Goal: Information Seeking & Learning: Check status

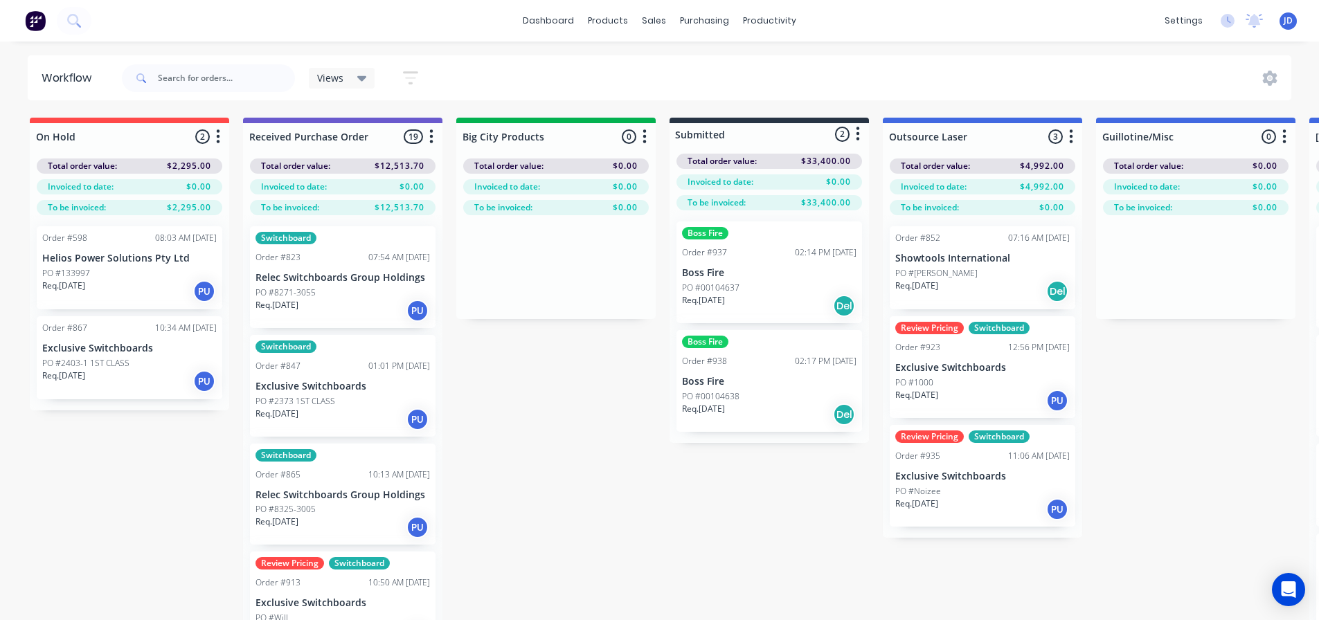
scroll to position [0, 401]
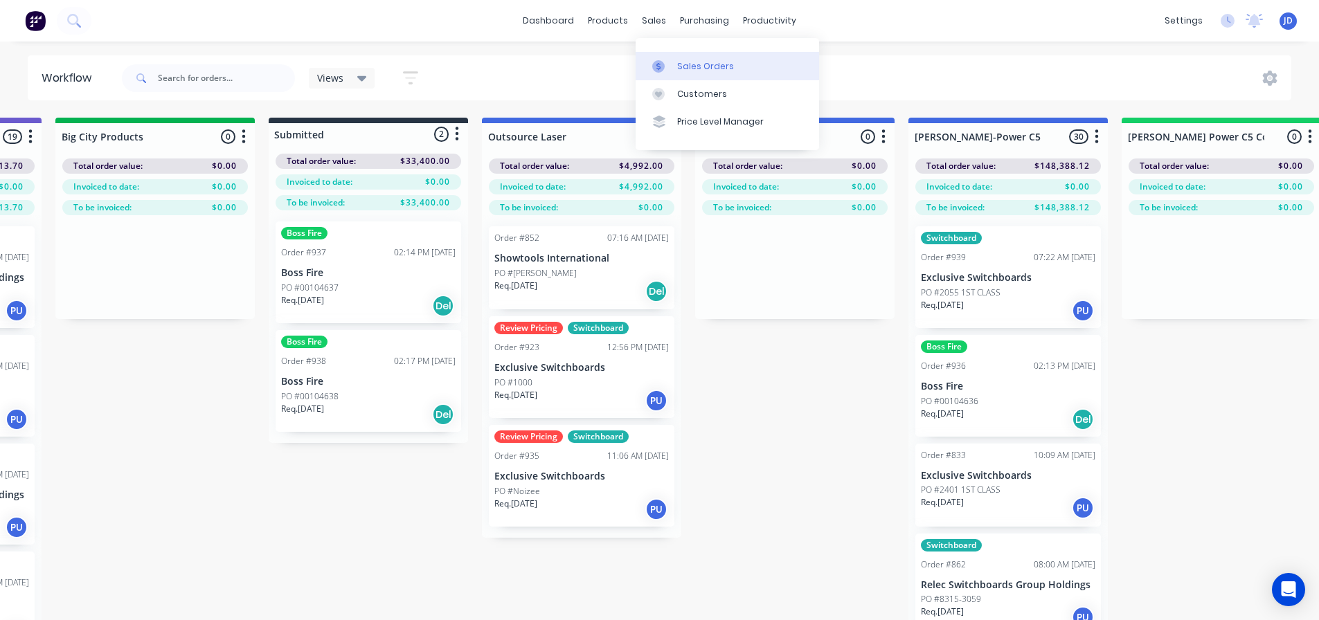
click at [672, 69] on div at bounding box center [662, 66] width 21 height 12
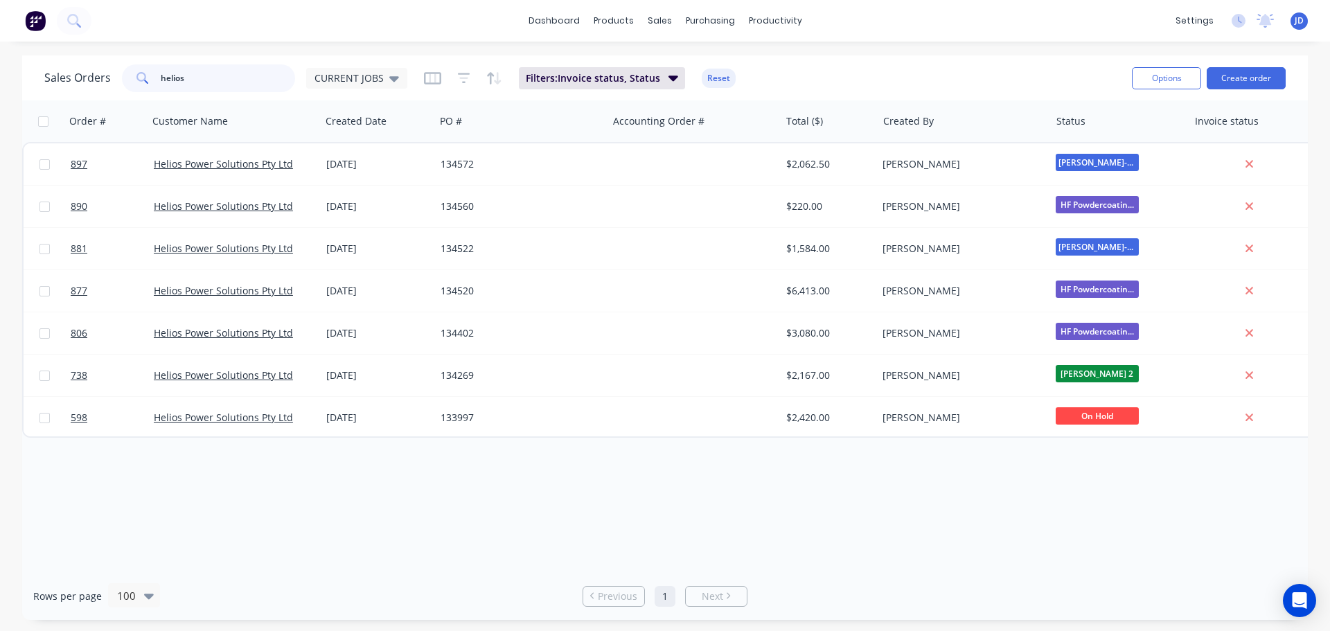
drag, startPoint x: 232, startPoint y: 72, endPoint x: 24, endPoint y: 46, distance: 210.0
click at [61, 78] on div "Sales Orders helios CURRENT JOBS" at bounding box center [225, 78] width 363 height 28
type input "wed"
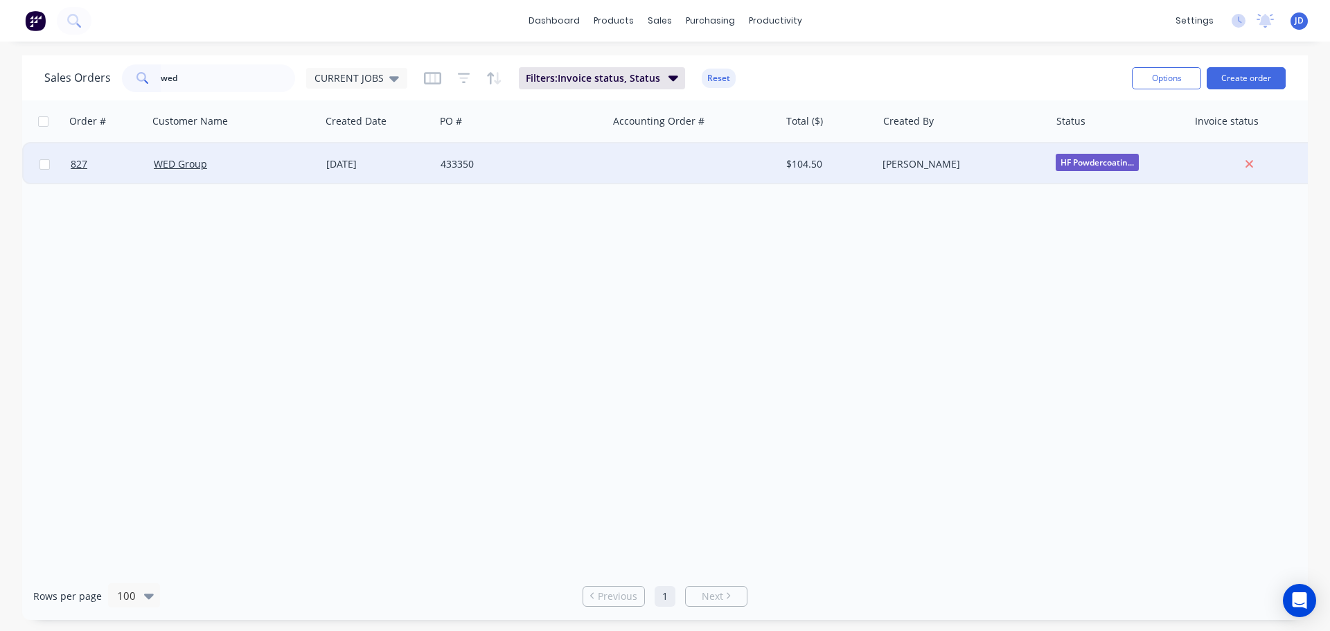
click at [549, 152] on div "433350" at bounding box center [521, 164] width 172 height 42
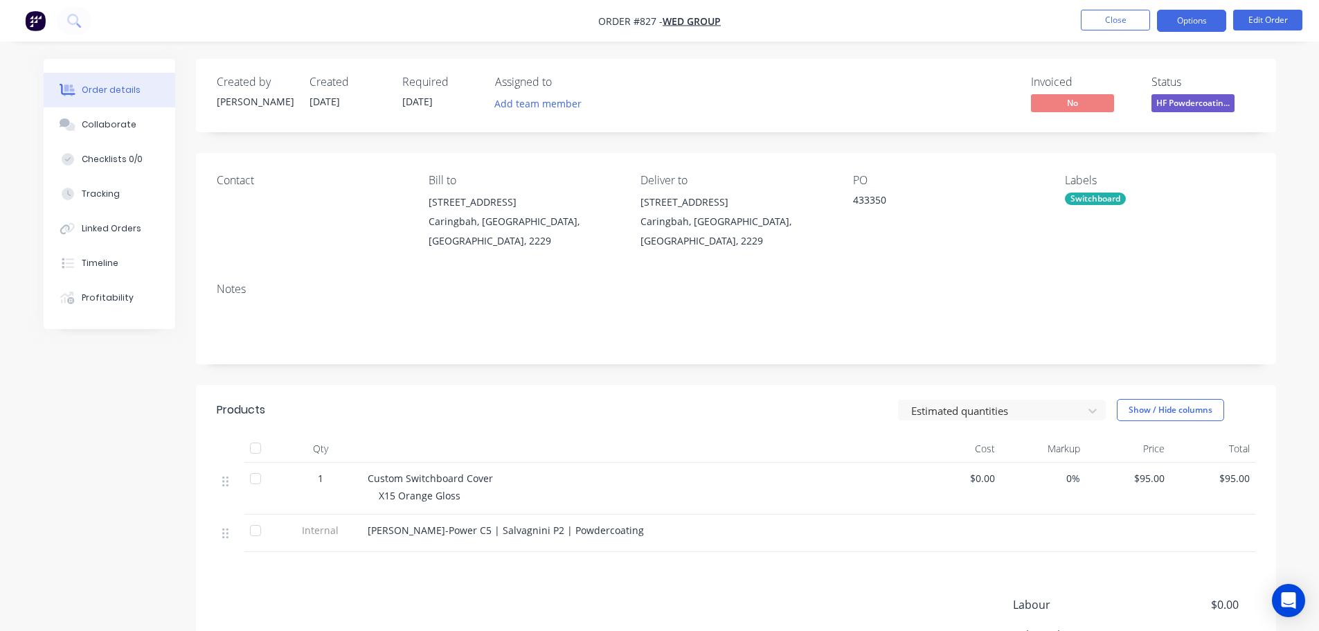
click at [1206, 30] on button "Options" at bounding box center [1191, 21] width 69 height 22
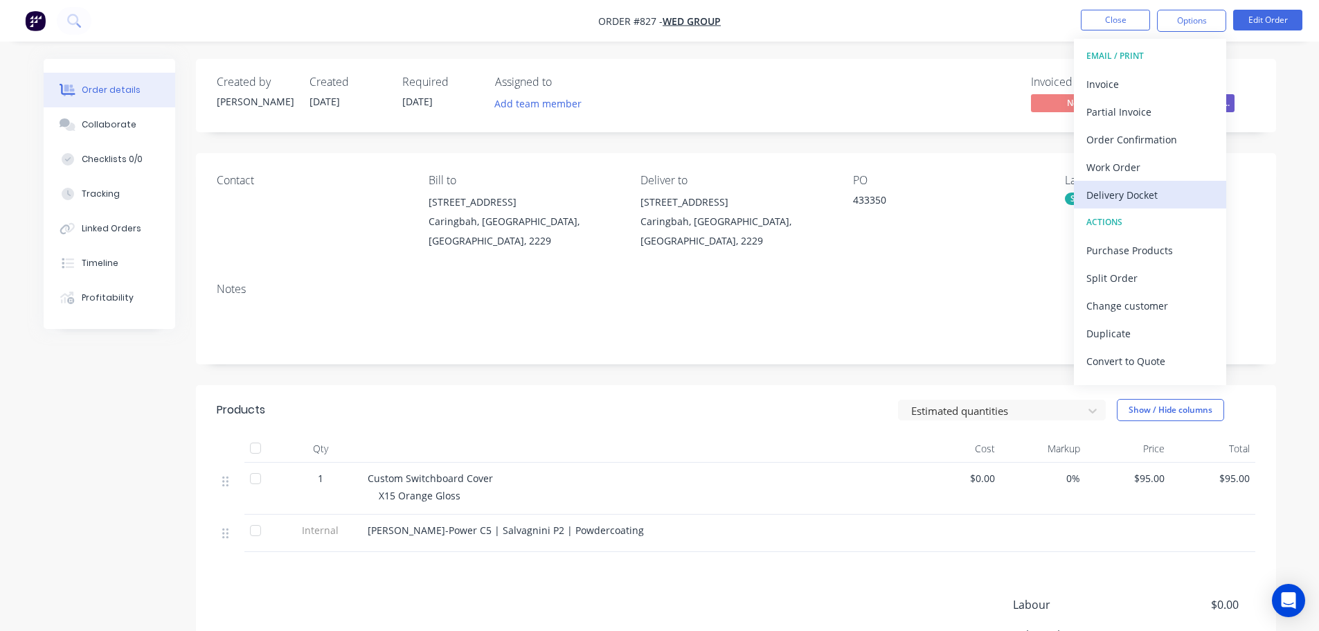
click at [1124, 195] on div "Delivery Docket" at bounding box center [1149, 195] width 127 height 20
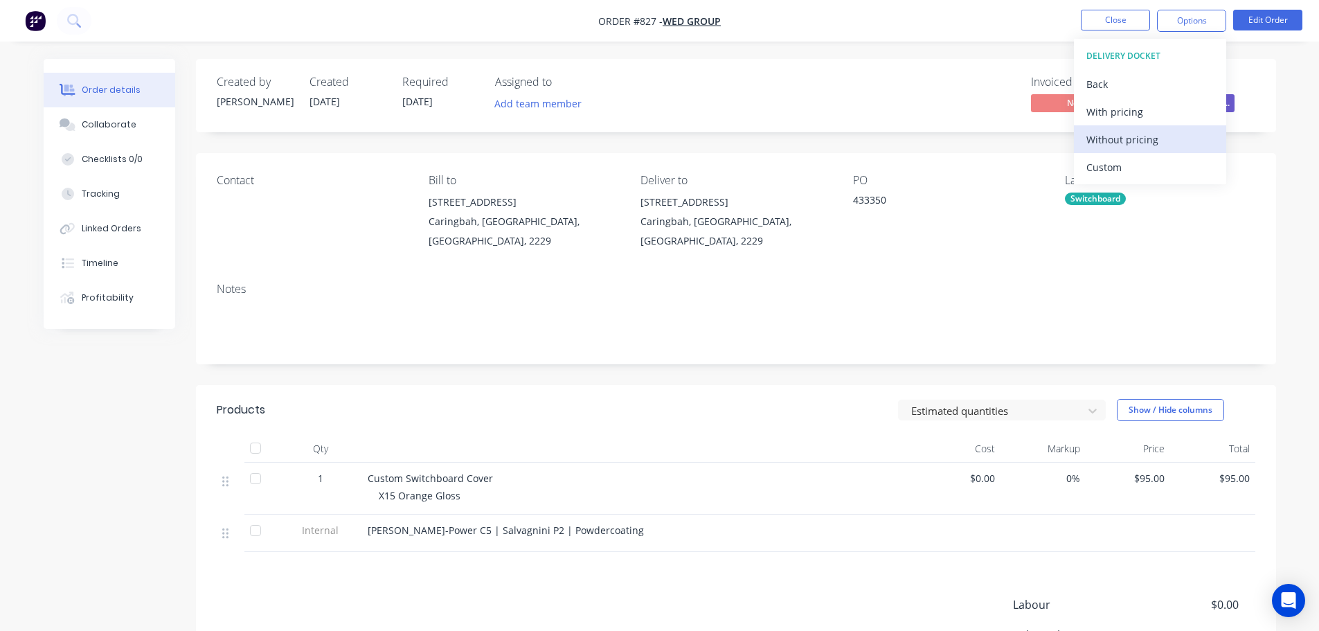
click at [1150, 143] on div "Without pricing" at bounding box center [1149, 139] width 127 height 20
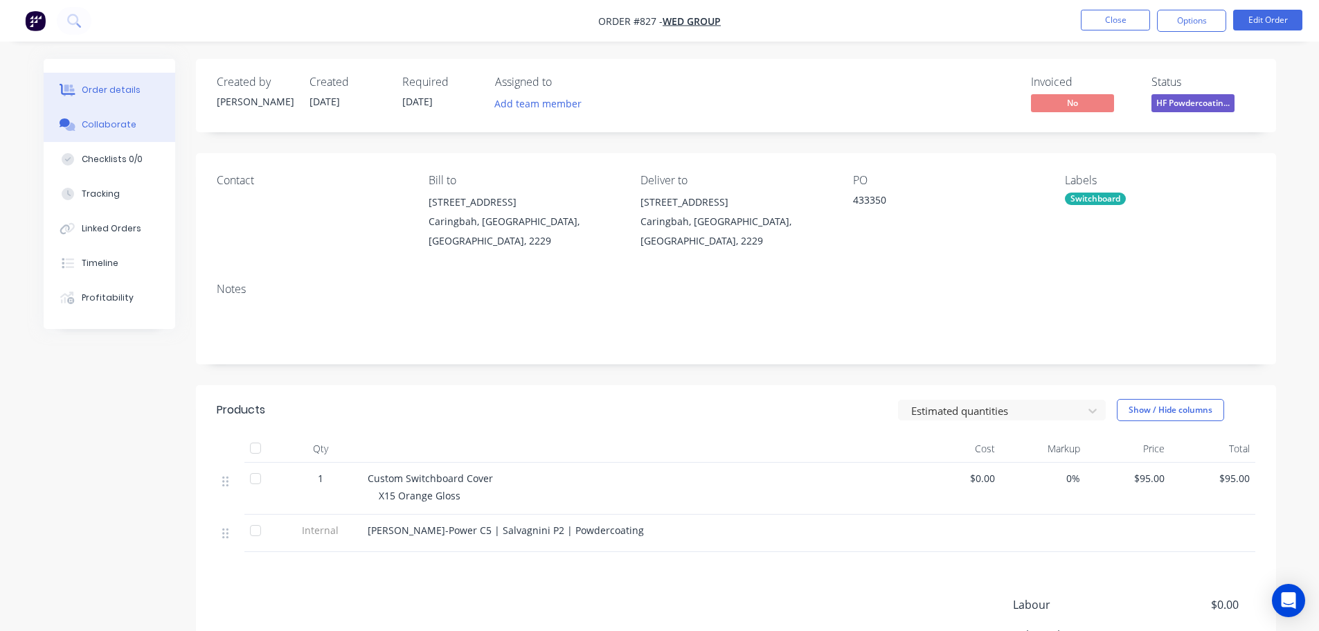
click at [131, 111] on button "Collaborate" at bounding box center [110, 124] width 132 height 35
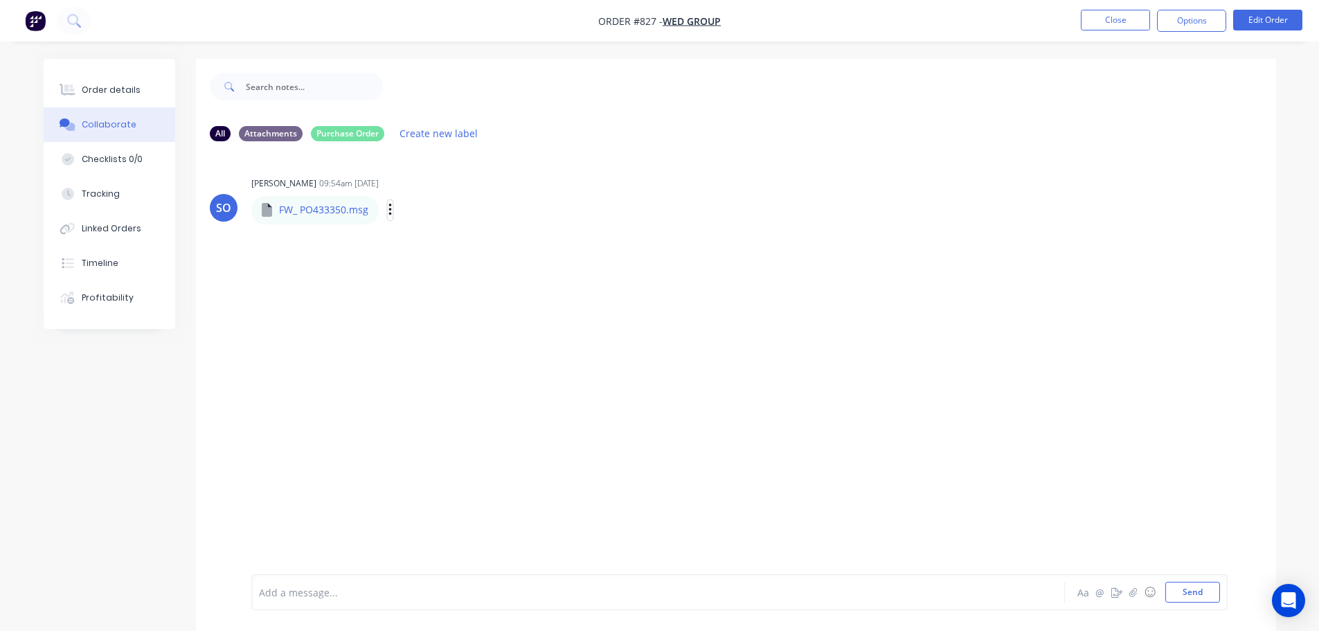
click at [388, 211] on icon "button" at bounding box center [390, 210] width 4 height 16
click at [103, 99] on button "Order details" at bounding box center [110, 90] width 132 height 35
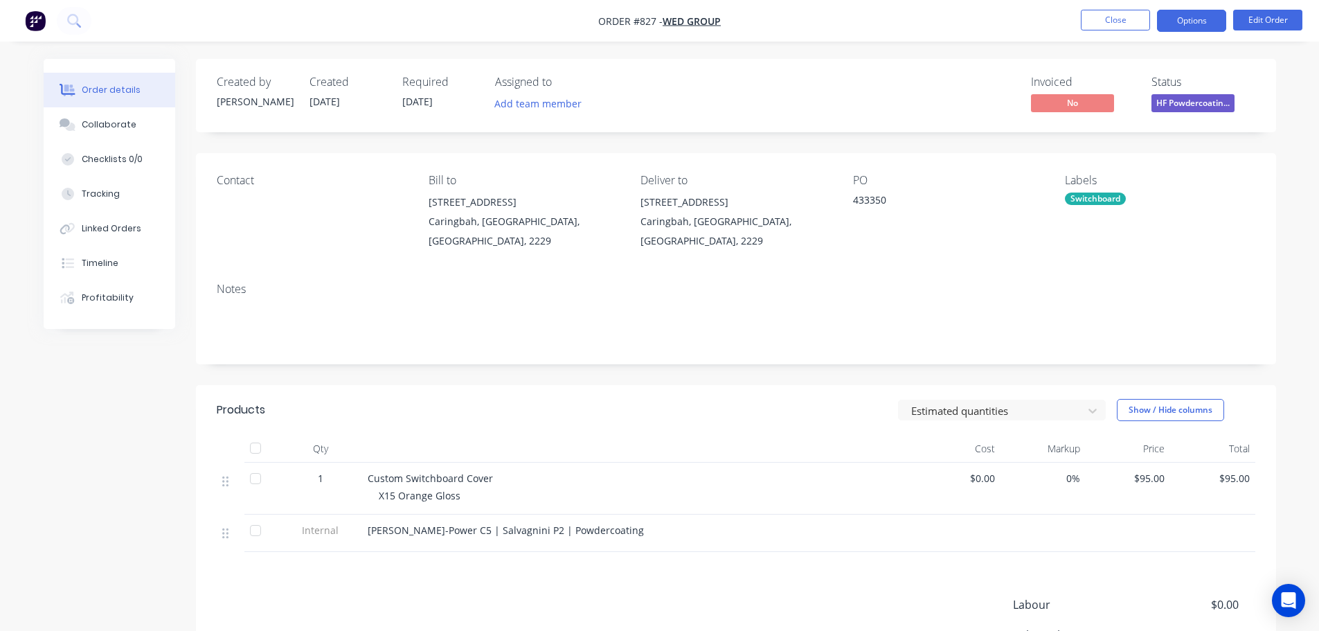
click at [1197, 21] on button "Options" at bounding box center [1191, 21] width 69 height 22
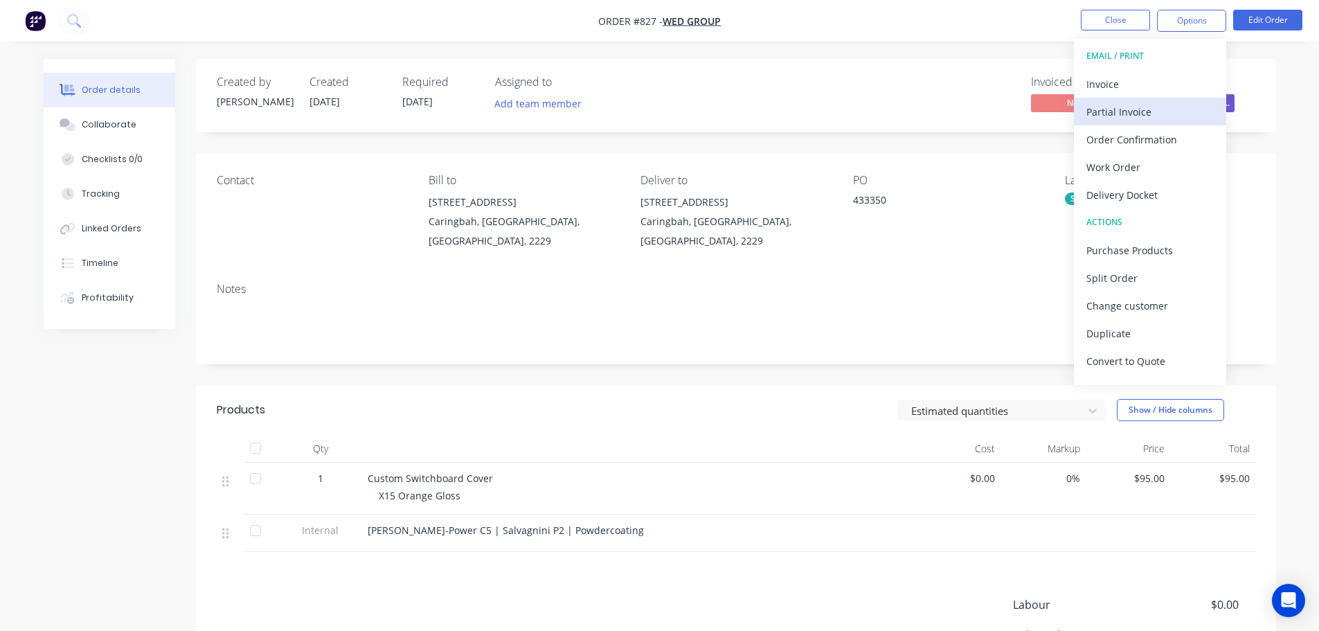
click at [1086, 98] on button "Partial Invoice" at bounding box center [1150, 112] width 152 height 28
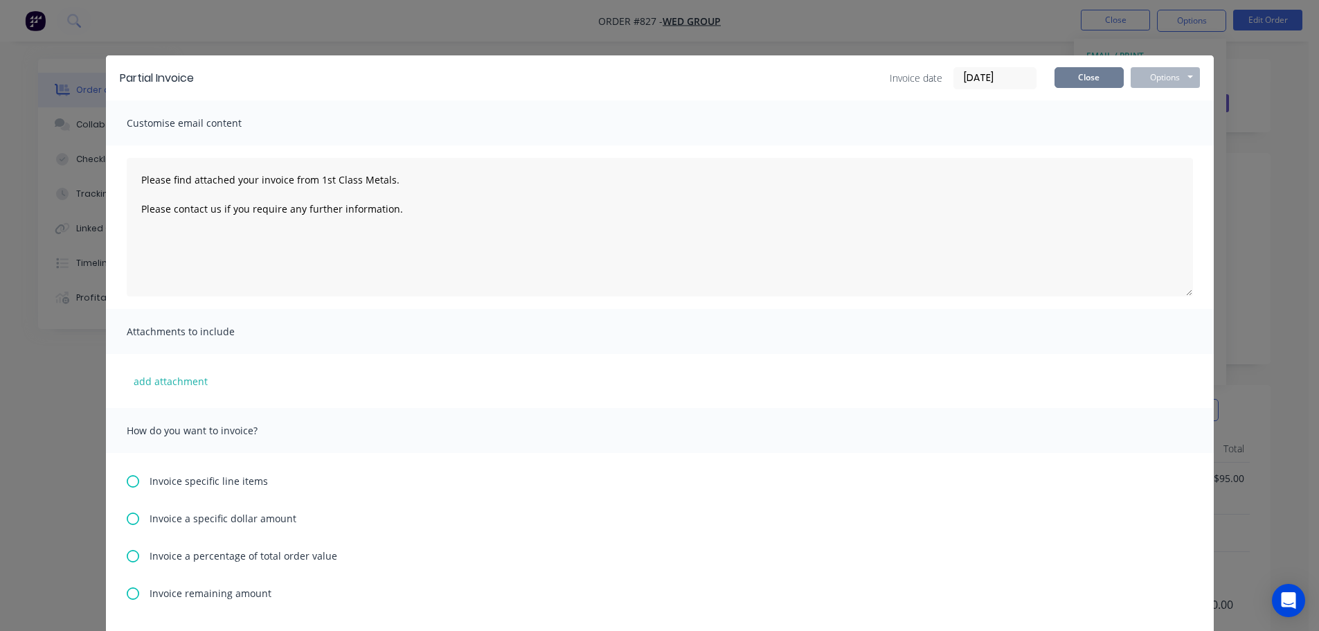
drag, startPoint x: 1092, startPoint y: 81, endPoint x: 1189, endPoint y: 35, distance: 107.5
click at [1095, 78] on button "Close" at bounding box center [1089, 77] width 69 height 21
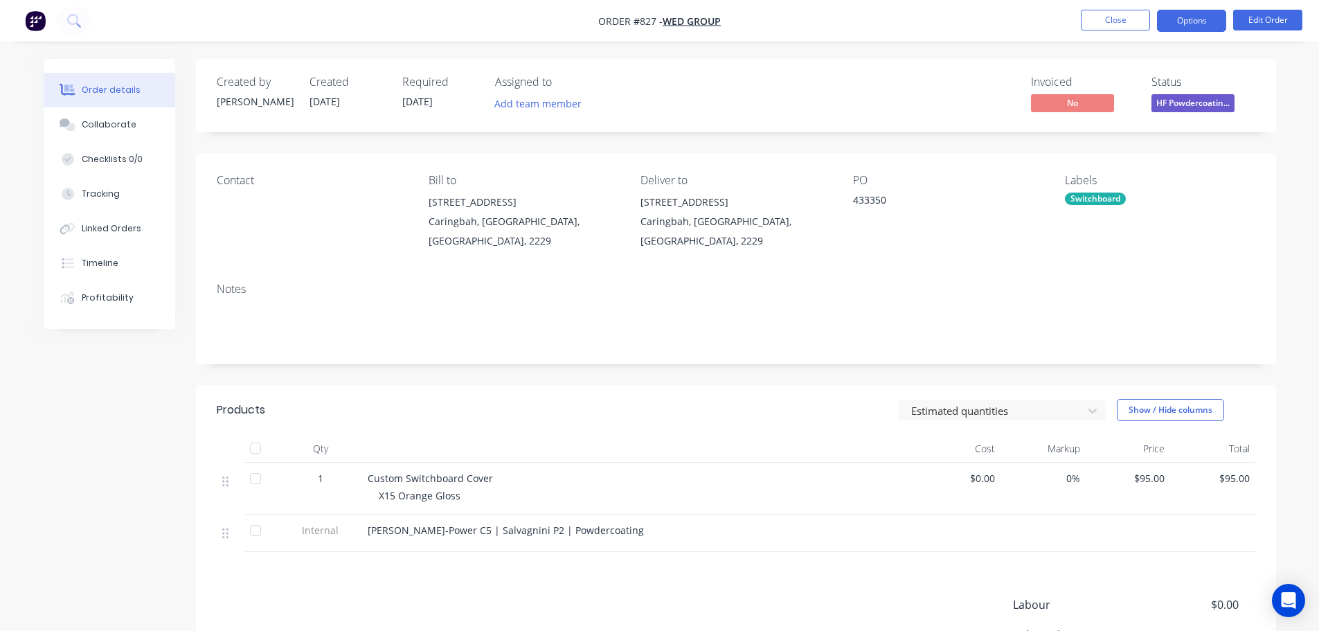
drag, startPoint x: 1185, startPoint y: 15, endPoint x: 1181, endPoint y: 32, distance: 17.1
click at [1185, 16] on button "Options" at bounding box center [1191, 21] width 69 height 22
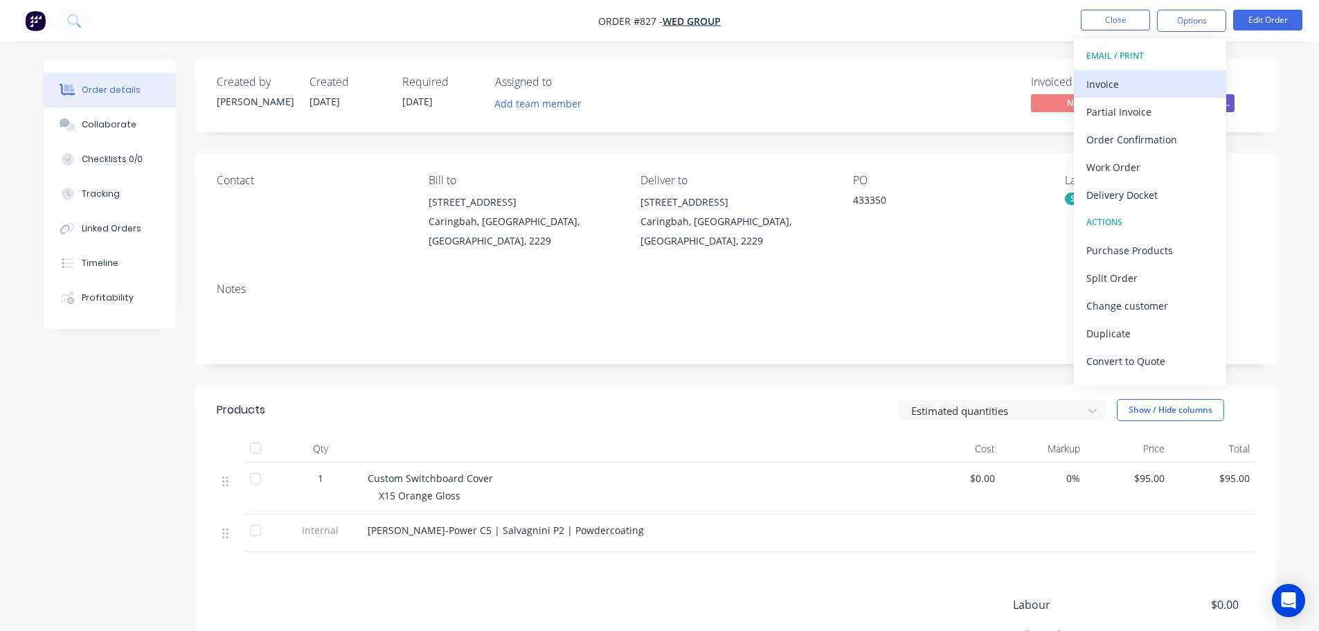
click at [1138, 82] on div "Invoice" at bounding box center [1149, 84] width 127 height 20
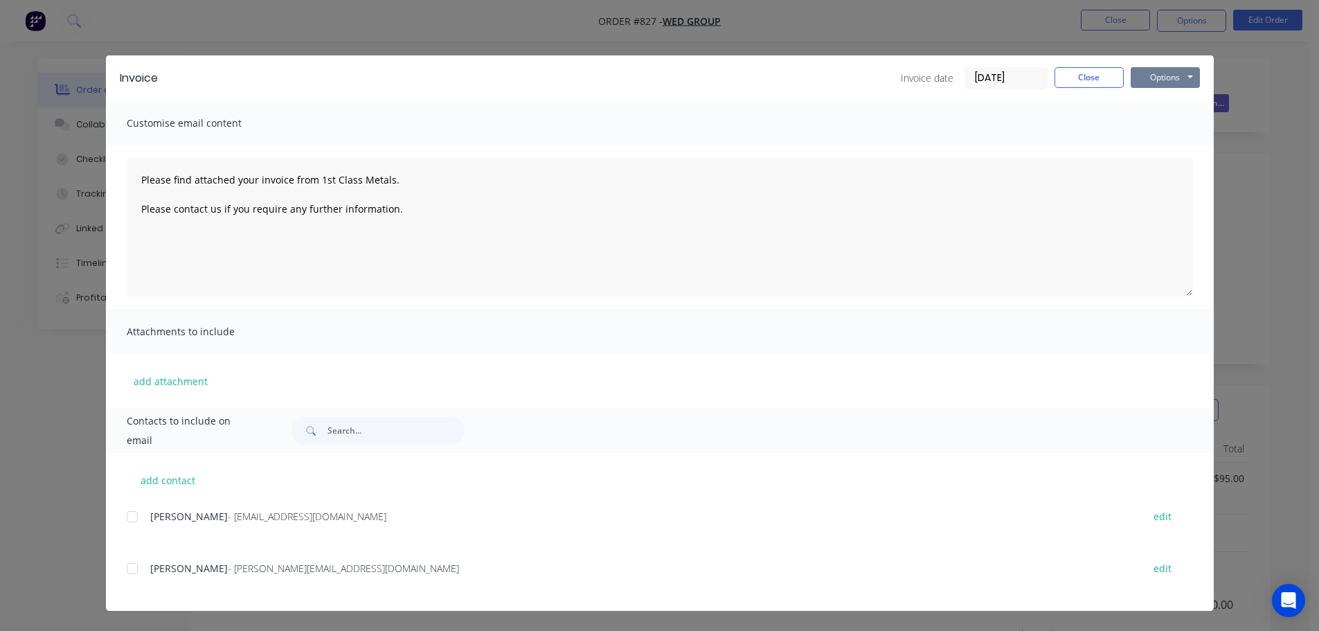
click at [1159, 74] on button "Options" at bounding box center [1165, 77] width 69 height 21
drag, startPoint x: 1162, startPoint y: 90, endPoint x: 1157, endPoint y: 115, distance: 25.4
click at [1157, 115] on button "Print" at bounding box center [1175, 125] width 89 height 23
type textarea "Please find attached your invoice from 1st Class Metals. Please contact us if y…"
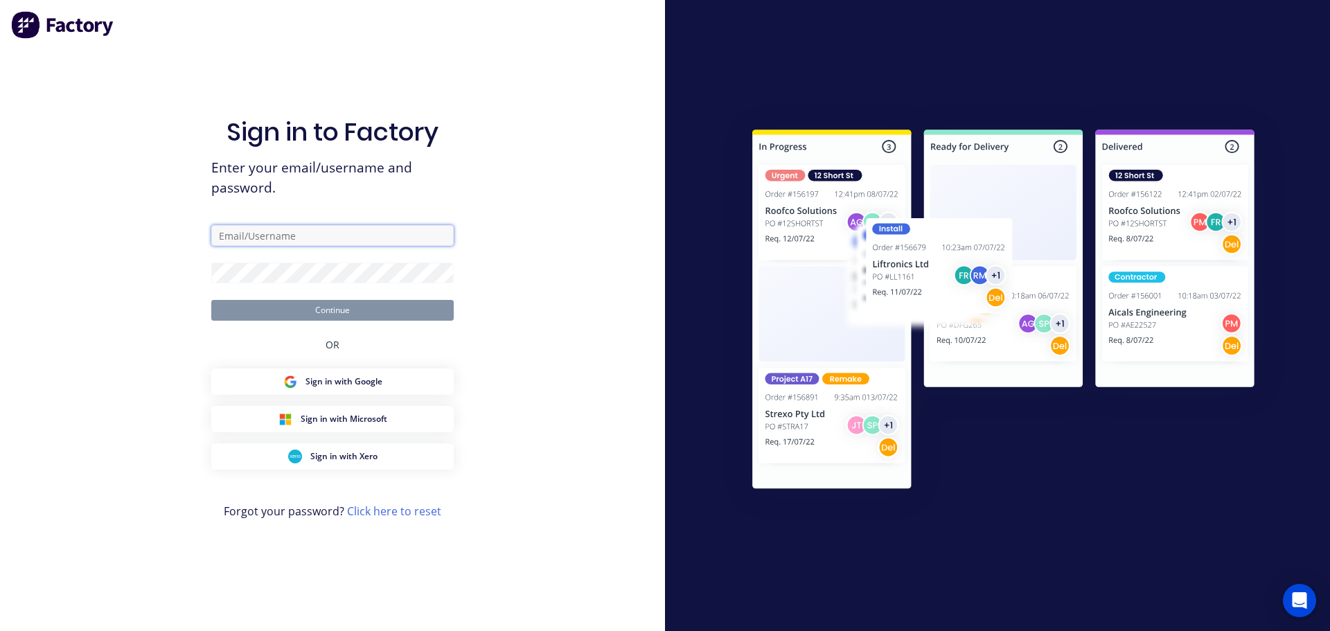
click at [331, 238] on input "text" at bounding box center [332, 235] width 242 height 21
type input "[PERSON_NAME][EMAIL_ADDRESS][DOMAIN_NAME]"
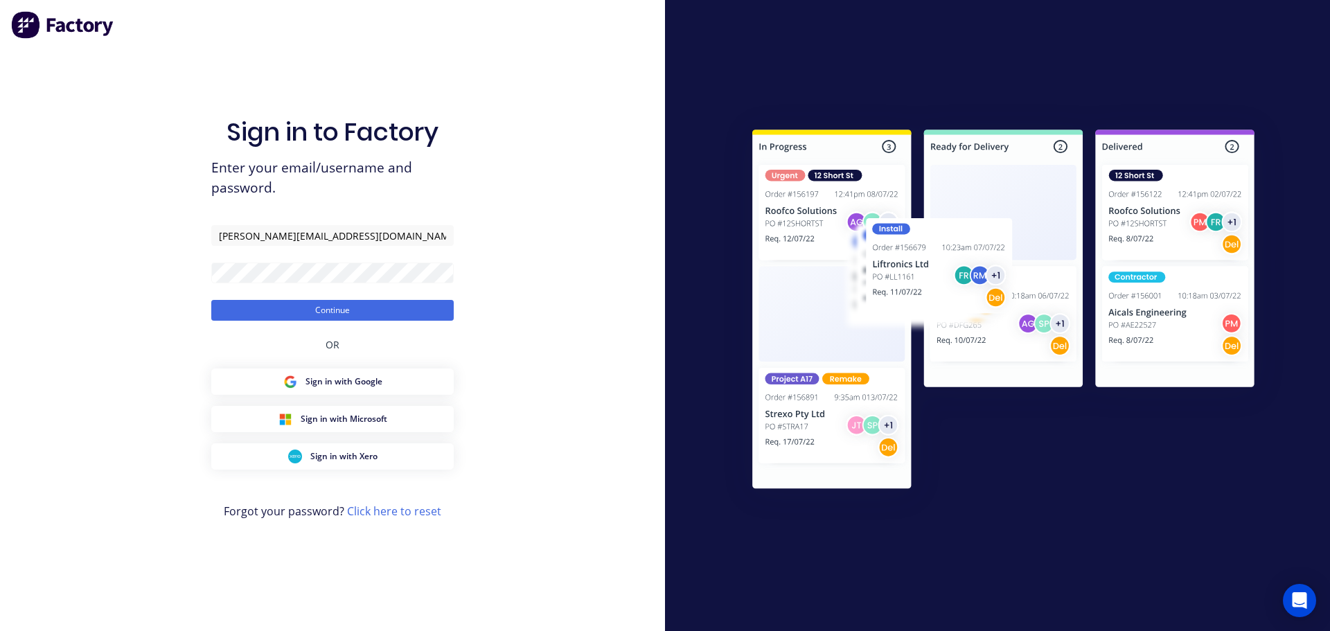
drag, startPoint x: 334, startPoint y: 301, endPoint x: 341, endPoint y: 298, distance: 8.4
click at [339, 300] on button "Continue" at bounding box center [332, 310] width 242 height 21
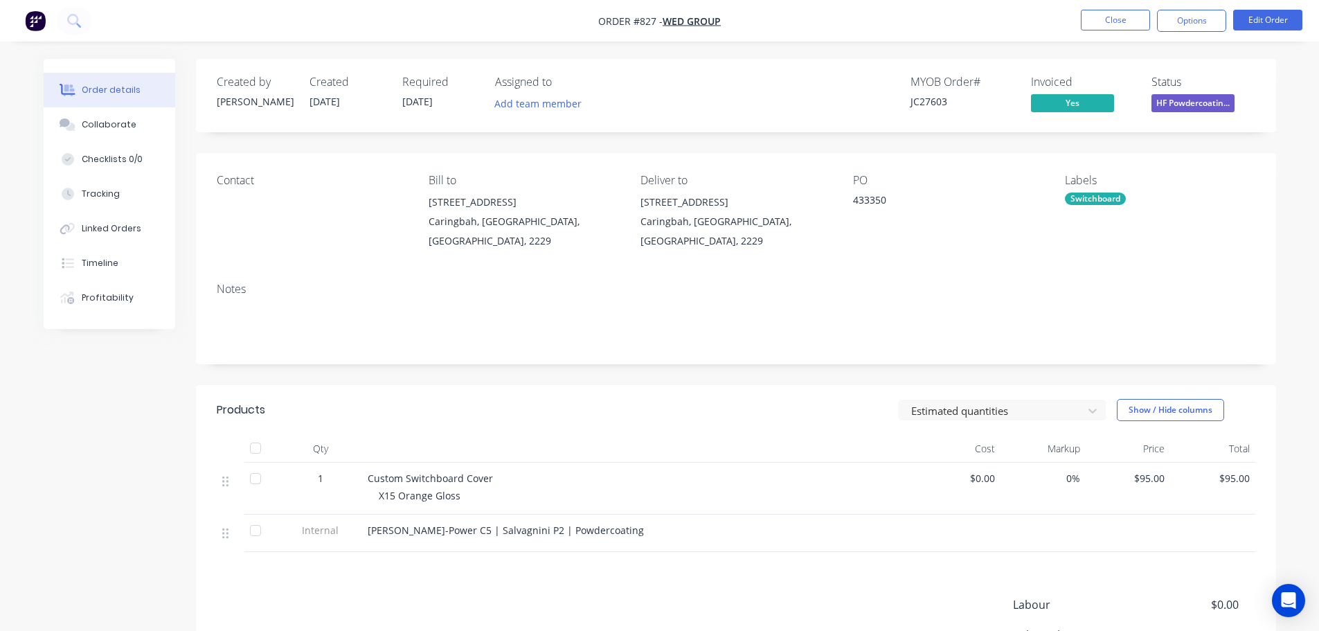
click at [1177, 111] on span "HF Powdercoatin..." at bounding box center [1193, 102] width 83 height 17
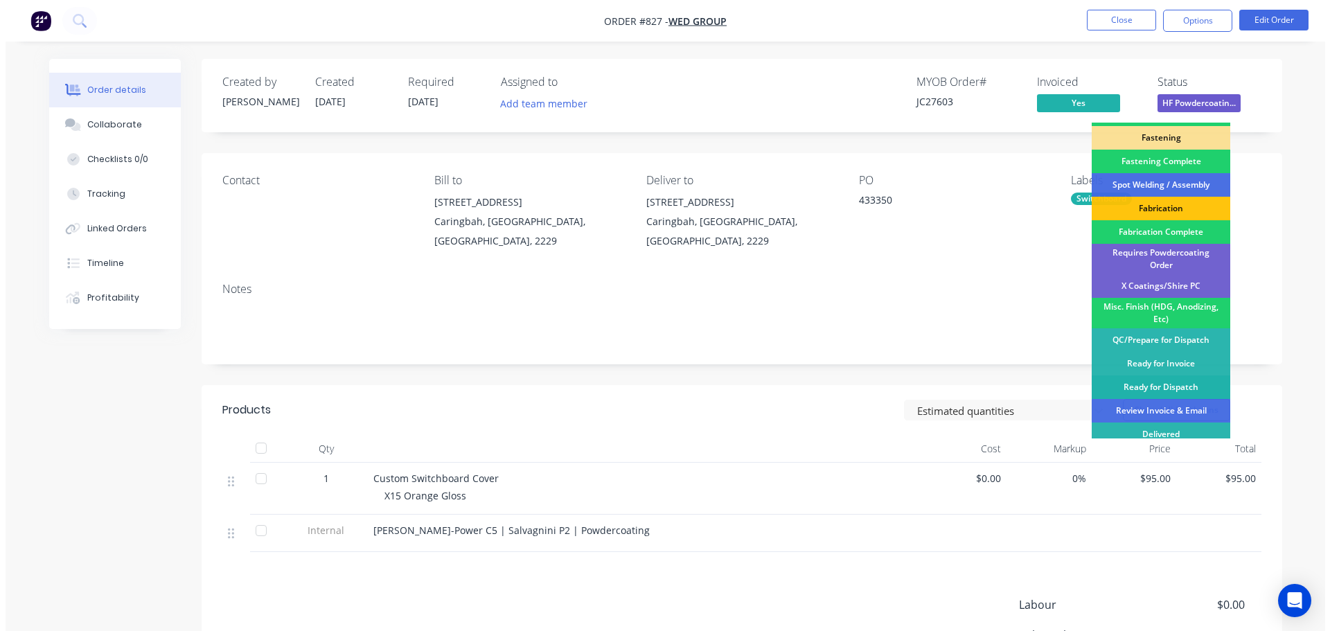
scroll to position [404, 0]
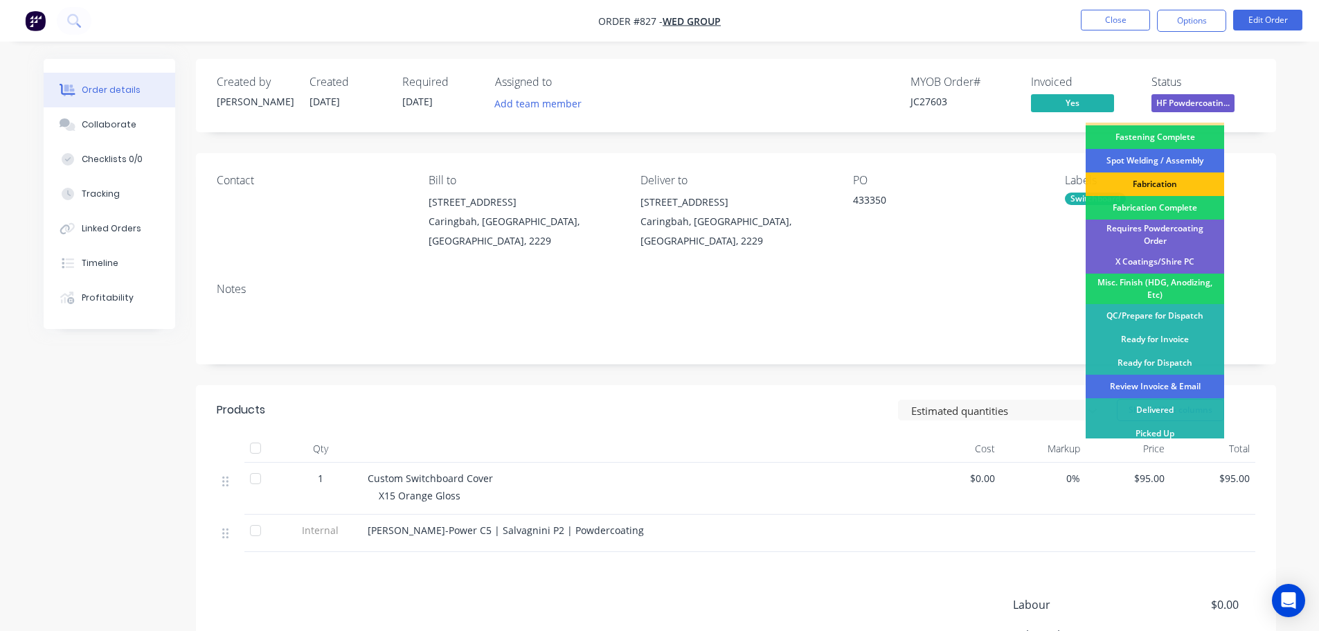
click at [1161, 378] on div "Review Invoice & Email" at bounding box center [1155, 387] width 138 height 24
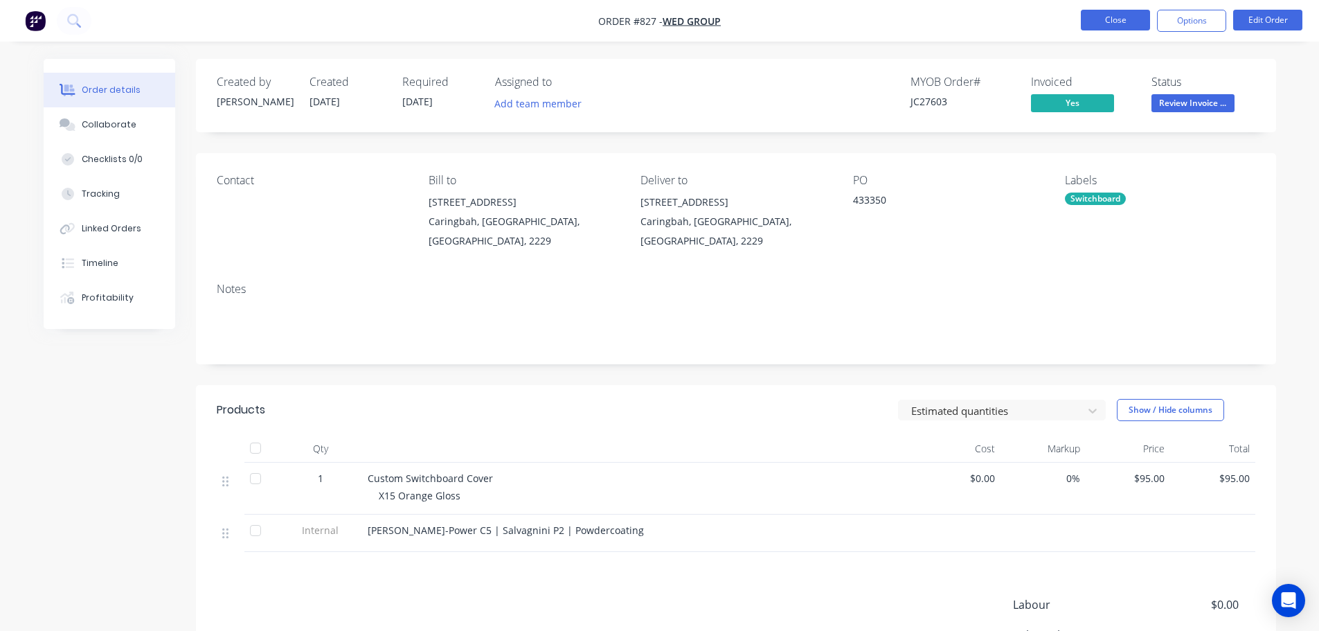
click at [1120, 19] on button "Close" at bounding box center [1115, 20] width 69 height 21
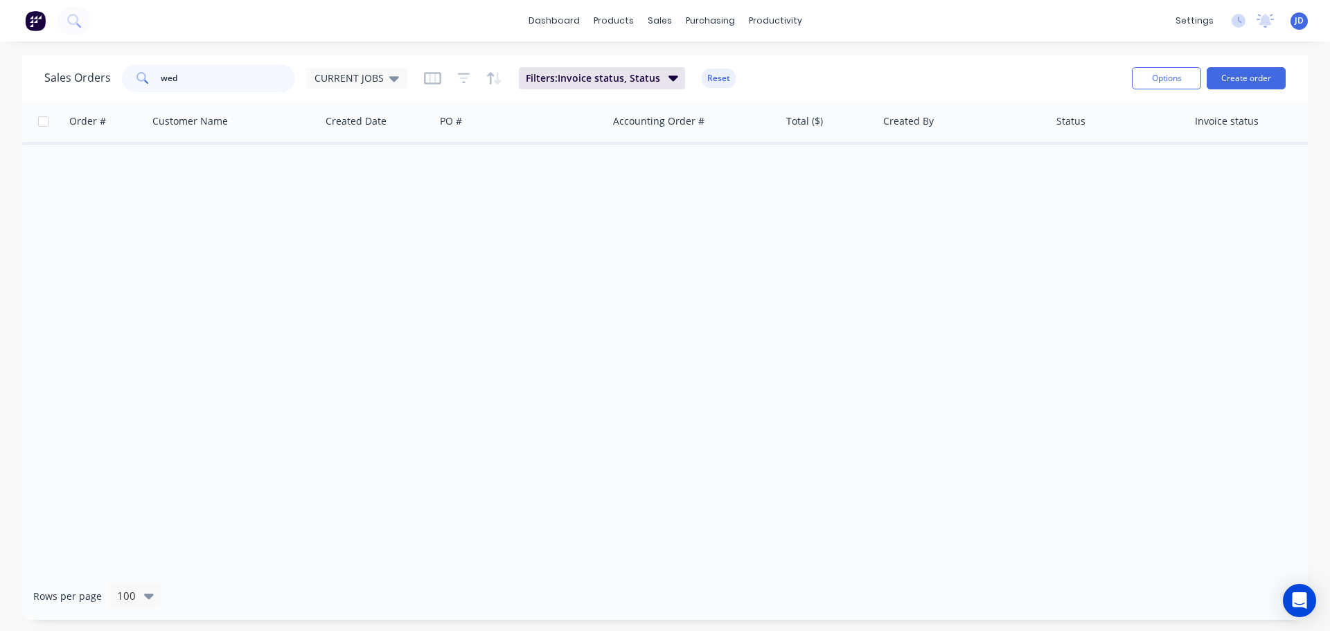
drag, startPoint x: 206, startPoint y: 83, endPoint x: 0, endPoint y: 51, distance: 208.1
click at [27, 64] on div "Sales Orders wed CURRENT JOBS Filters: Invoice status, Status Reset Options Cre…" at bounding box center [664, 77] width 1285 height 45
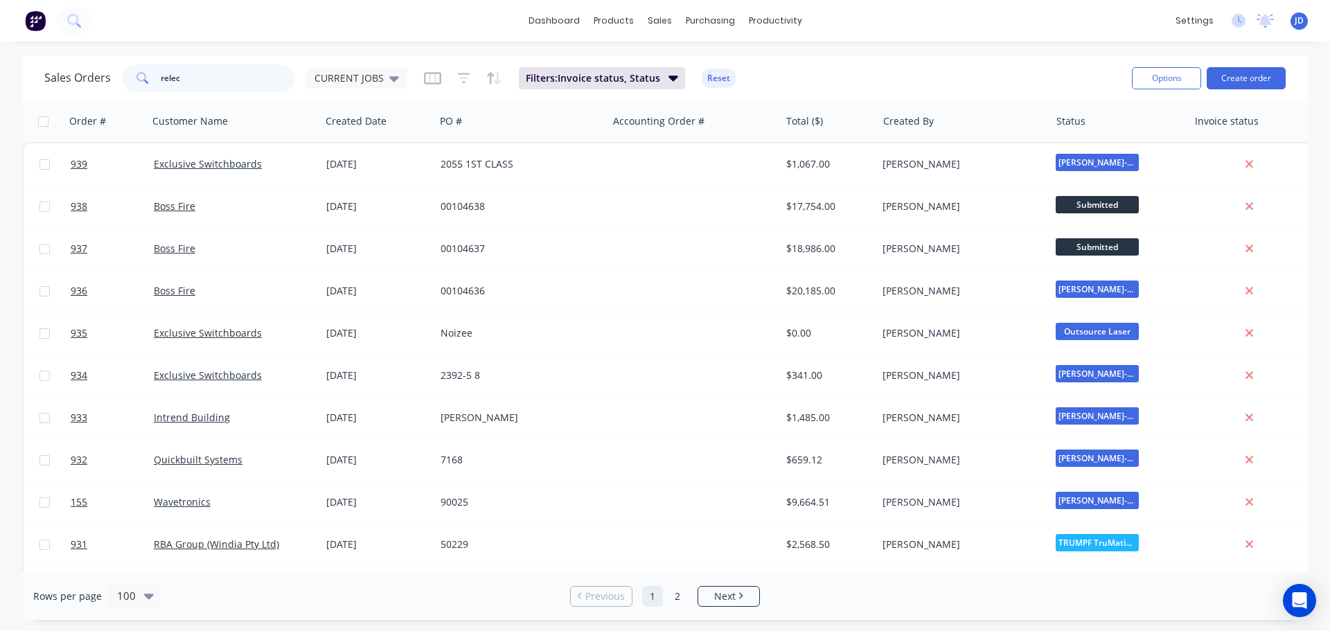
type input "relec"
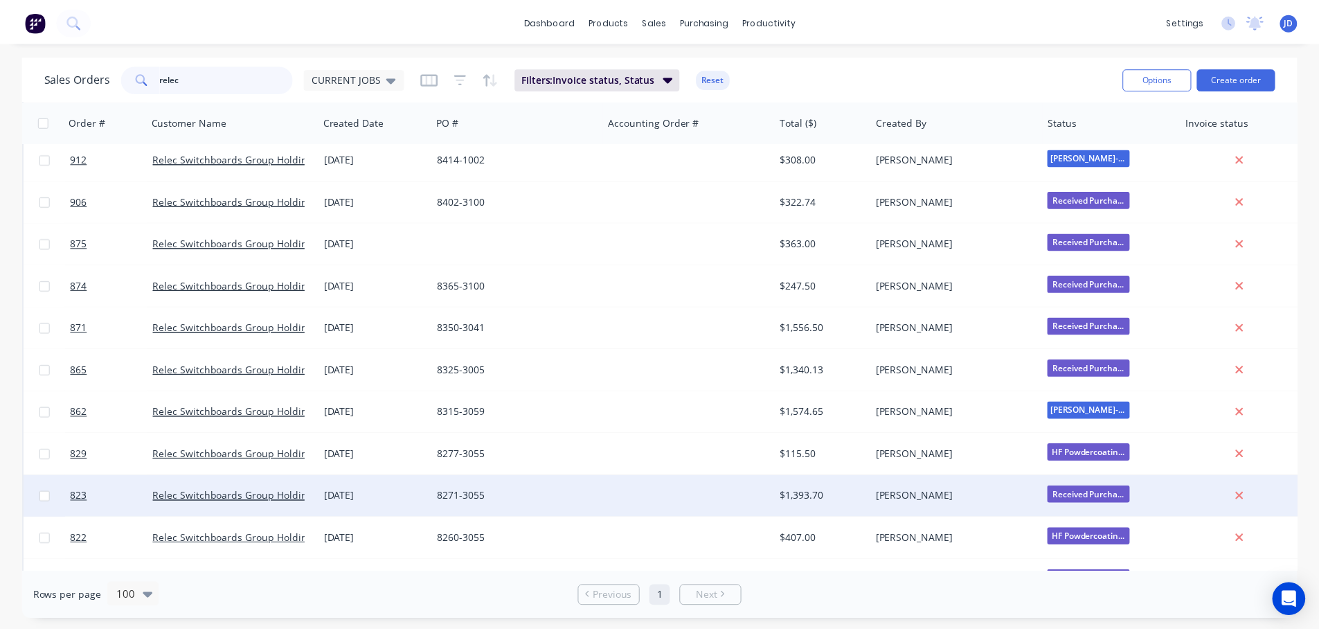
scroll to position [168, 0]
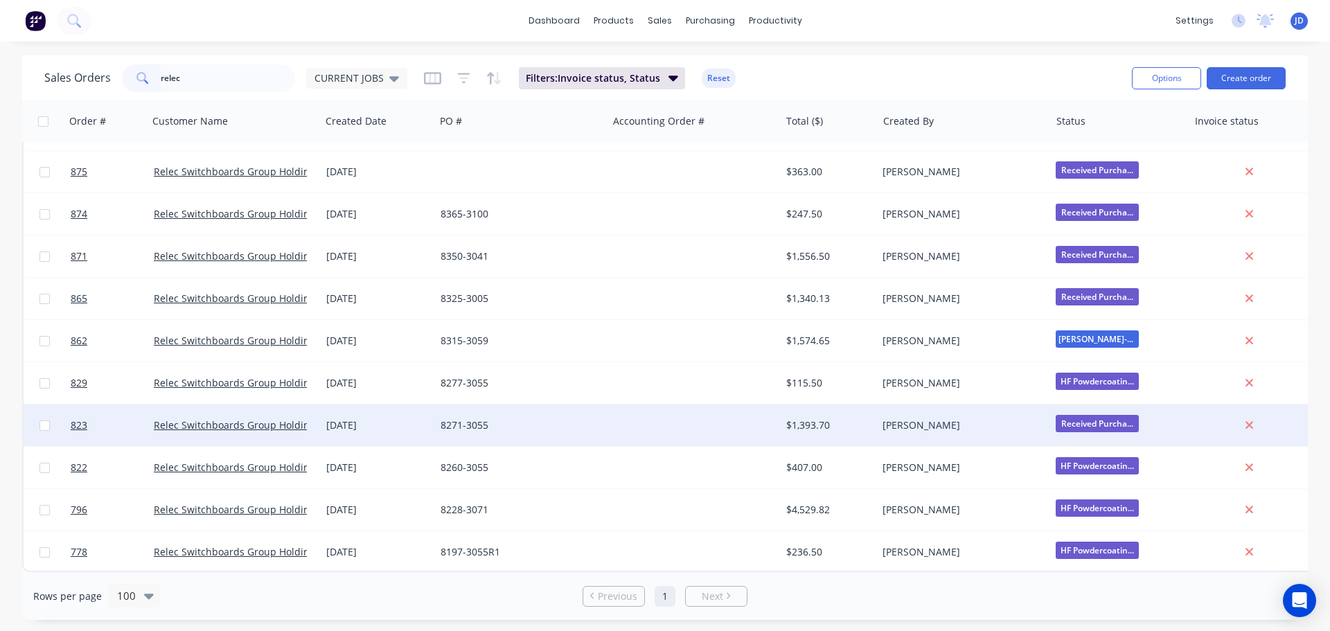
click at [927, 418] on div "[PERSON_NAME]" at bounding box center [959, 425] width 154 height 14
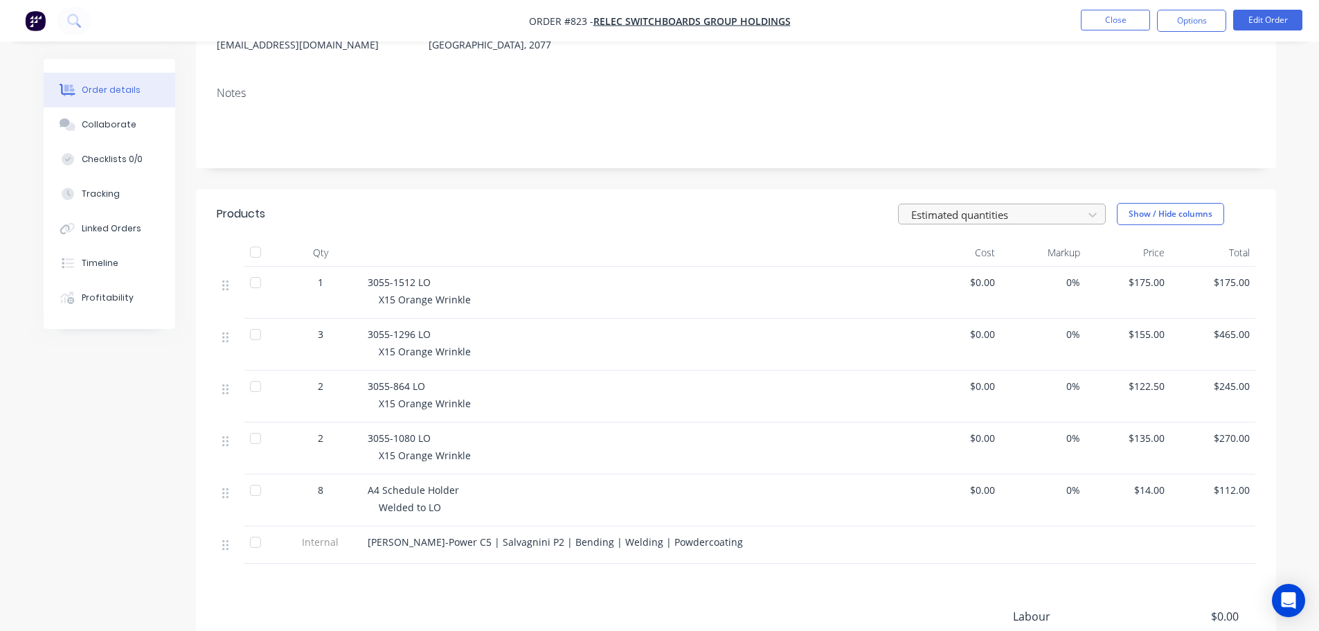
scroll to position [208, 0]
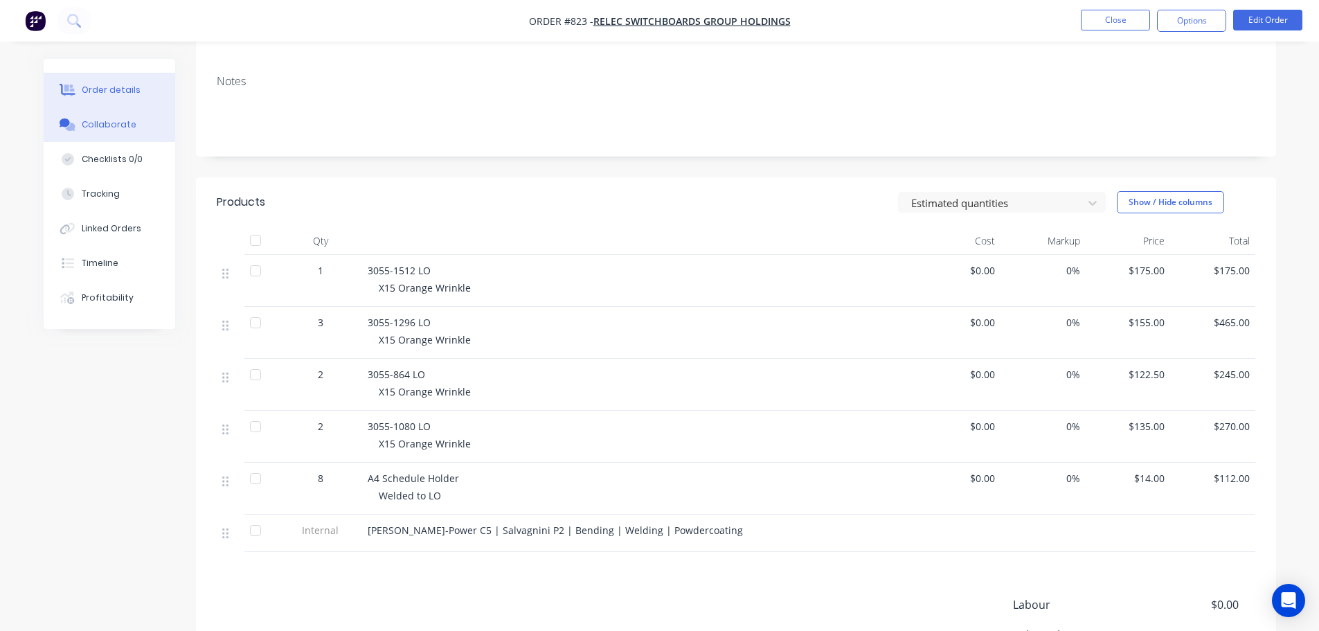
click at [143, 120] on button "Collaborate" at bounding box center [110, 124] width 132 height 35
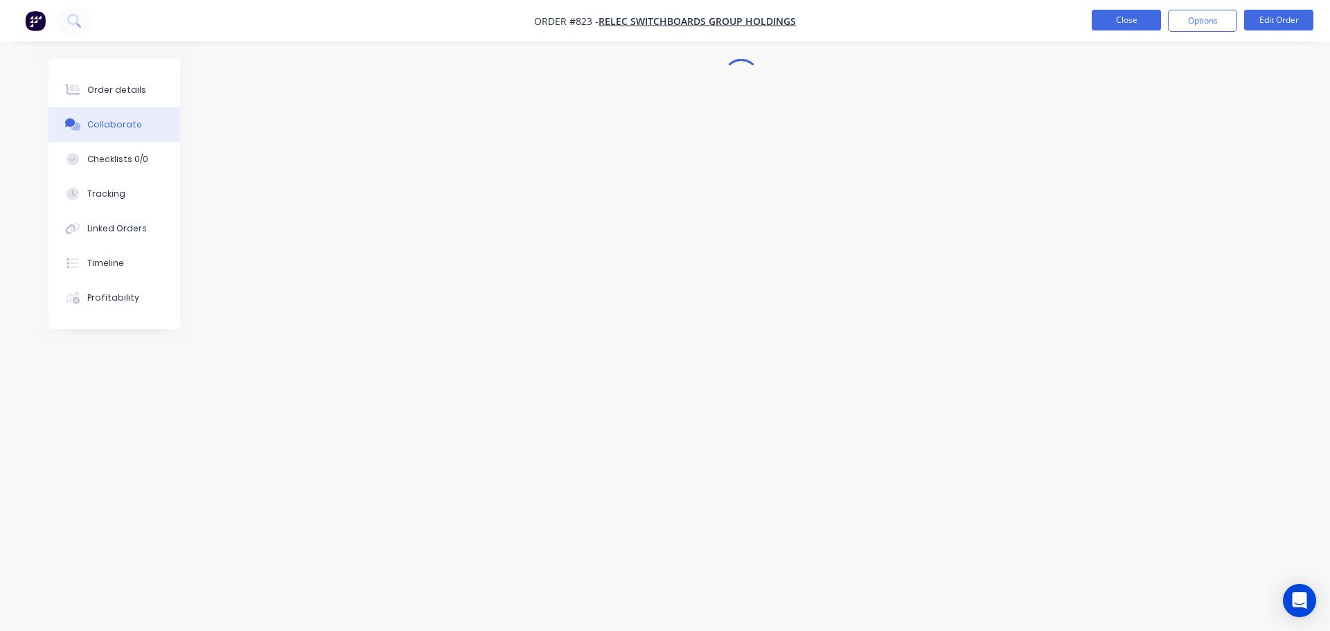
click at [1123, 26] on button "Close" at bounding box center [1125, 20] width 69 height 21
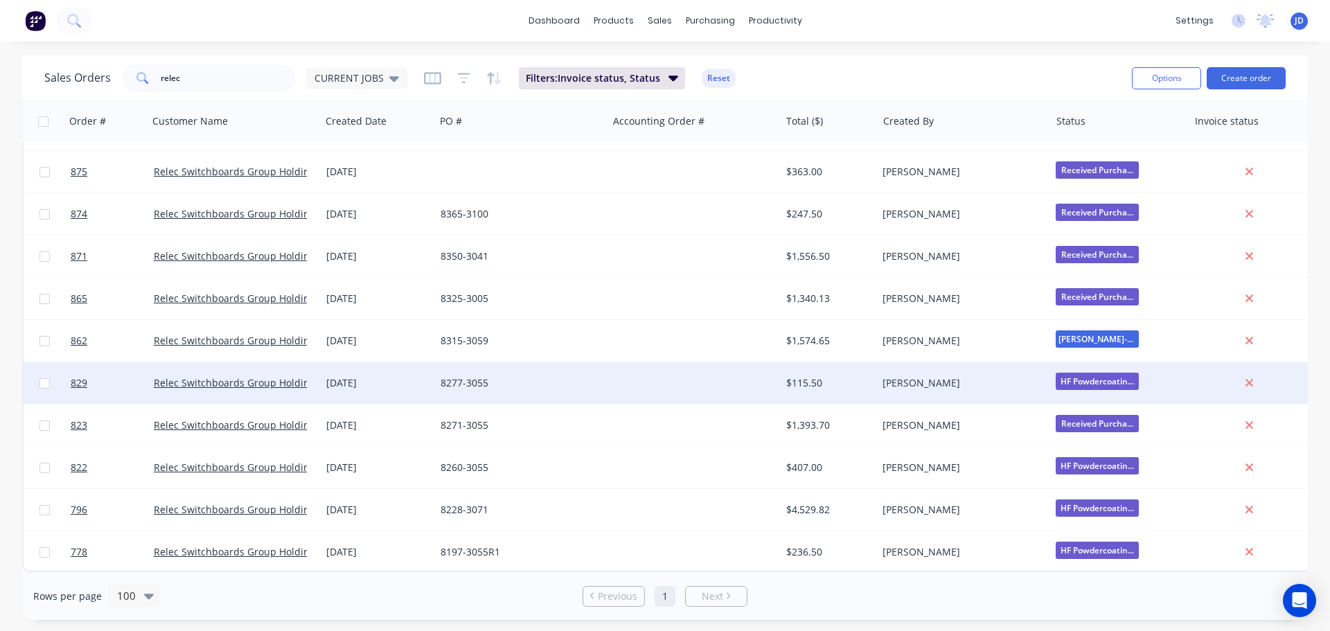
scroll to position [168, 0]
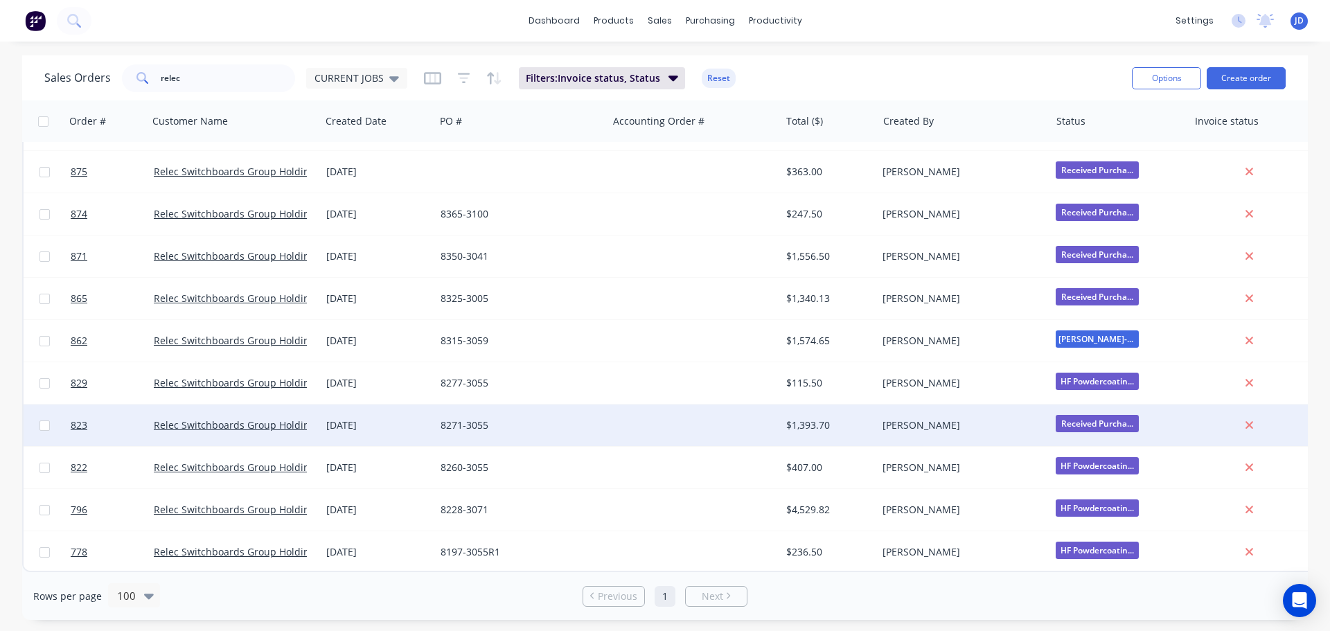
click at [442, 429] on div "8271-3055" at bounding box center [521, 425] width 172 height 42
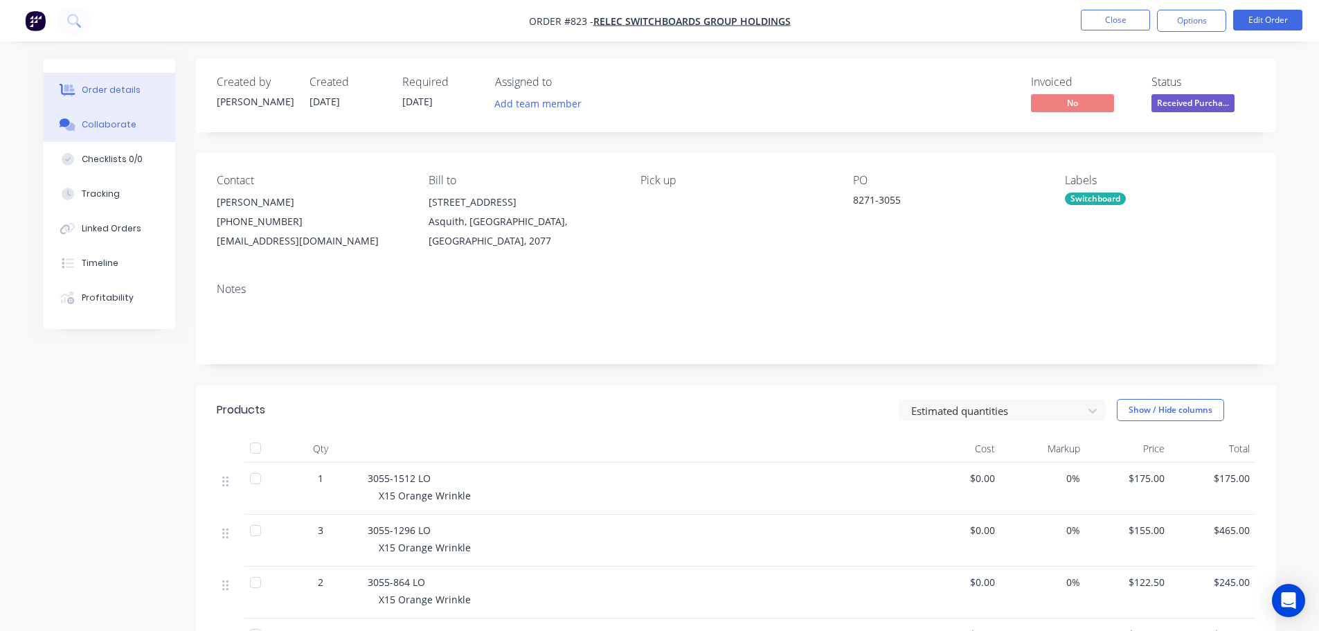
click at [118, 129] on div "Collaborate" at bounding box center [109, 124] width 55 height 12
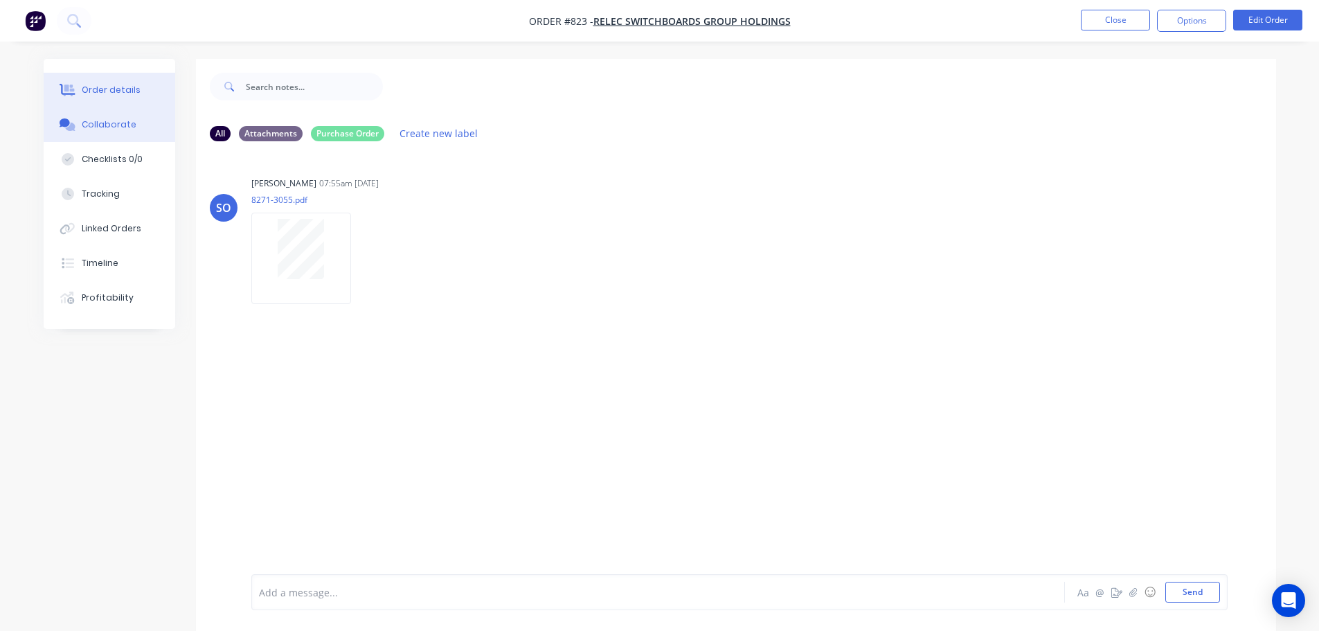
click at [149, 96] on button "Order details" at bounding box center [110, 90] width 132 height 35
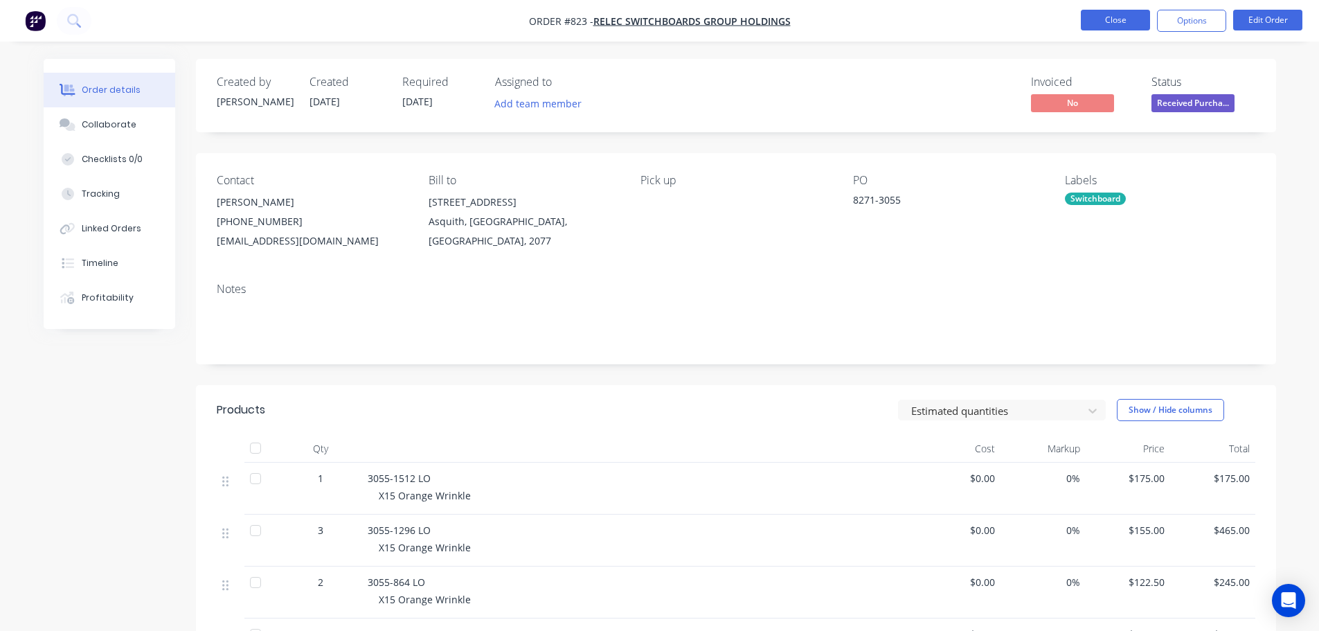
click at [1109, 30] on button "Close" at bounding box center [1115, 20] width 69 height 21
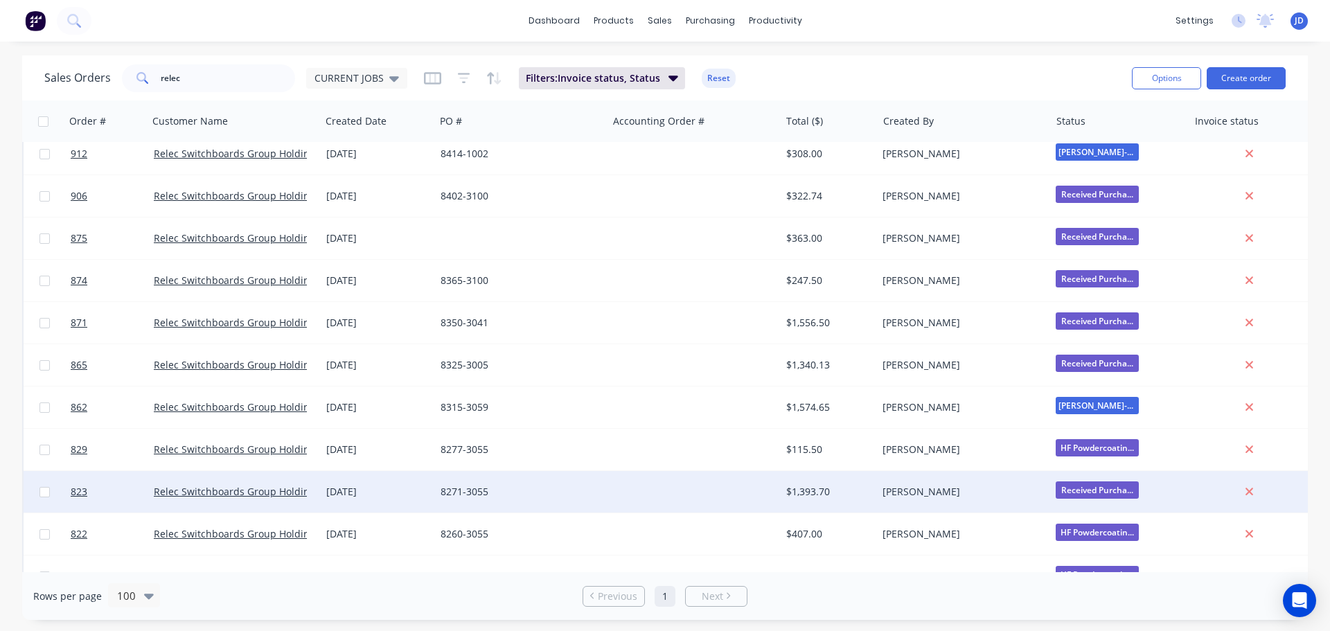
scroll to position [168, 0]
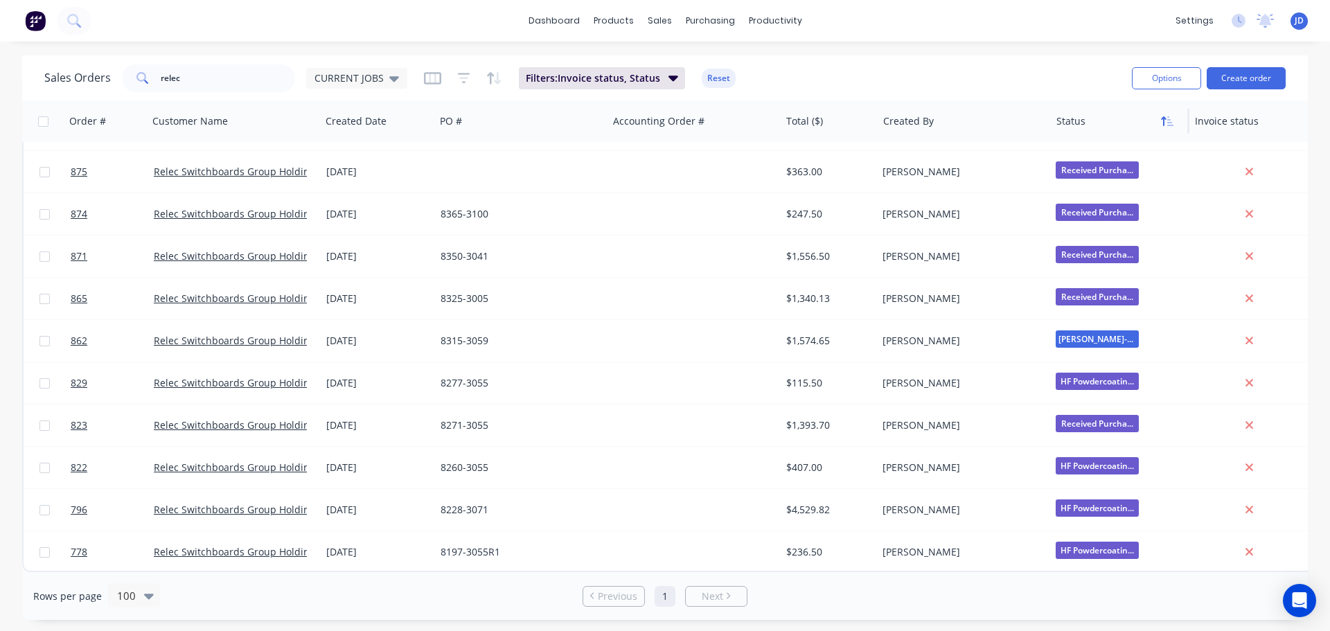
click at [1168, 121] on icon "button" at bounding box center [1167, 121] width 12 height 11
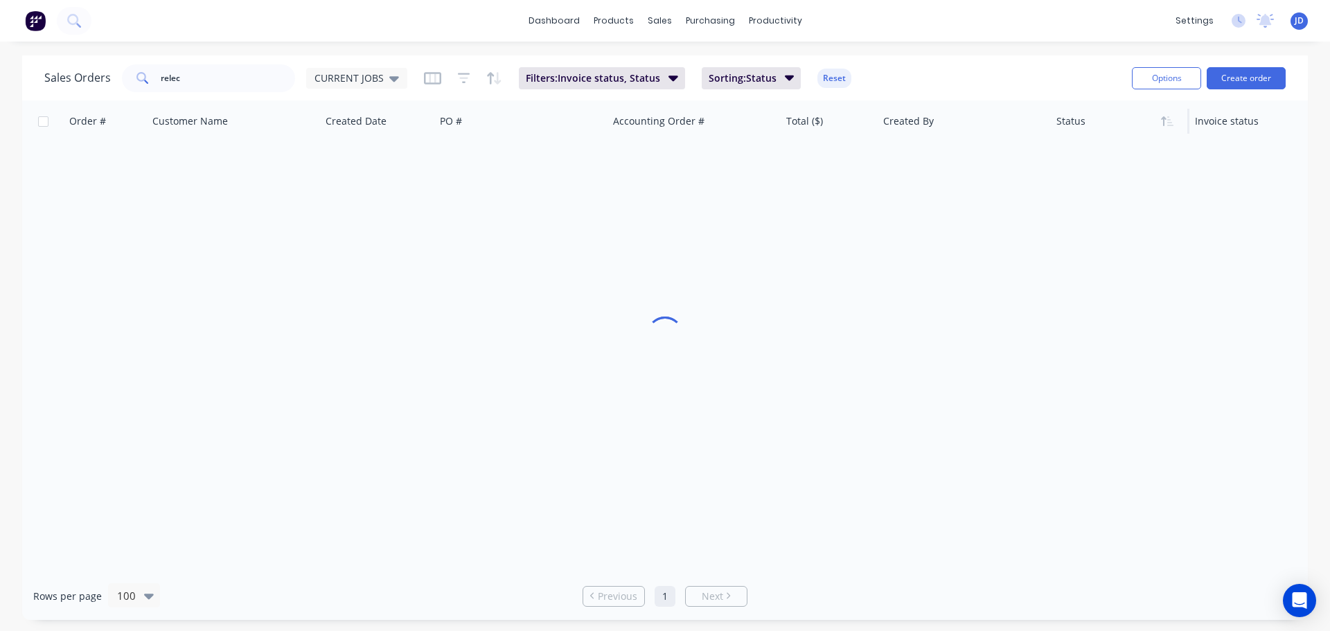
scroll to position [0, 0]
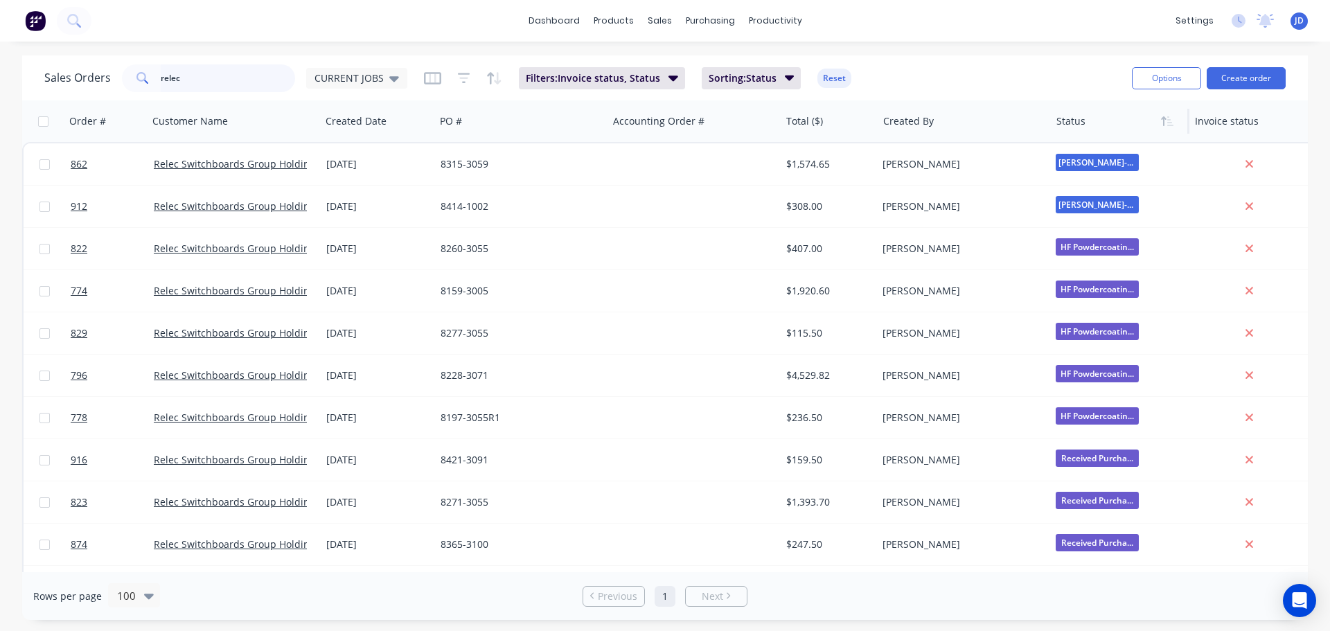
drag, startPoint x: 217, startPoint y: 72, endPoint x: 0, endPoint y: 1, distance: 228.8
click at [0, 8] on div "dashboard products sales purchasing productivity dashboard products Product Cat…" at bounding box center [665, 315] width 1330 height 631
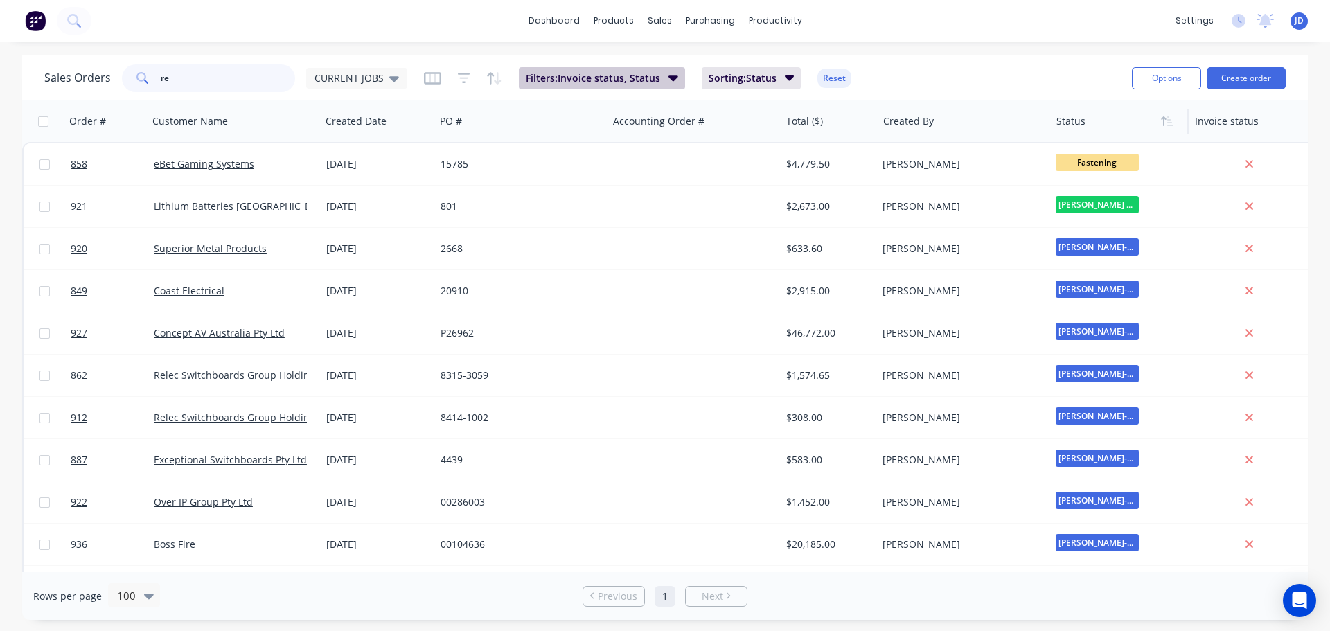
type input "re"
click at [611, 73] on span "Filters: Invoice status, Status" at bounding box center [593, 78] width 134 height 14
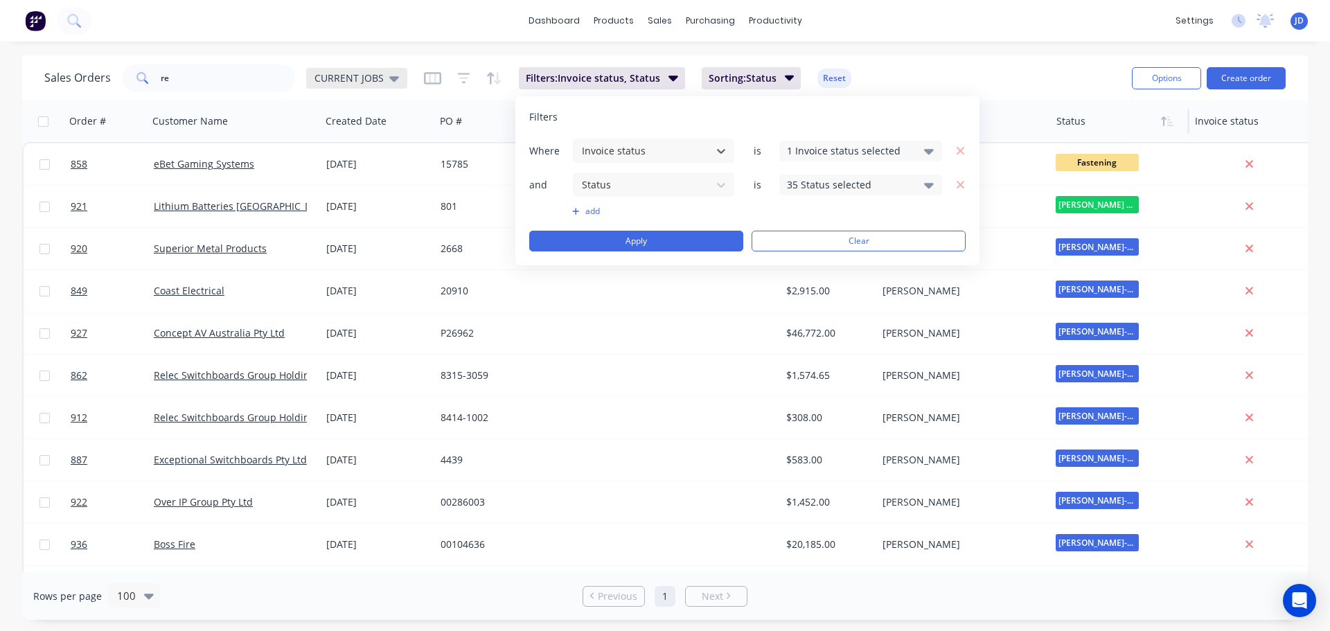
click at [348, 84] on span "CURRENT JOBS" at bounding box center [348, 78] width 69 height 15
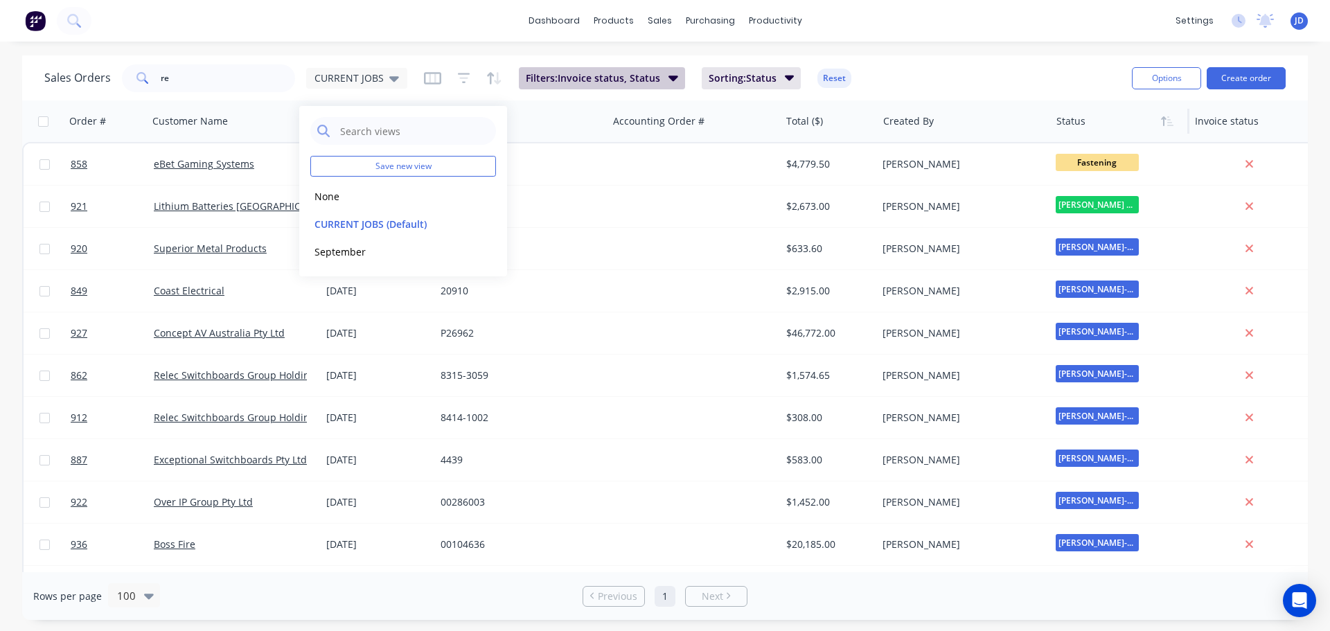
drag, startPoint x: 603, startPoint y: 83, endPoint x: 609, endPoint y: 78, distance: 7.8
click at [607, 80] on span "Filters: Invoice status, Status" at bounding box center [593, 78] width 134 height 14
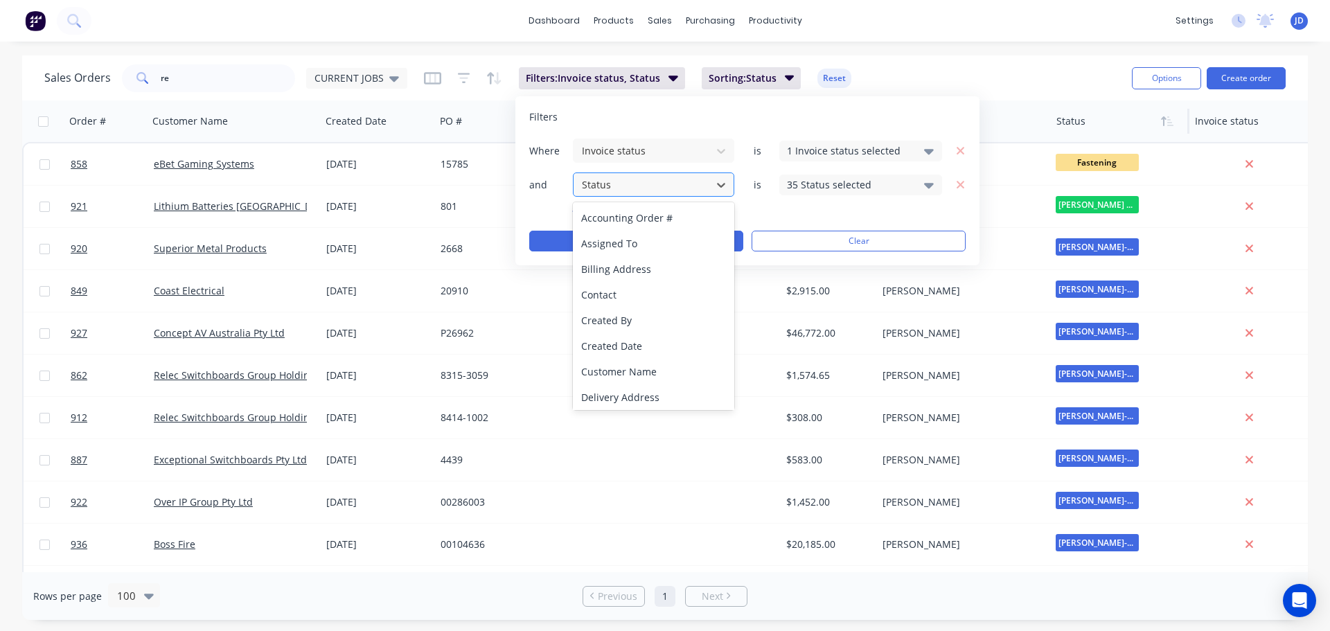
click at [629, 188] on div at bounding box center [642, 184] width 124 height 17
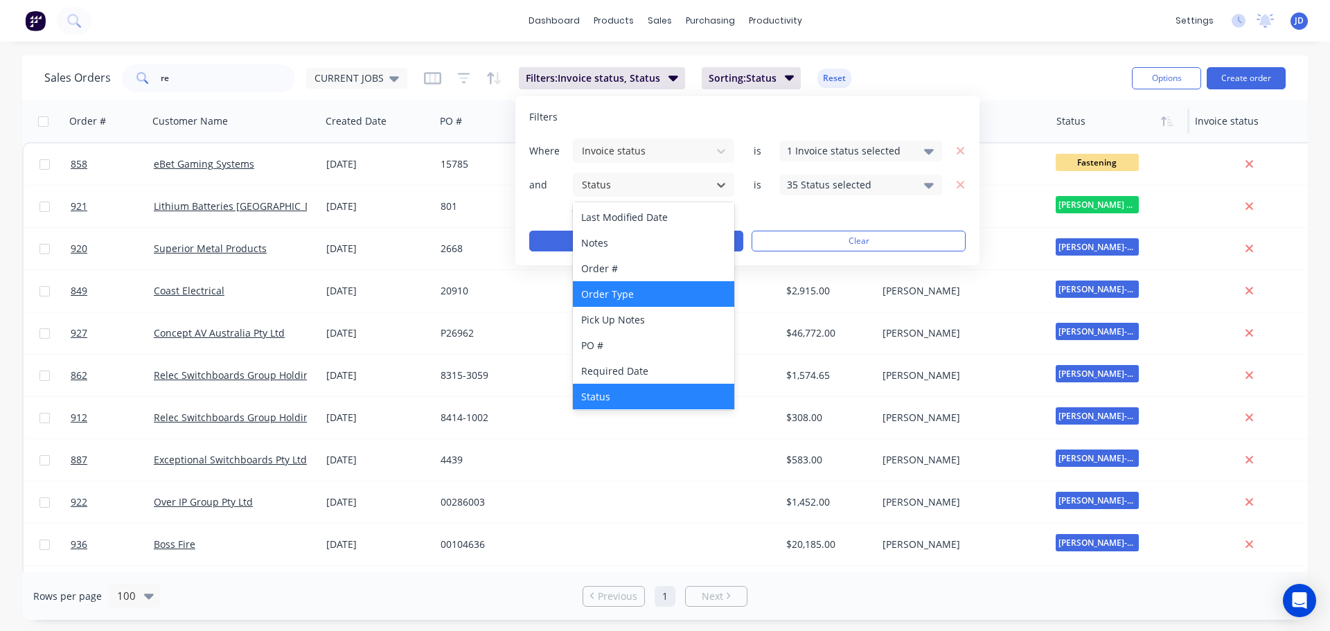
scroll to position [310, 0]
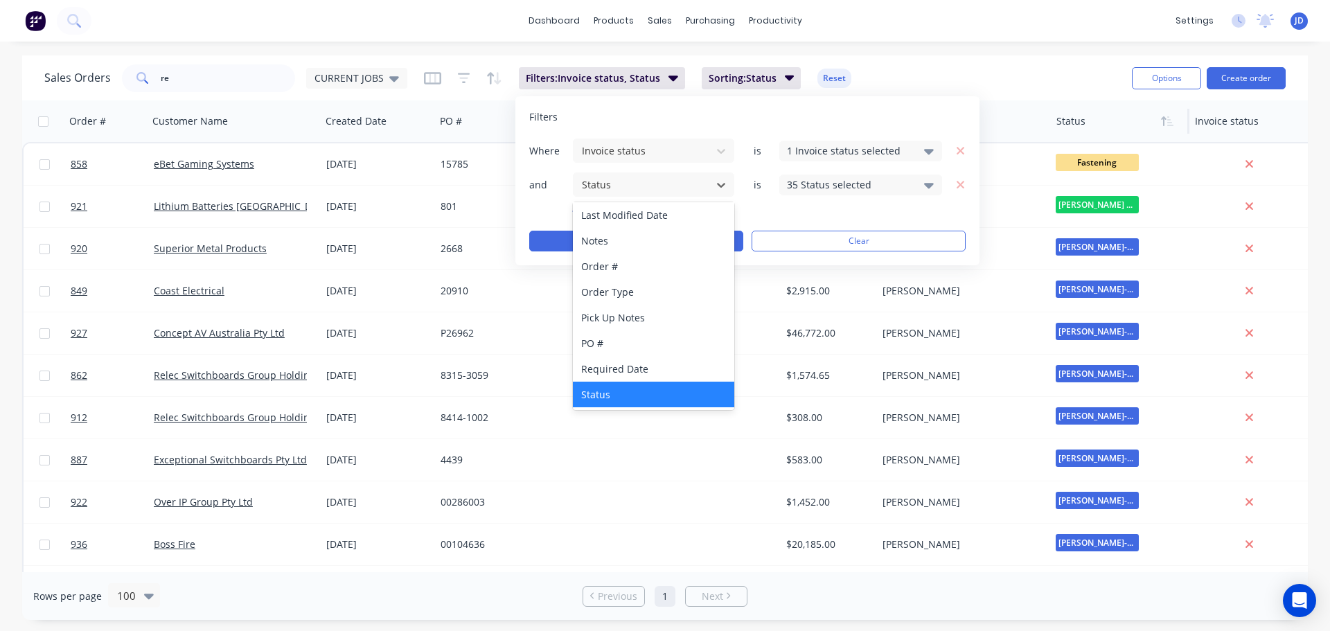
click at [620, 393] on div "Status" at bounding box center [653, 395] width 161 height 26
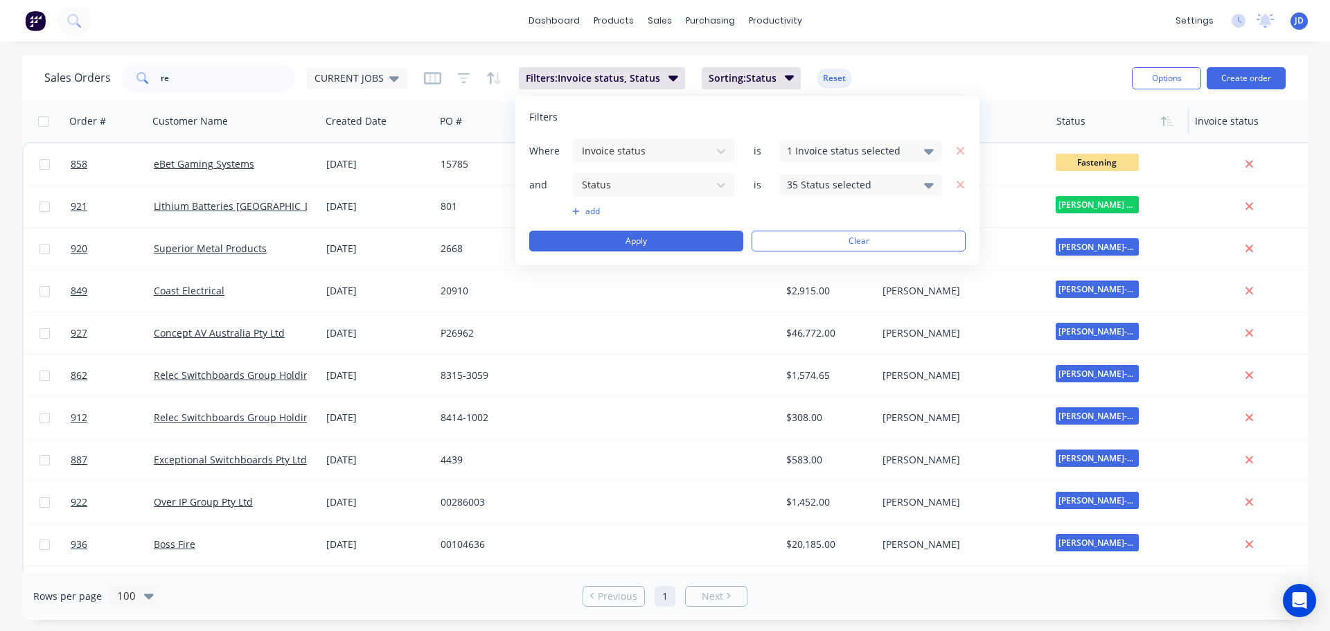
click at [872, 181] on div "35 Status selected" at bounding box center [849, 184] width 125 height 15
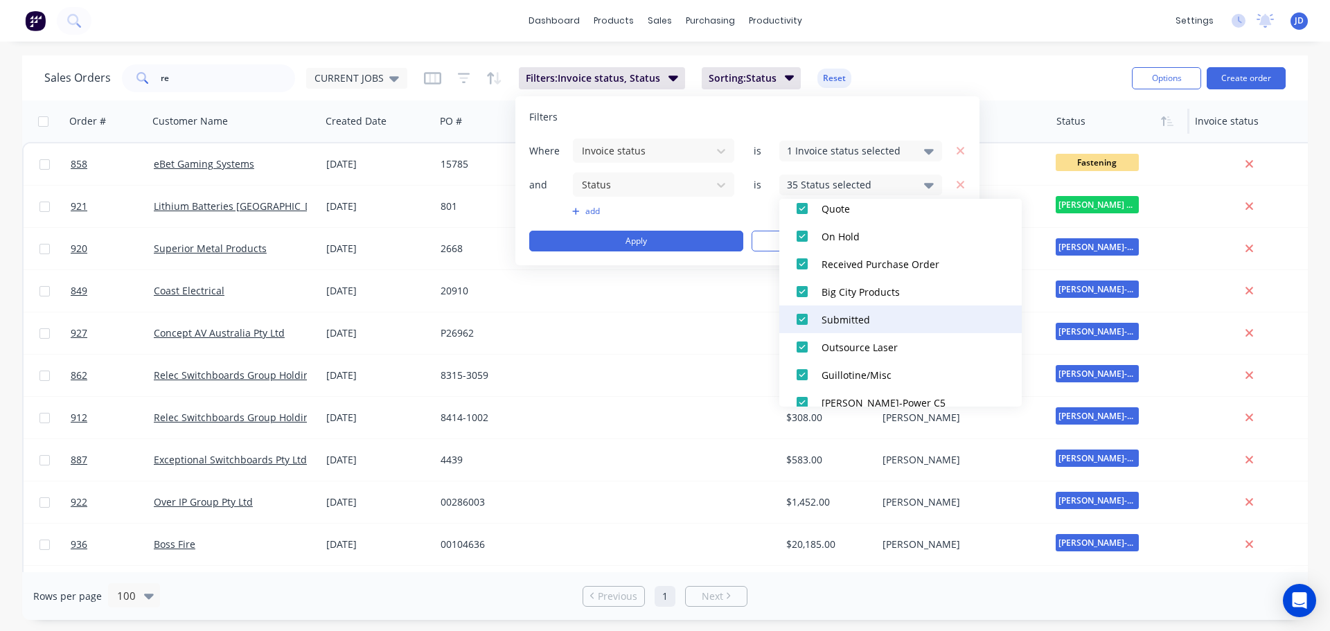
scroll to position [138, 0]
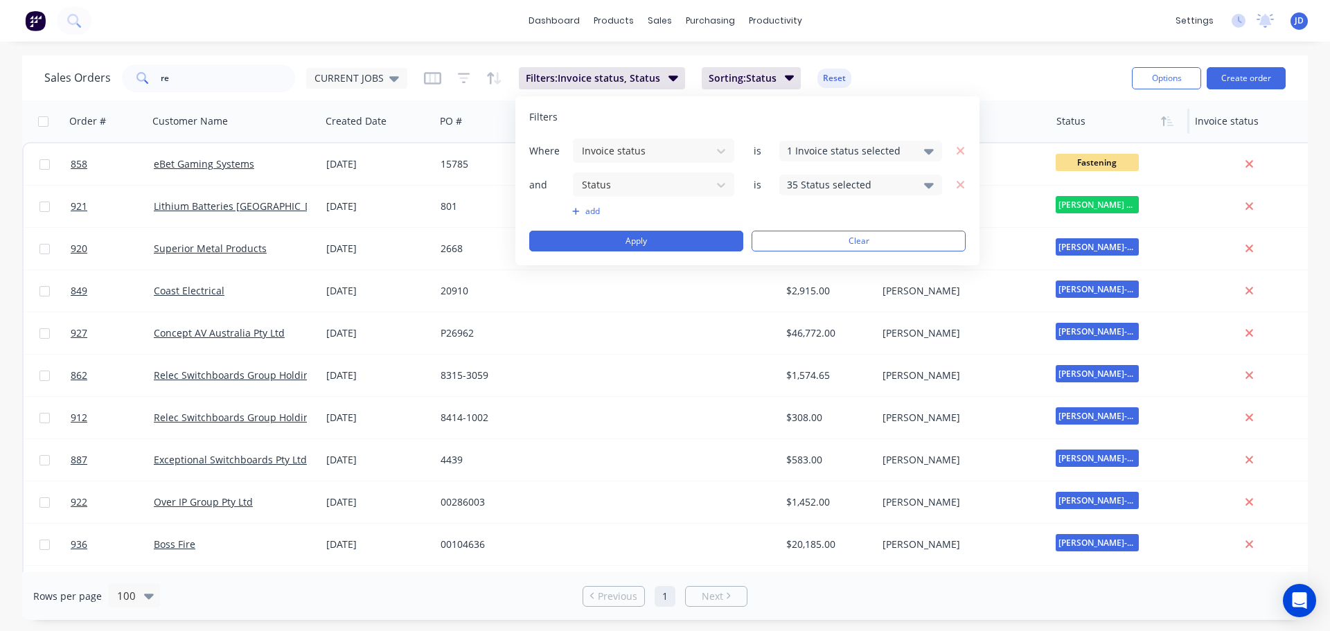
click at [751, 215] on div "add" at bounding box center [747, 211] width 436 height 11
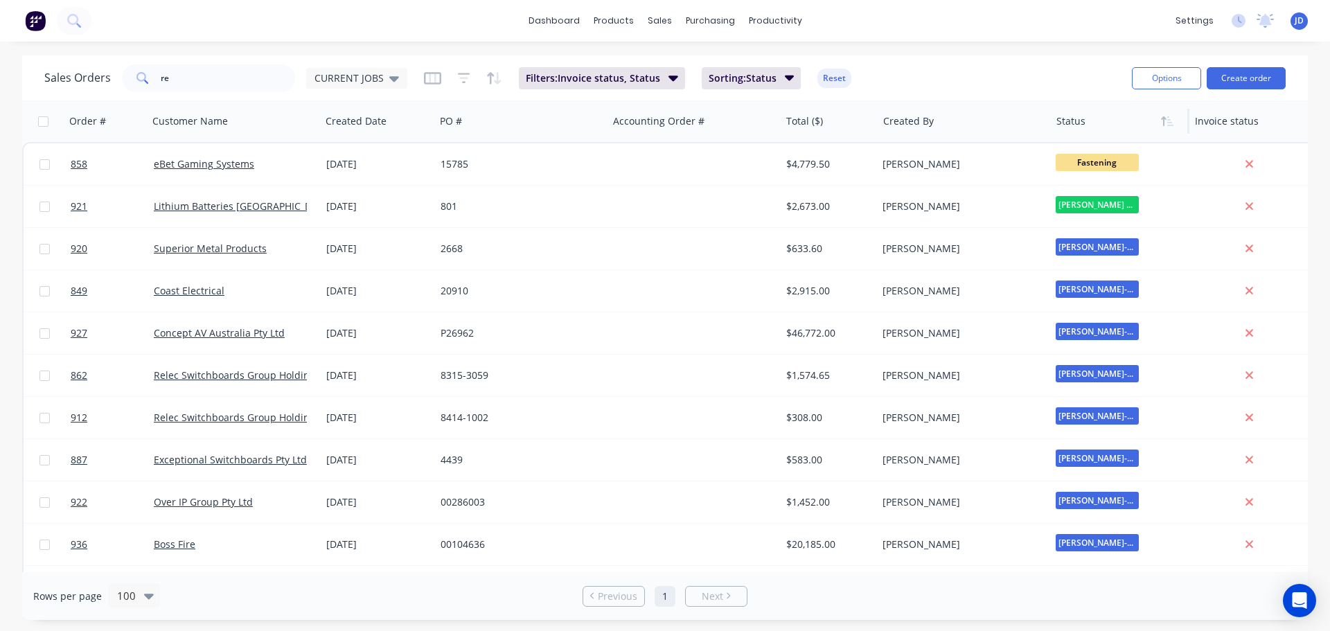
drag, startPoint x: 352, startPoint y: 77, endPoint x: 357, endPoint y: 98, distance: 22.2
click at [352, 76] on span "CURRENT JOBS" at bounding box center [348, 78] width 69 height 15
click at [363, 197] on button "None" at bounding box center [389, 196] width 158 height 16
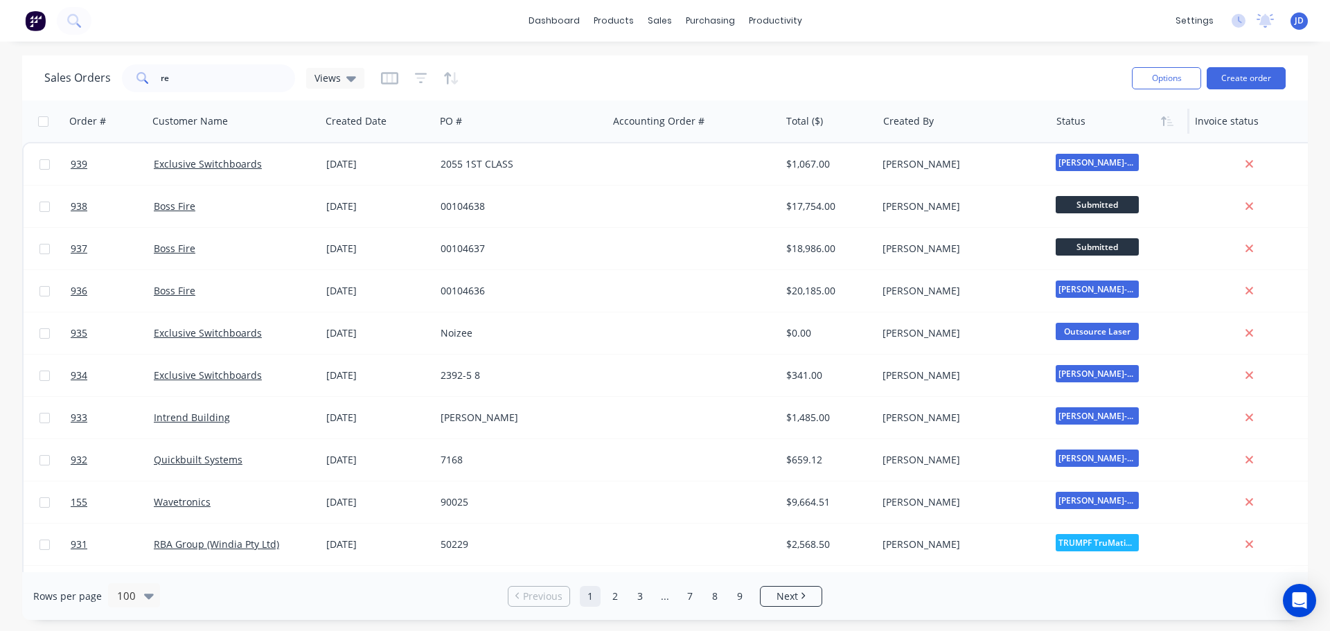
click at [458, 79] on div "Sales Orders re Views" at bounding box center [582, 78] width 1076 height 34
click at [447, 78] on icon "button" at bounding box center [451, 78] width 16 height 14
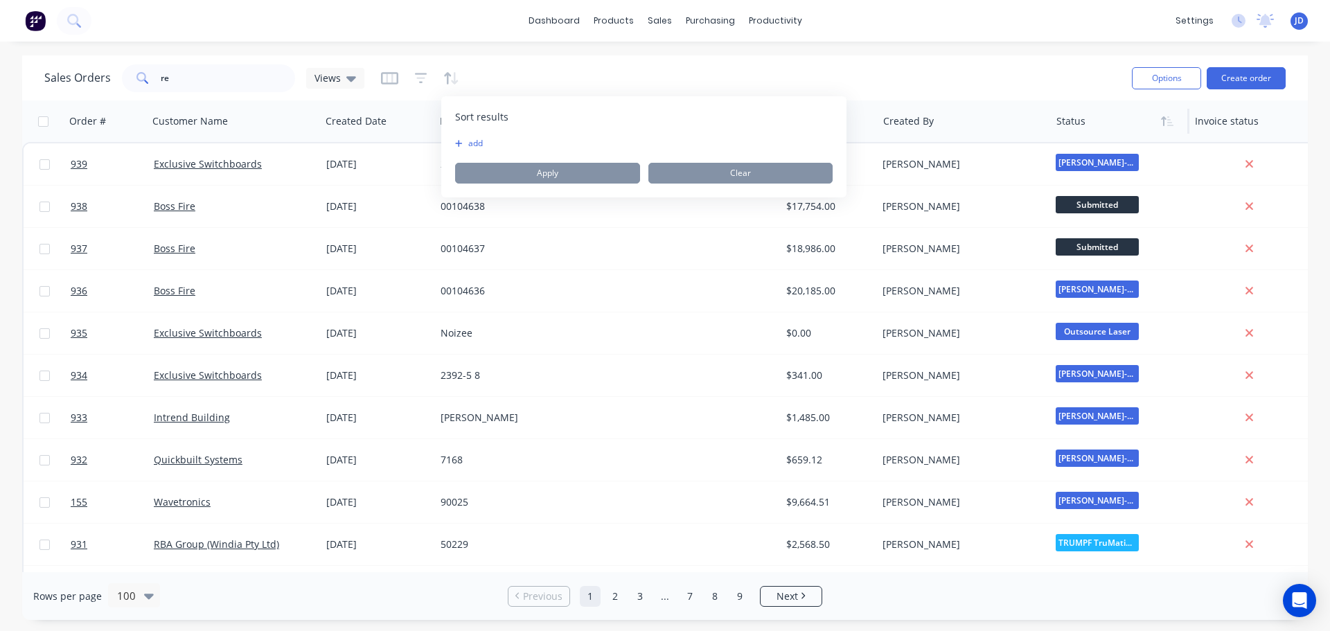
click at [476, 150] on div "To pick up a draggable item, press the space bar. While dragging, use the arrow…" at bounding box center [643, 161] width 377 height 46
click at [472, 145] on button "add" at bounding box center [463, 143] width 17 height 11
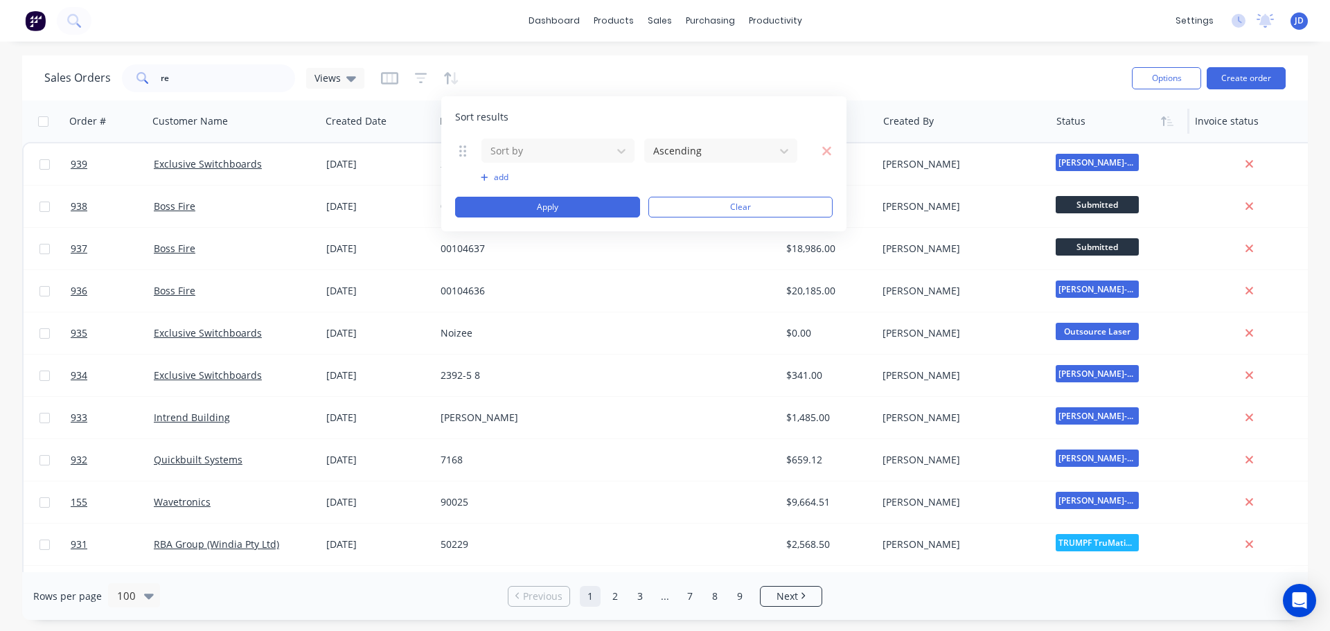
click at [510, 177] on button "add" at bounding box center [558, 177] width 154 height 11
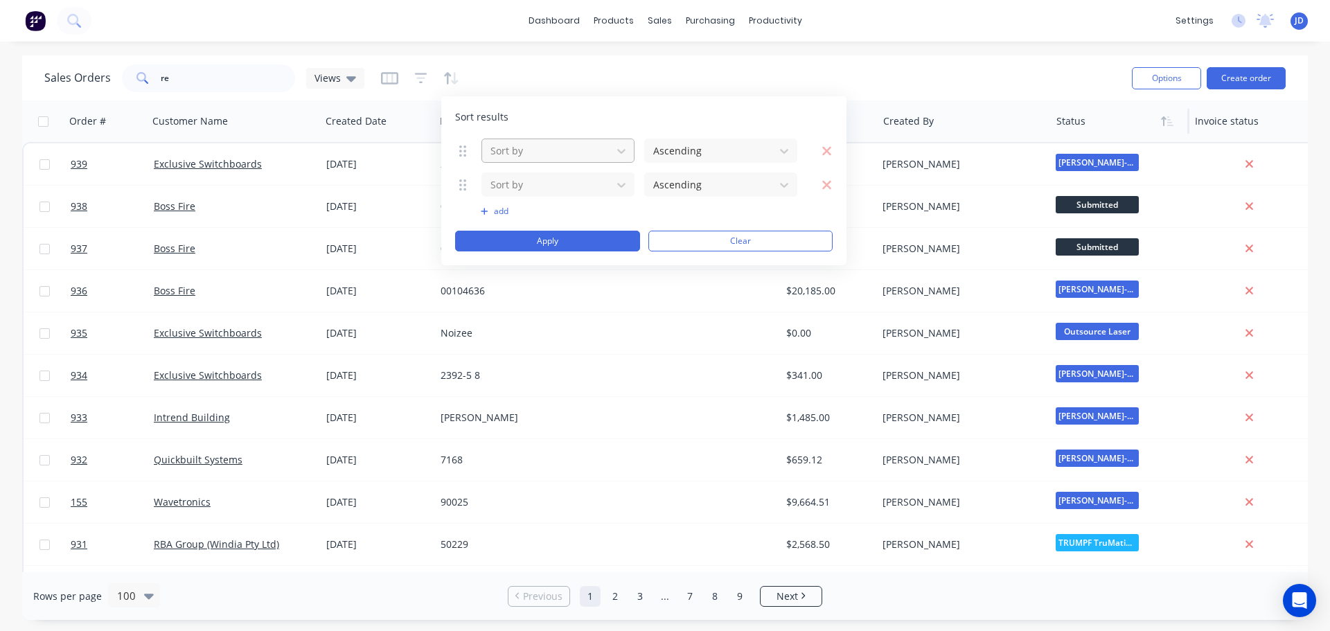
click at [569, 150] on div at bounding box center [547, 150] width 116 height 17
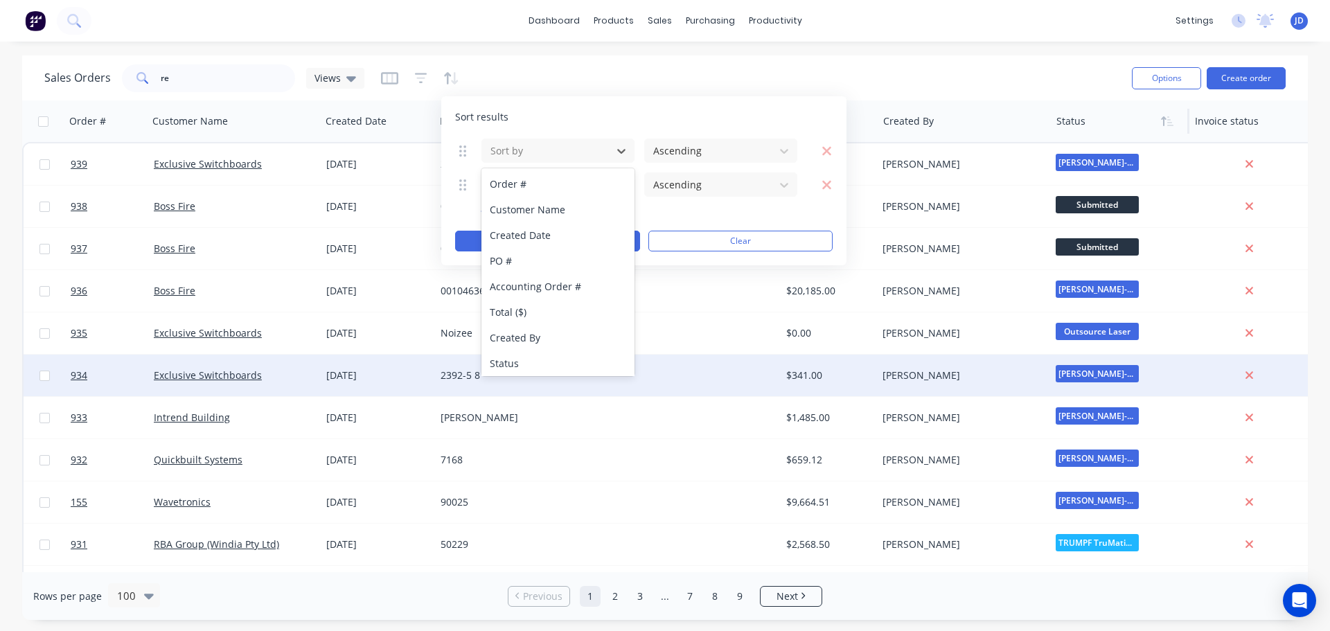
click at [506, 359] on div "Status" at bounding box center [557, 363] width 153 height 26
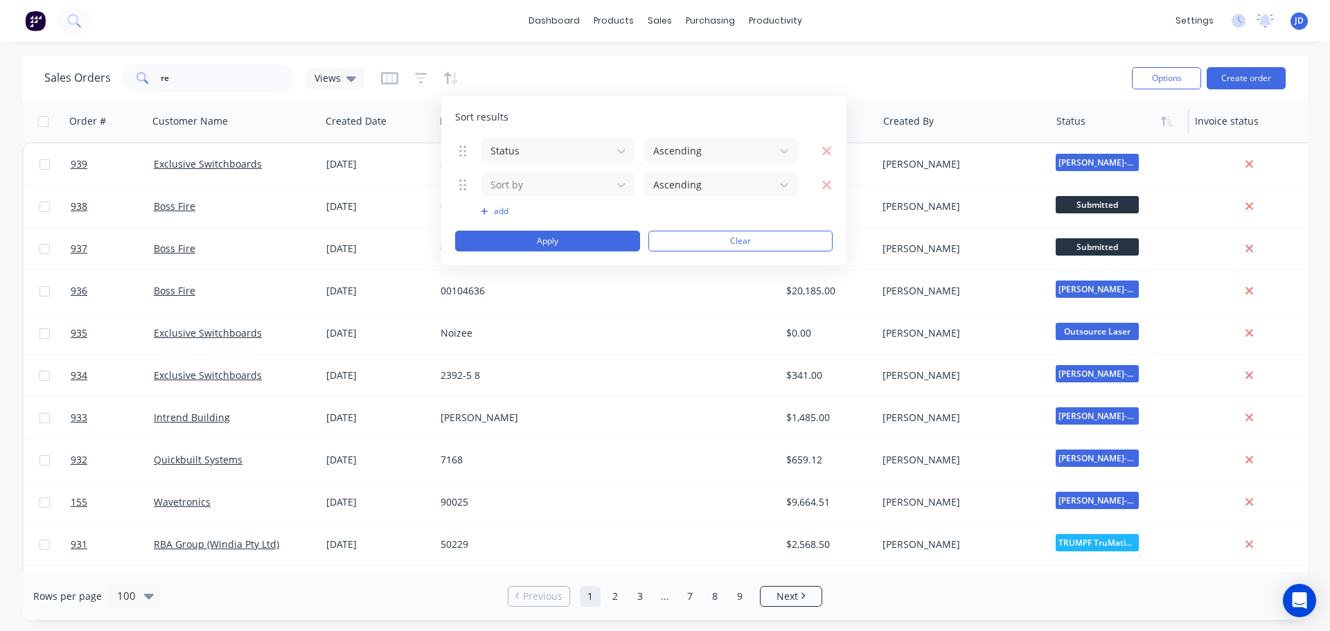
click at [716, 163] on div "Status Ascending Sort by Ascending To pick up a draggable item, press the space…" at bounding box center [643, 195] width 377 height 114
click at [722, 152] on div at bounding box center [710, 150] width 116 height 17
click at [729, 124] on div "Sort results Status 2 results available. Use Up and Down to choose options, pre…" at bounding box center [643, 180] width 405 height 169
click at [614, 158] on div at bounding box center [621, 150] width 25 height 25
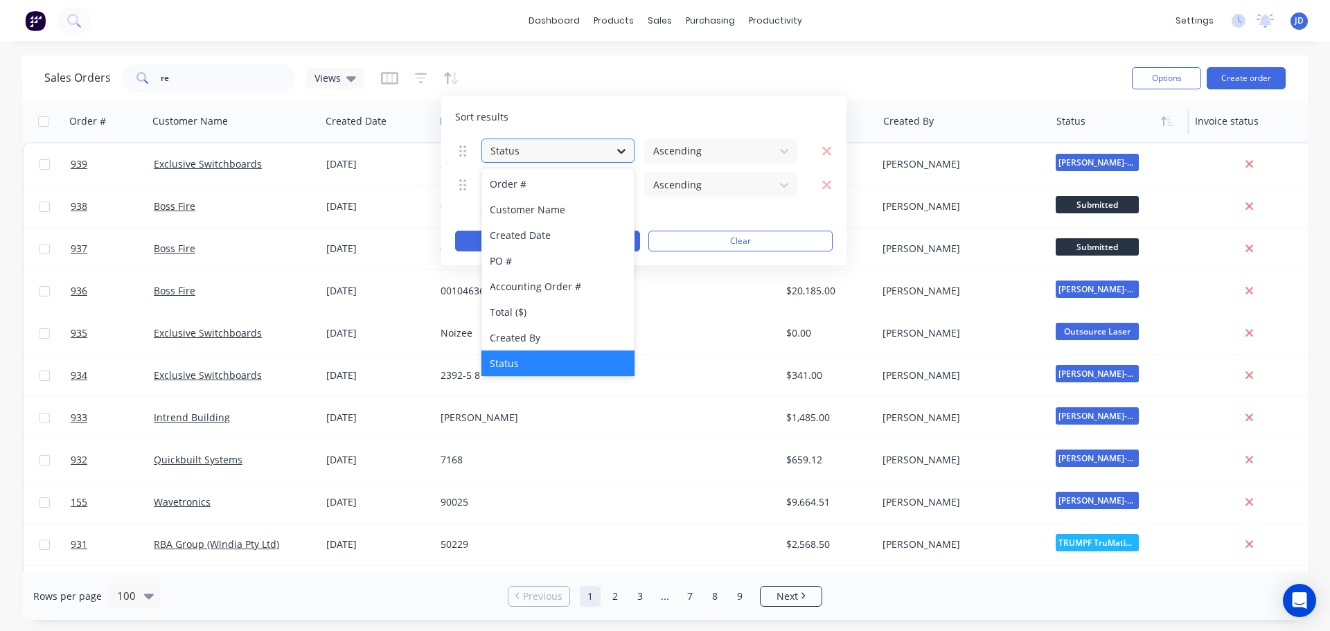
click at [614, 155] on icon at bounding box center [621, 151] width 14 height 14
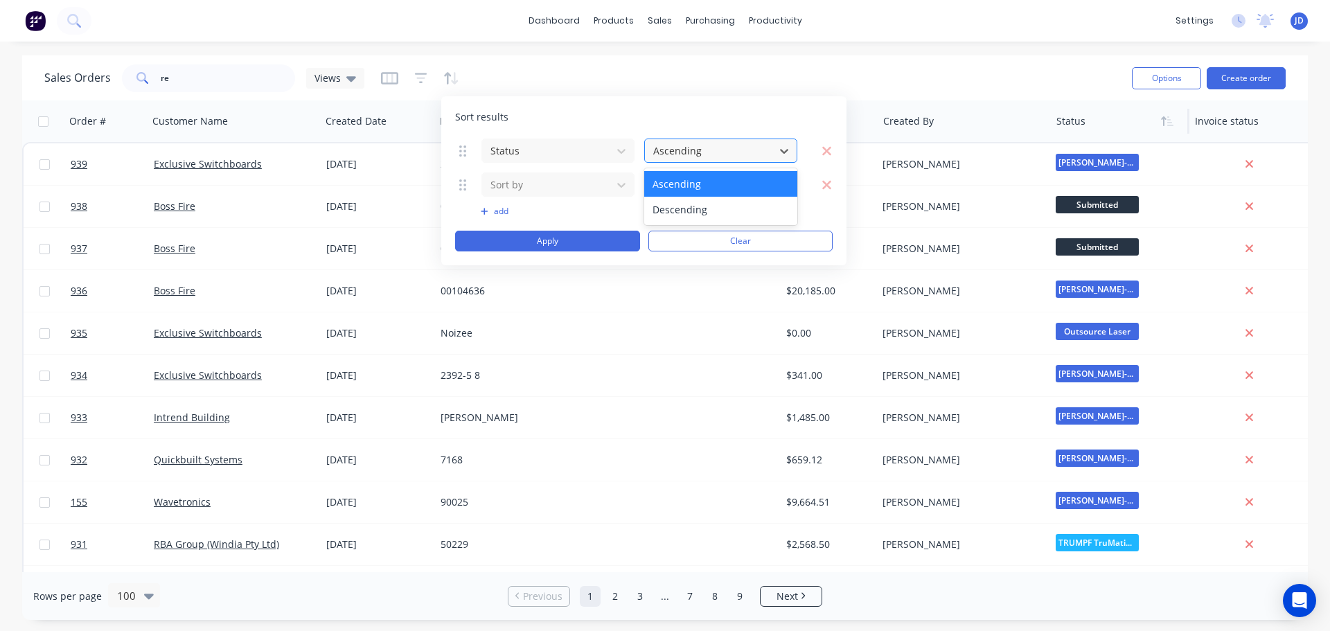
click at [715, 147] on div at bounding box center [710, 150] width 116 height 17
click at [620, 211] on button "add" at bounding box center [558, 211] width 154 height 11
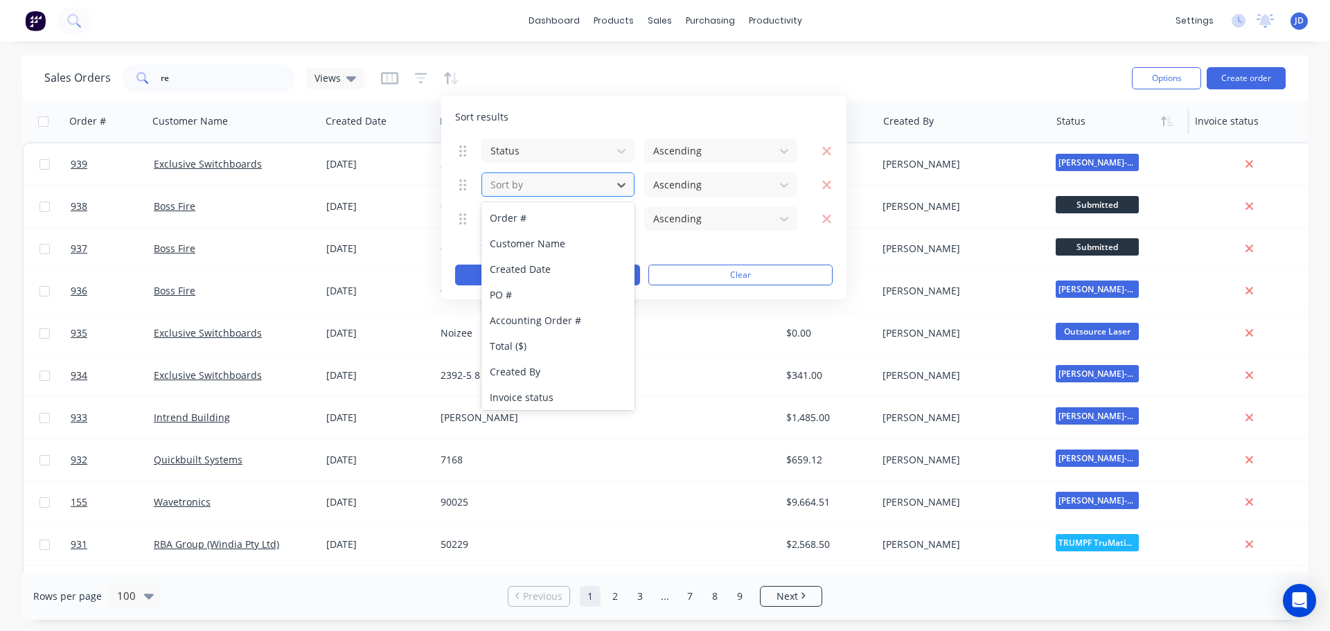
click at [591, 189] on div at bounding box center [547, 184] width 116 height 17
click at [773, 179] on div at bounding box center [783, 184] width 25 height 25
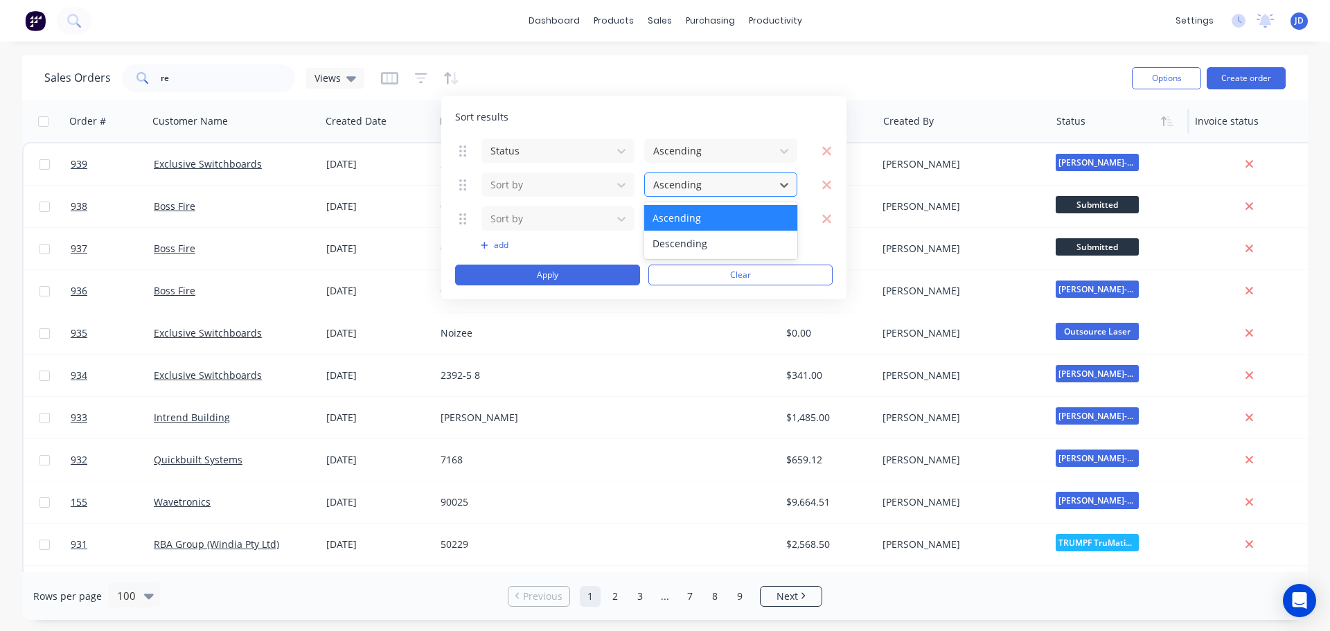
drag, startPoint x: 773, startPoint y: 179, endPoint x: 677, endPoint y: 194, distance: 96.7
click at [773, 180] on div at bounding box center [783, 184] width 25 height 25
click at [611, 156] on div at bounding box center [621, 150] width 25 height 25
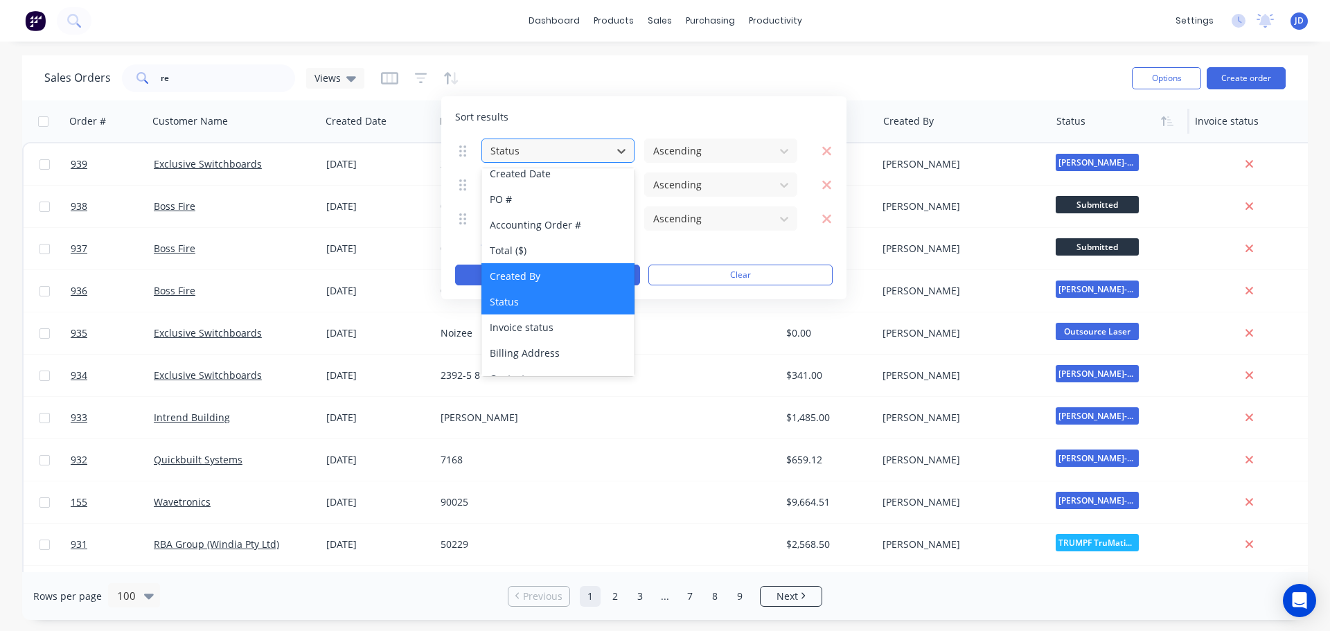
scroll to position [41, 0]
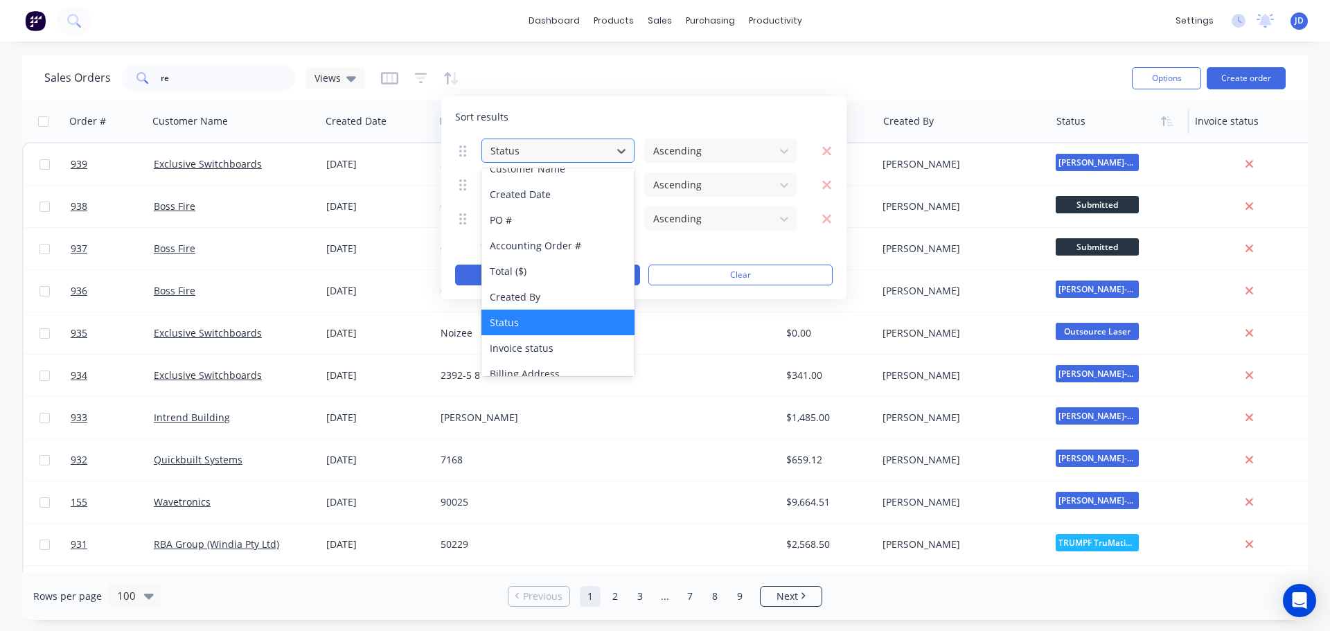
click at [534, 315] on div "Status" at bounding box center [557, 323] width 153 height 26
click at [547, 312] on div "Status" at bounding box center [557, 323] width 153 height 26
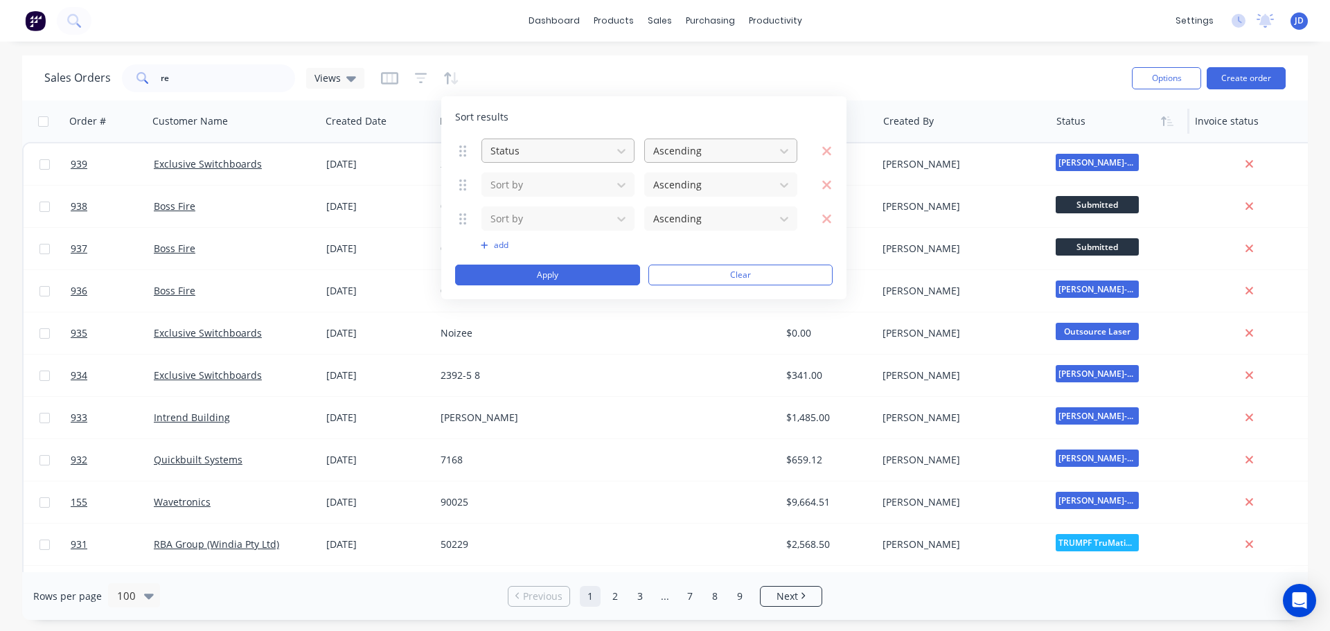
drag, startPoint x: 733, startPoint y: 107, endPoint x: 731, endPoint y: 154, distance: 47.8
click at [733, 107] on div "Sort results Status Ascending Sort by Ascending Sort by Ascending To pick up a …" at bounding box center [643, 197] width 405 height 203
click at [731, 156] on div at bounding box center [710, 150] width 116 height 17
click at [731, 151] on div at bounding box center [710, 150] width 116 height 17
click at [620, 185] on icon at bounding box center [621, 185] width 8 height 5
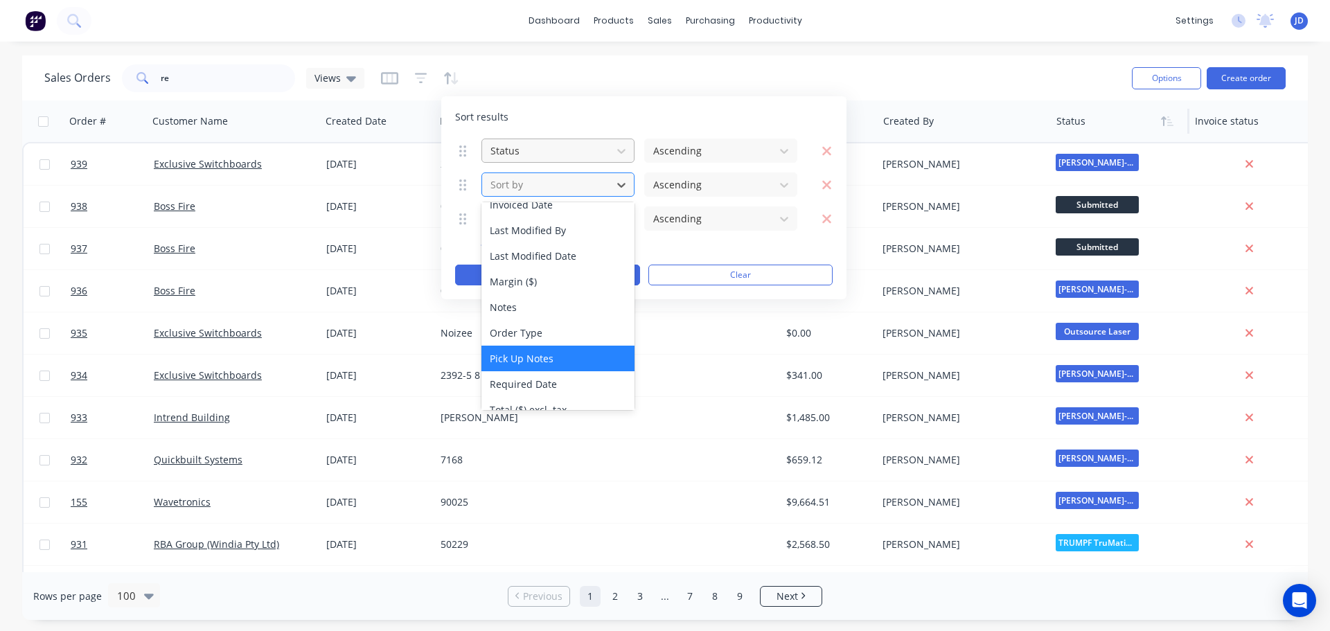
scroll to position [361, 0]
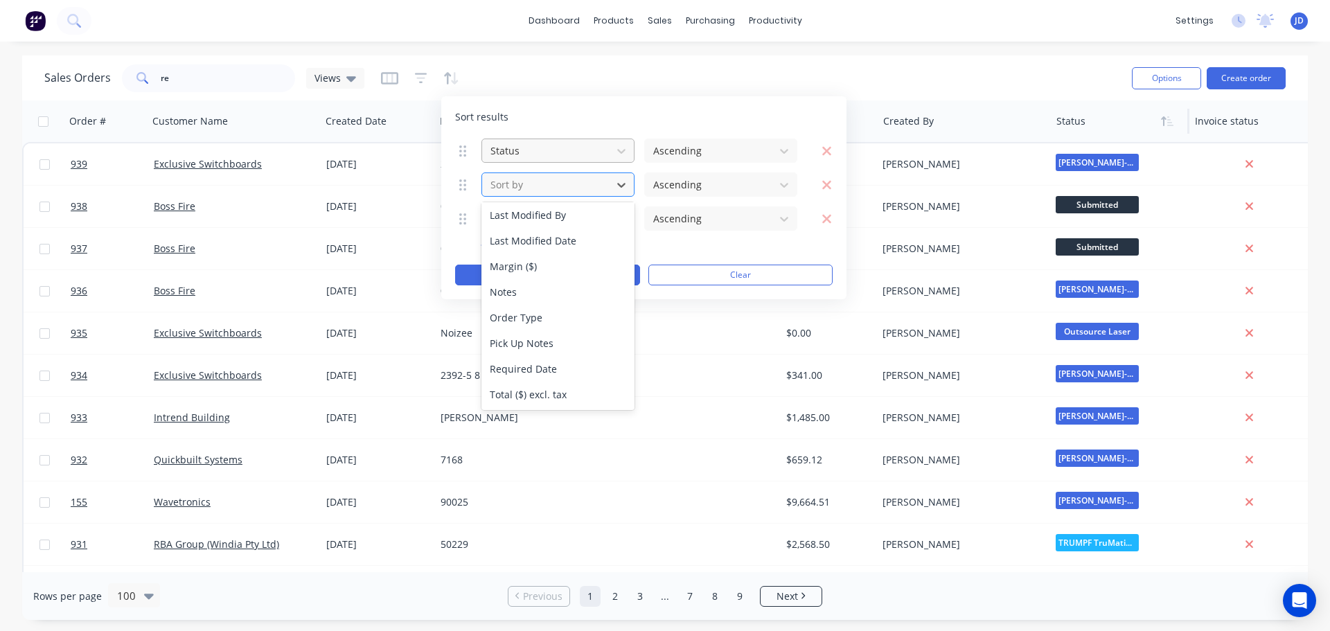
click at [1111, 602] on div "Rows per page 100 Previous 1 2 3 ... 7 8 9 Next" at bounding box center [664, 596] width 1285 height 48
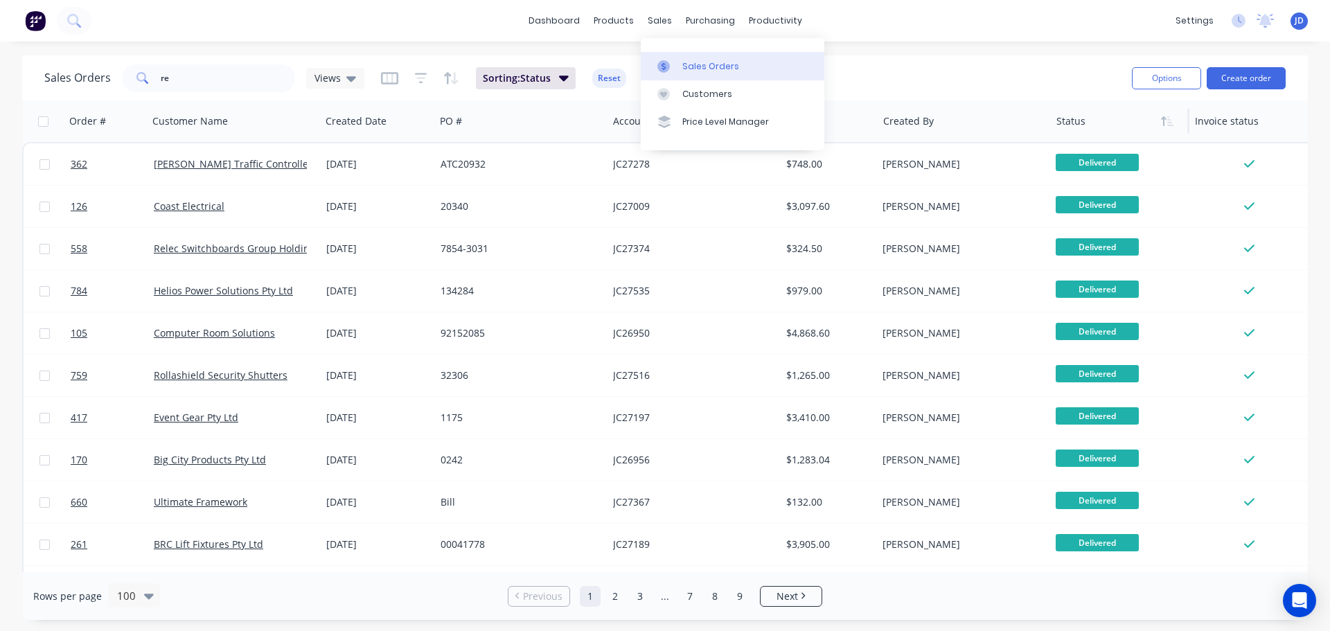
drag, startPoint x: 666, startPoint y: 53, endPoint x: 663, endPoint y: 63, distance: 10.3
click at [666, 54] on link "Sales Orders" at bounding box center [733, 66] width 184 height 28
click at [663, 64] on icon at bounding box center [663, 66] width 4 height 8
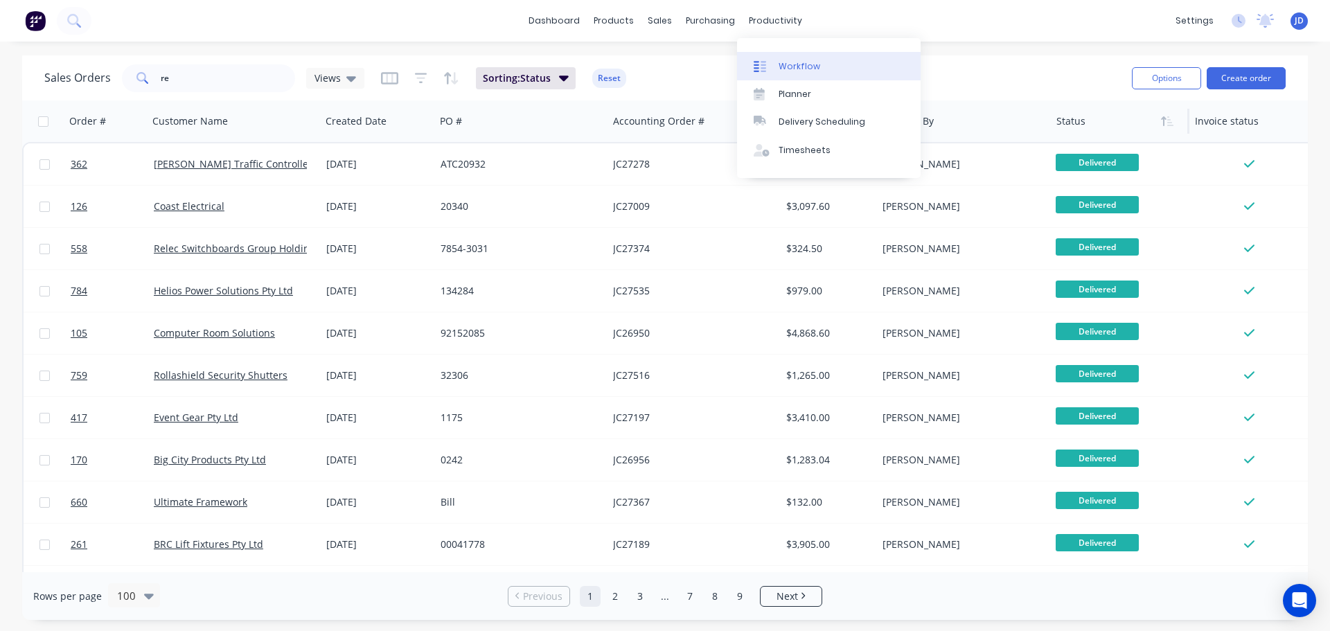
click at [760, 68] on icon at bounding box center [759, 66] width 12 height 12
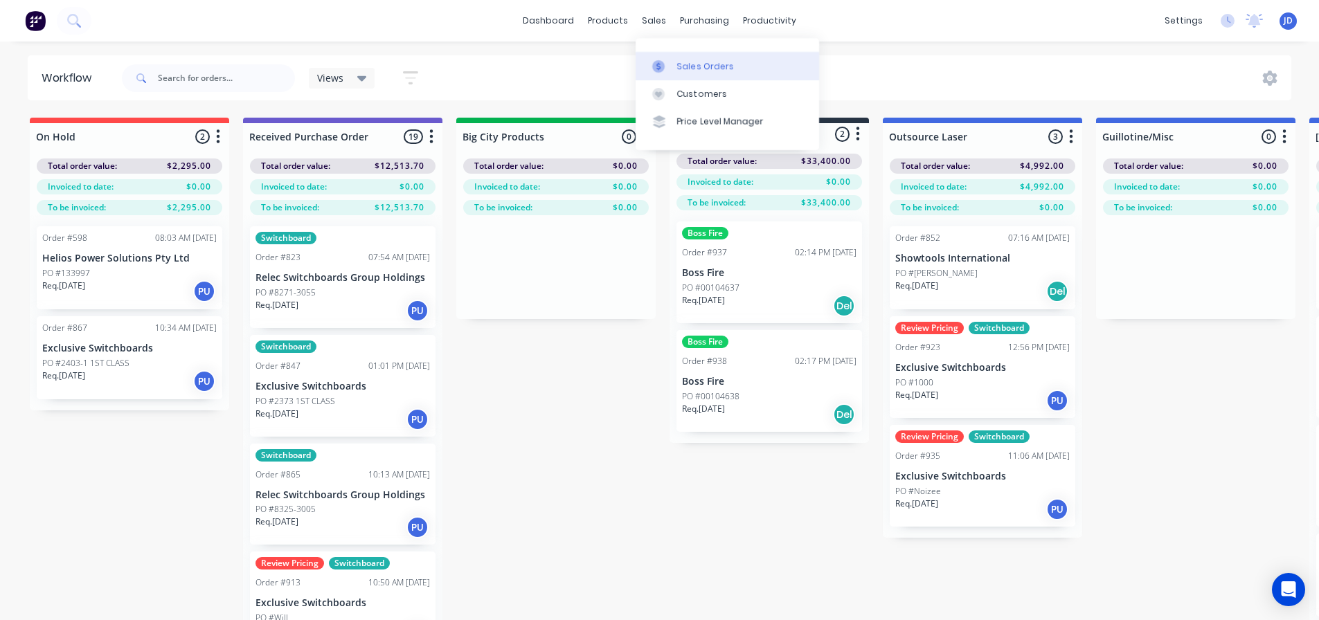
click at [670, 73] on link "Sales Orders" at bounding box center [728, 66] width 184 height 28
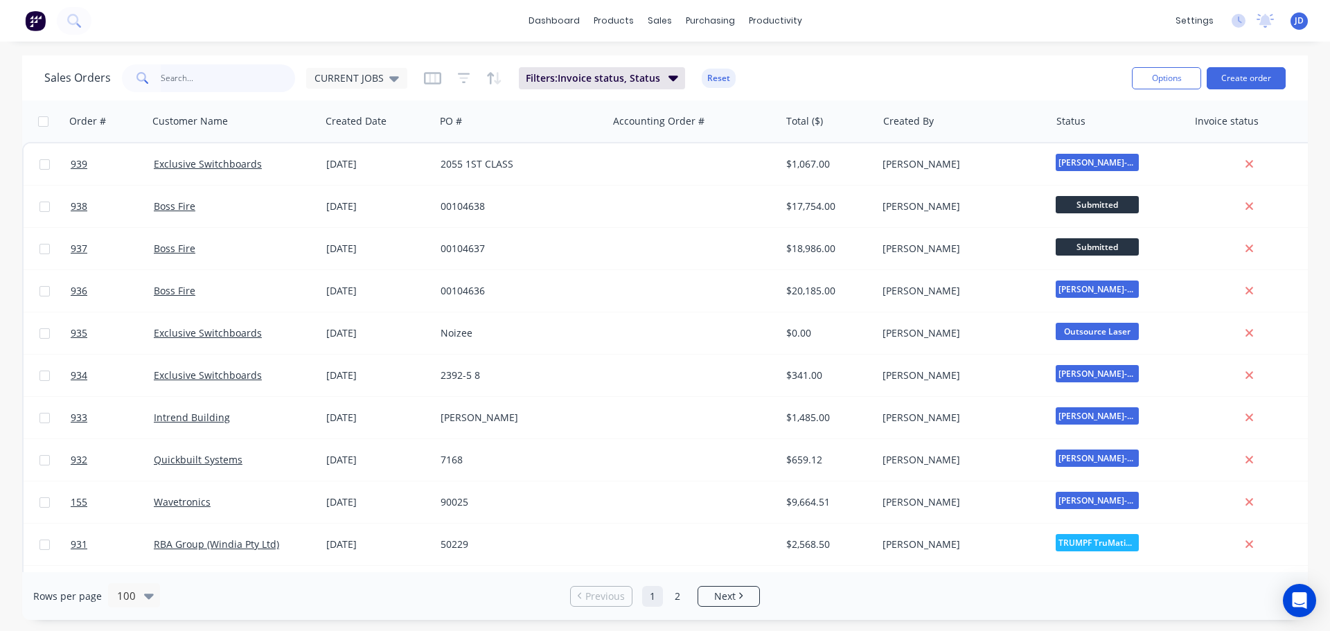
click at [220, 79] on input "text" at bounding box center [228, 78] width 135 height 28
click at [382, 79] on div "CURRENT JOBS" at bounding box center [356, 78] width 84 height 12
click at [396, 202] on button "None" at bounding box center [389, 196] width 158 height 16
click at [256, 85] on input "text" at bounding box center [228, 78] width 135 height 28
click at [457, 67] on div "Sales Orders Views" at bounding box center [582, 78] width 1076 height 34
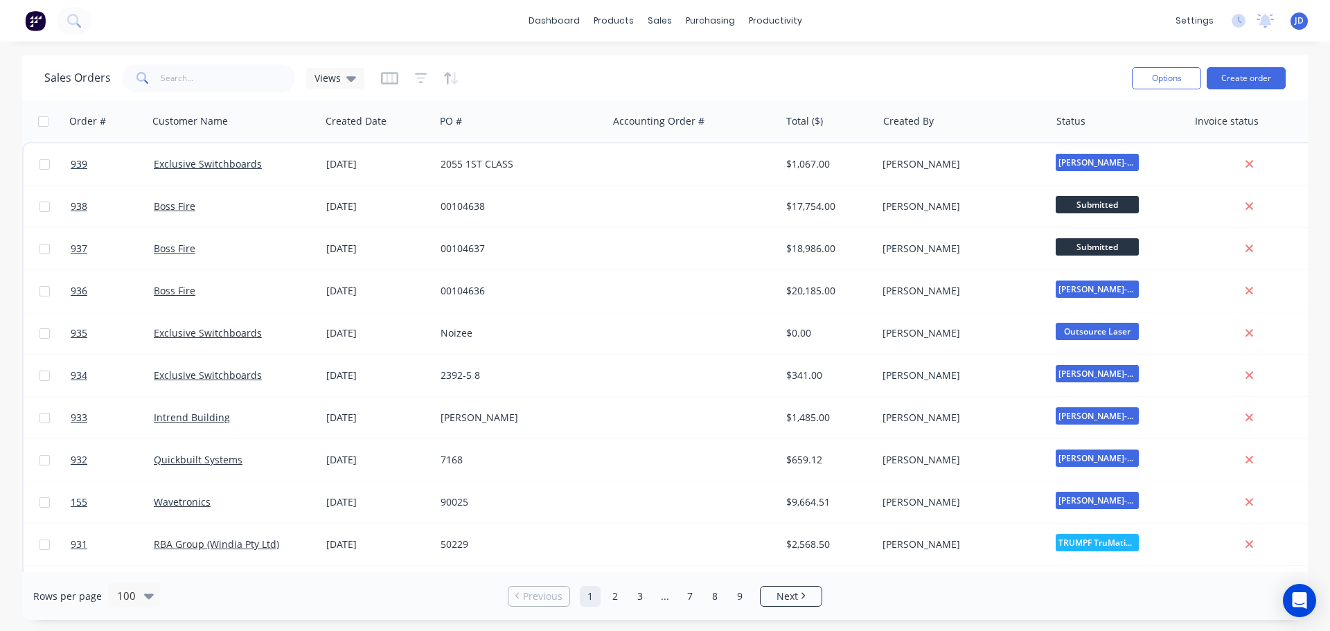
drag, startPoint x: 449, startPoint y: 73, endPoint x: 464, endPoint y: 89, distance: 21.6
click at [450, 74] on icon "button" at bounding box center [451, 78] width 16 height 14
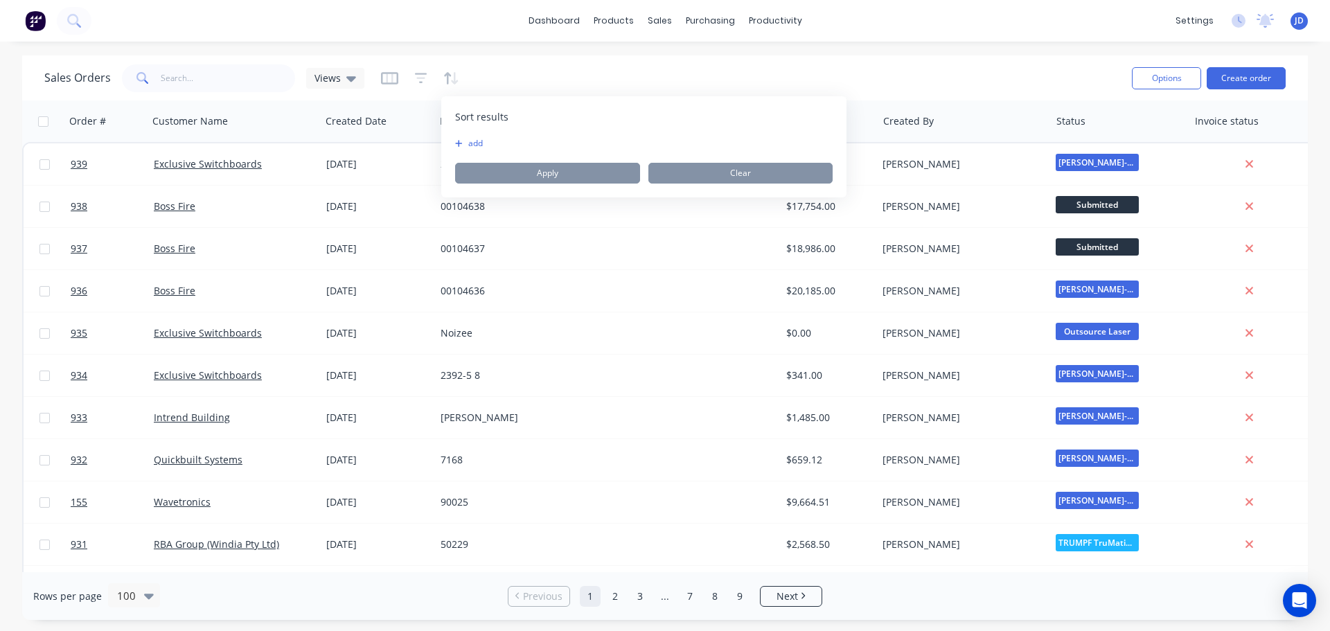
click at [472, 143] on button "add" at bounding box center [463, 143] width 17 height 11
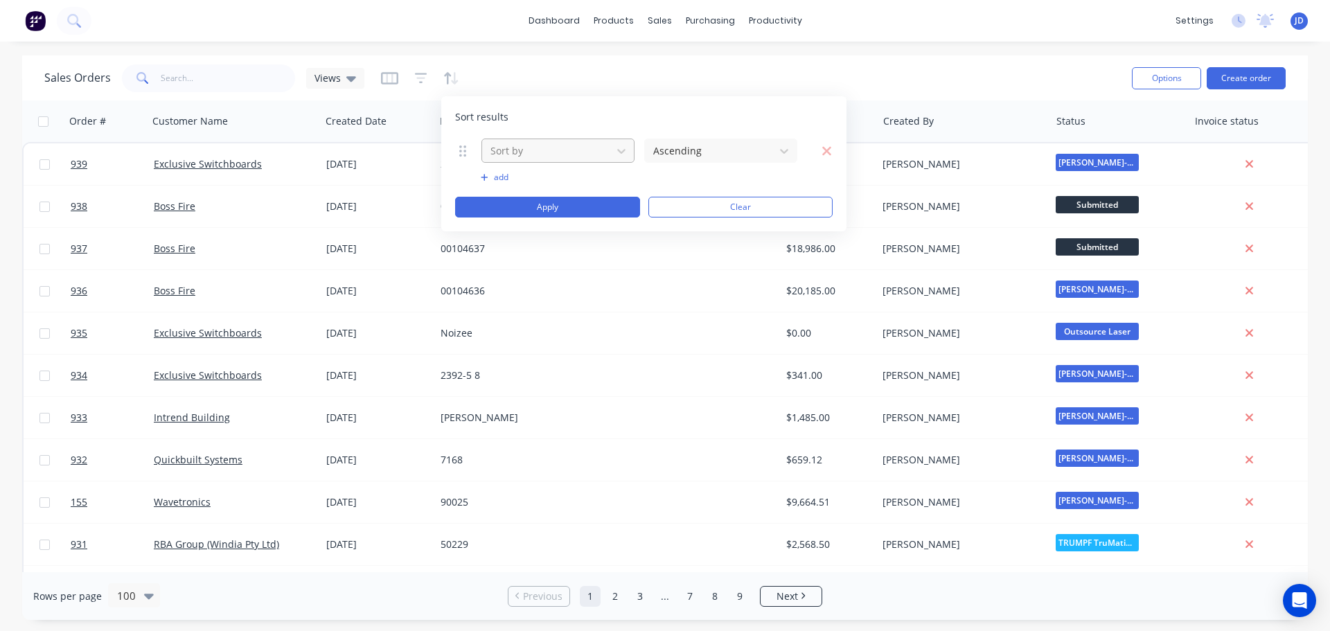
click at [606, 147] on div "Sort by" at bounding box center [547, 150] width 124 height 23
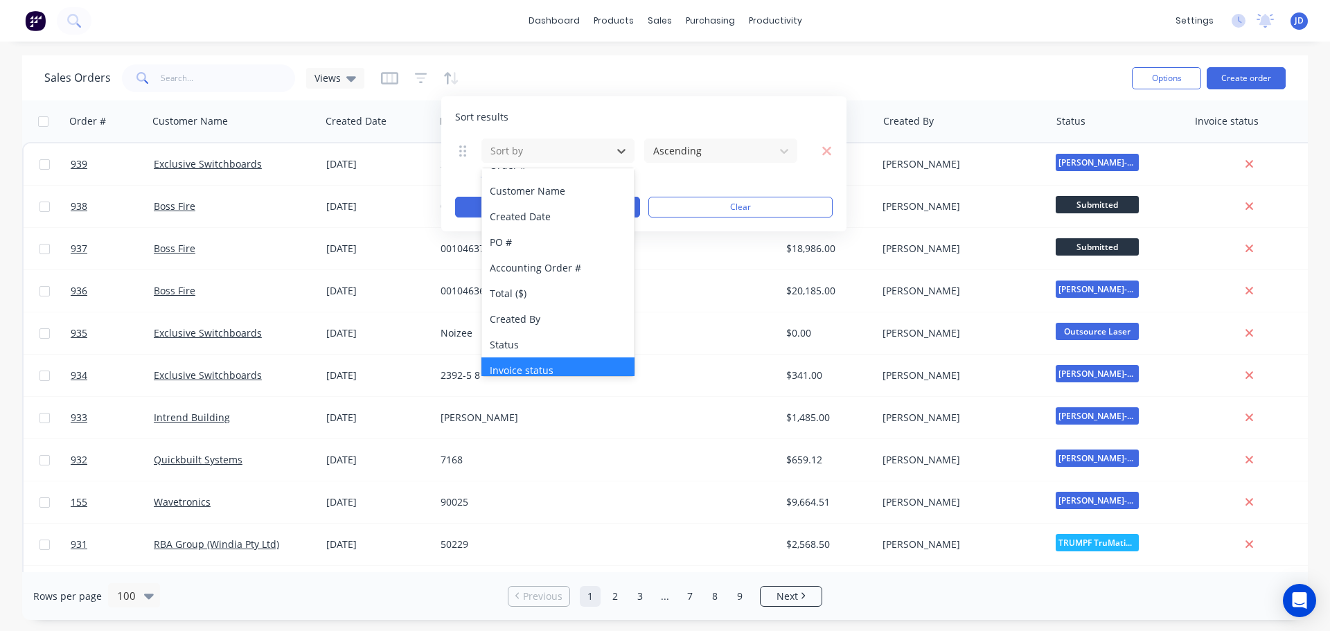
scroll to position [69, 0]
click at [540, 289] on div "Status" at bounding box center [557, 294] width 153 height 26
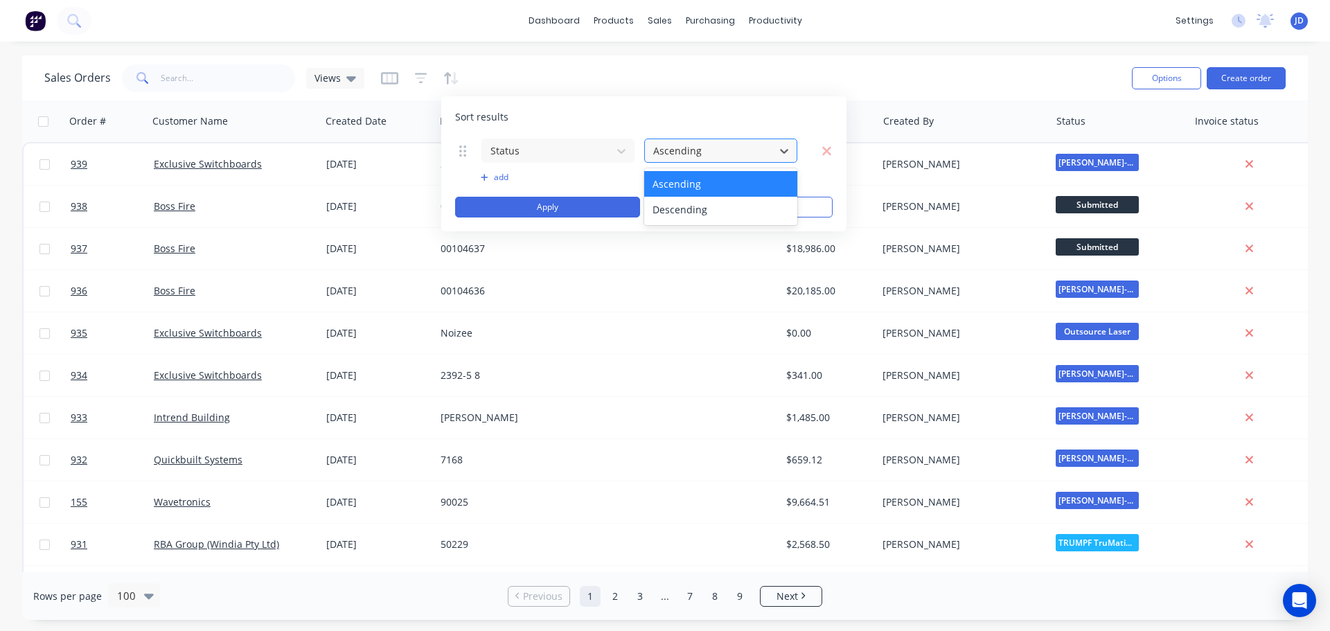
click at [713, 151] on div at bounding box center [710, 150] width 116 height 17
click at [695, 184] on div "Ascending" at bounding box center [720, 184] width 153 height 26
click at [761, 146] on div at bounding box center [710, 150] width 116 height 17
click at [509, 179] on button "add" at bounding box center [558, 177] width 154 height 11
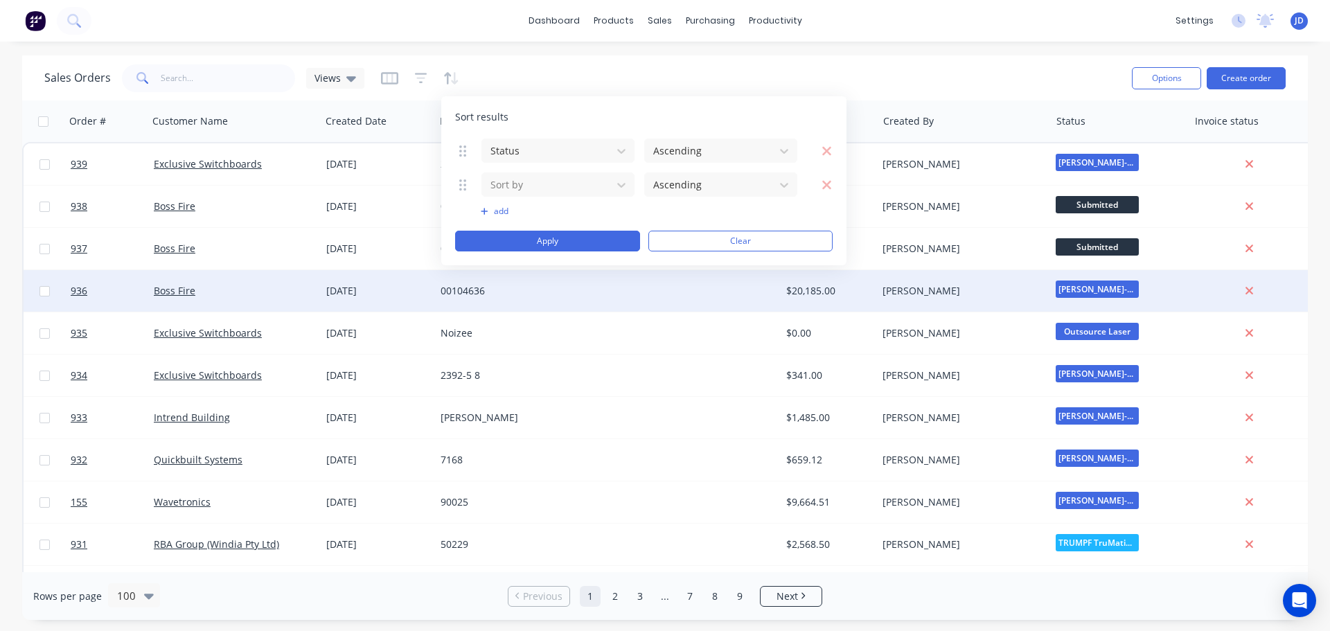
drag, startPoint x: 726, startPoint y: 236, endPoint x: 586, endPoint y: 301, distance: 154.0
click at [726, 237] on button "Clear" at bounding box center [740, 241] width 185 height 21
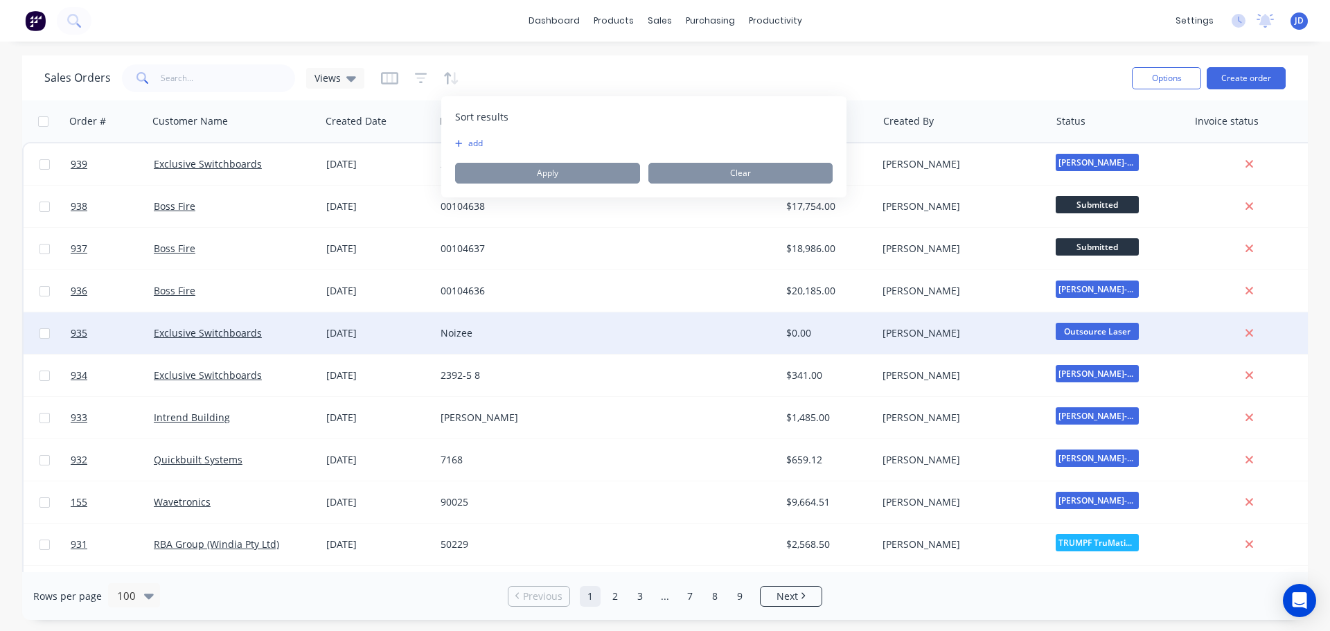
click at [548, 345] on div "Noizee" at bounding box center [521, 333] width 172 height 42
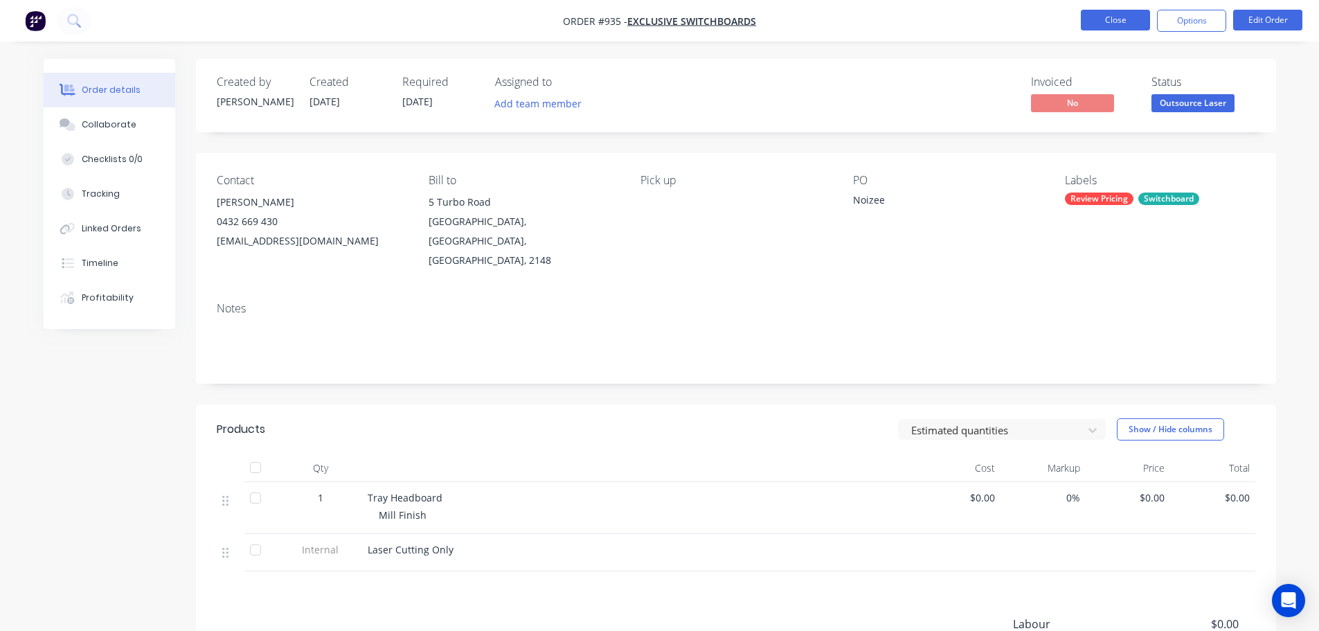
click at [1116, 24] on button "Close" at bounding box center [1115, 20] width 69 height 21
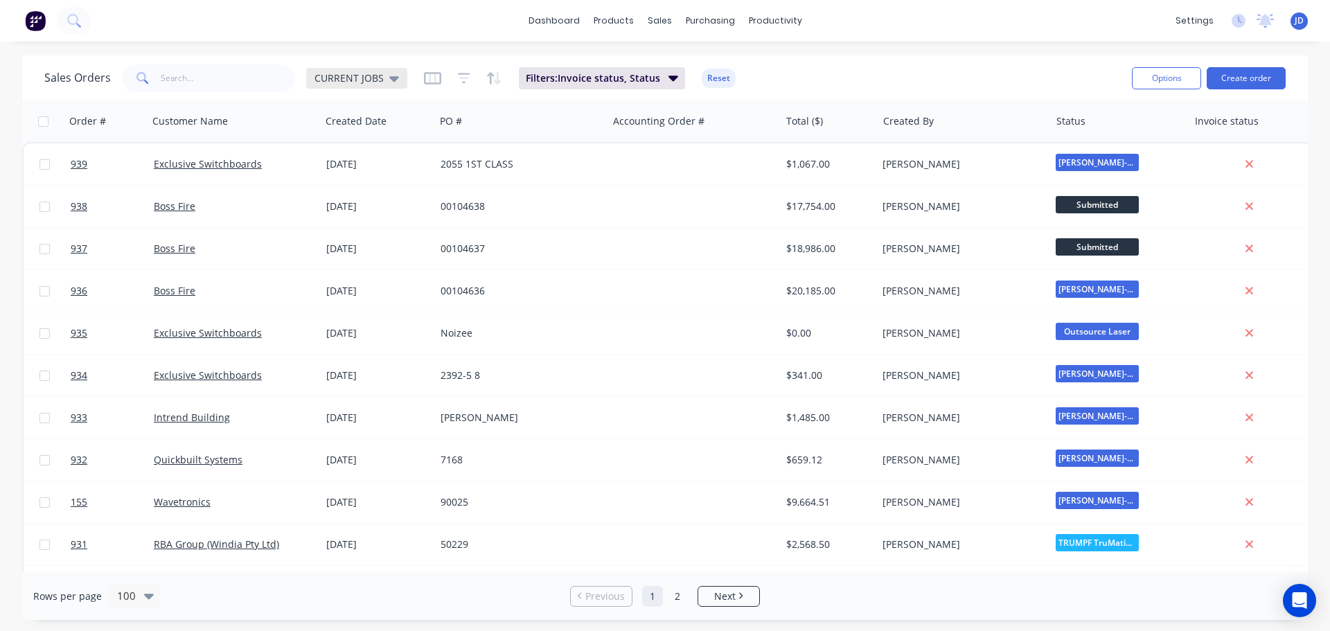
click at [370, 81] on span "CURRENT JOBS" at bounding box center [348, 78] width 69 height 15
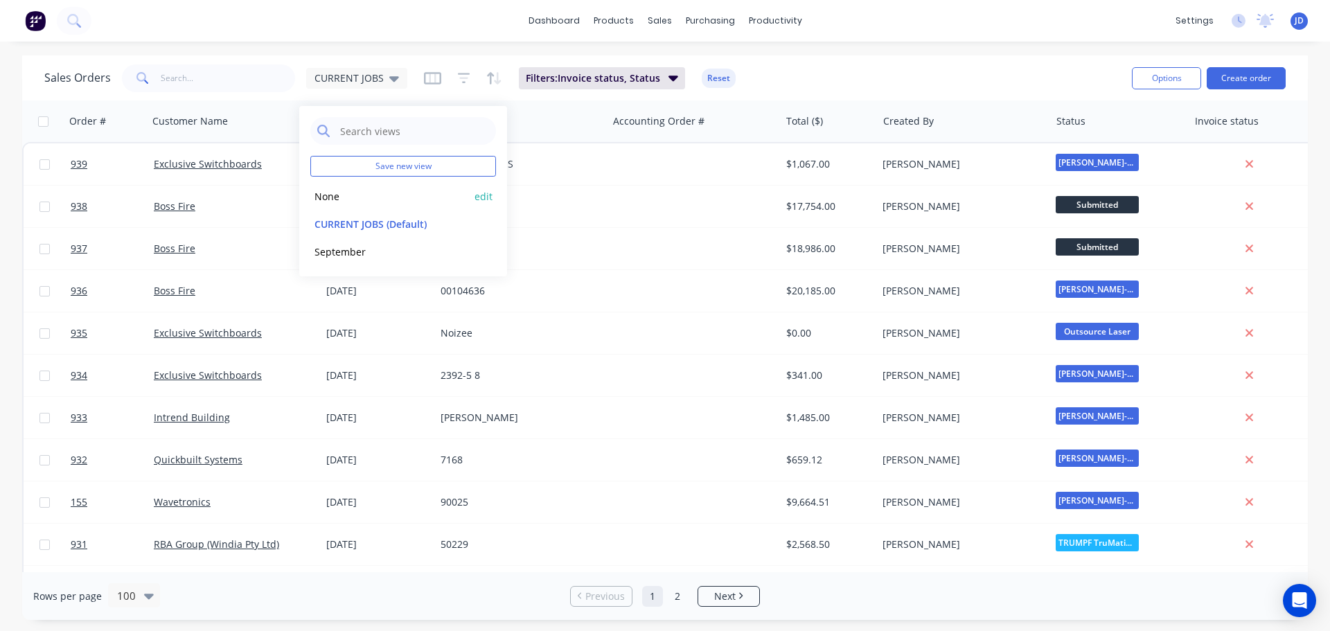
click at [327, 197] on button "None" at bounding box center [389, 196] width 158 height 16
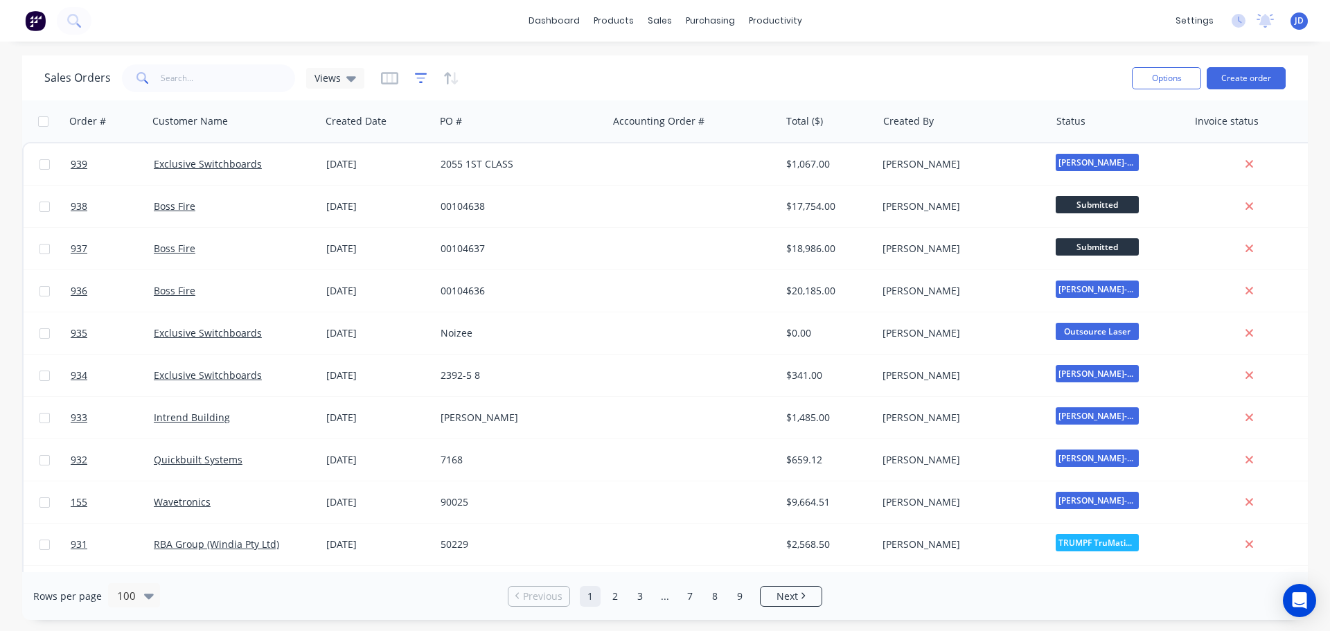
click at [424, 84] on icon "button" at bounding box center [421, 78] width 12 height 14
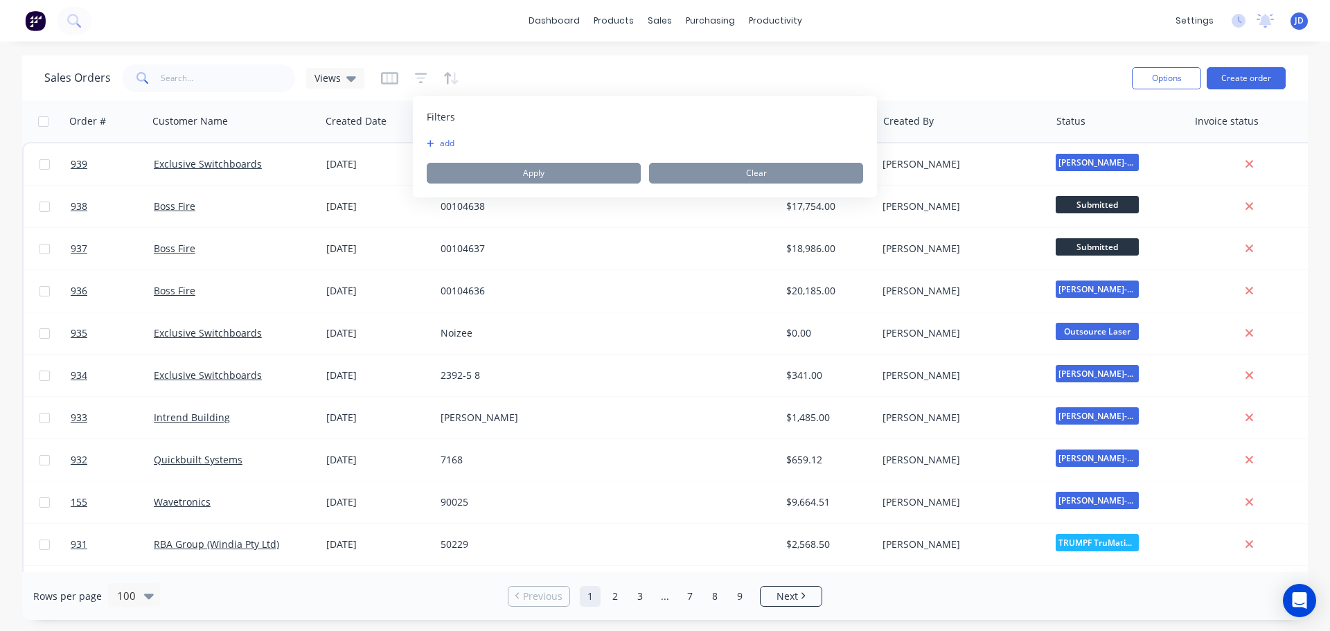
click at [441, 146] on button "add" at bounding box center [444, 143] width 35 height 11
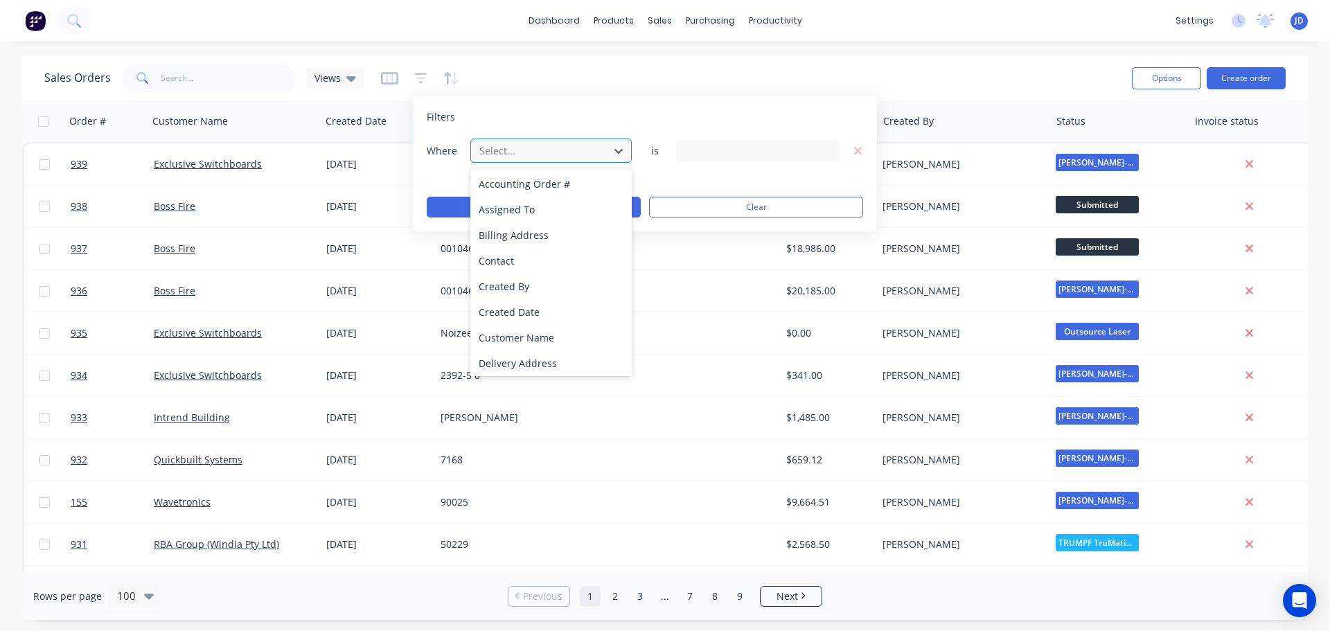
click at [546, 152] on div at bounding box center [540, 150] width 124 height 17
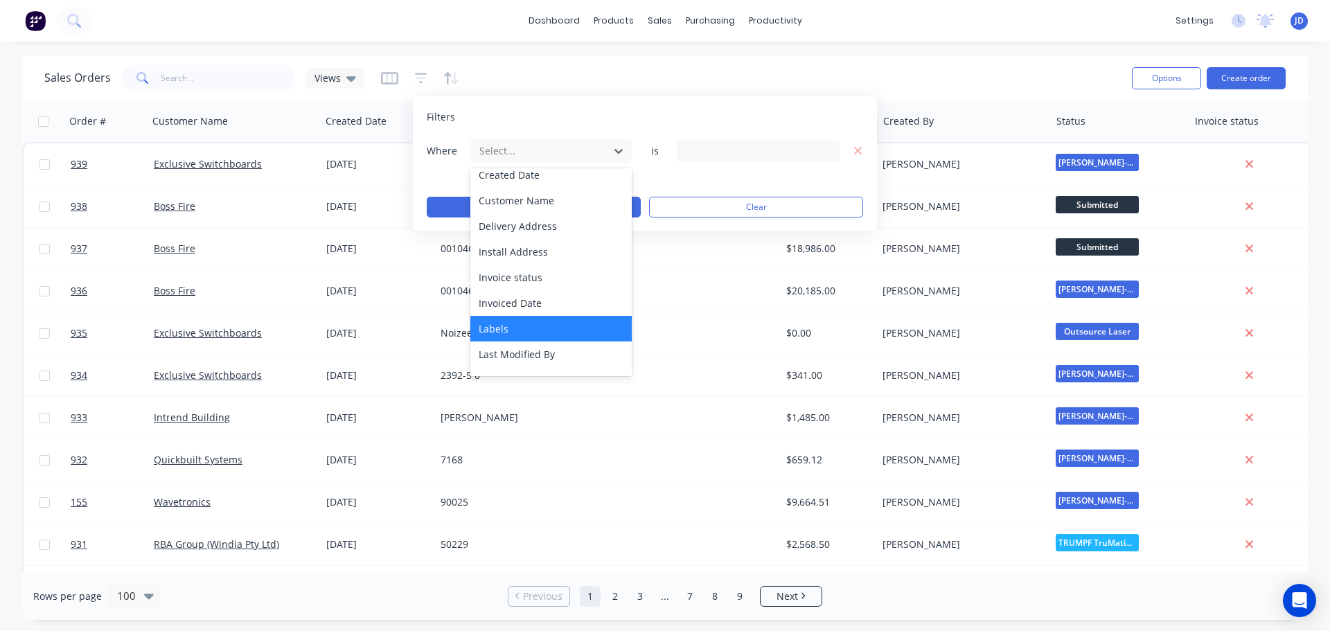
scroll to position [138, 0]
click at [517, 325] on div "Labels" at bounding box center [550, 327] width 161 height 26
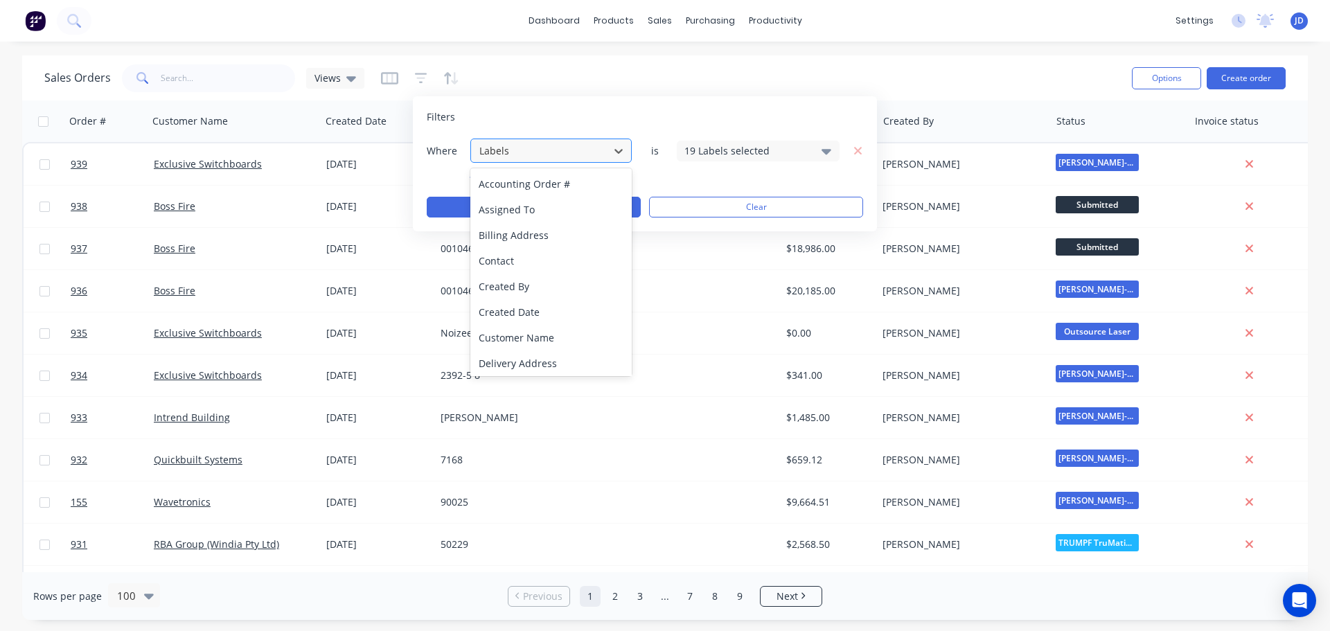
click at [539, 152] on div at bounding box center [540, 150] width 124 height 17
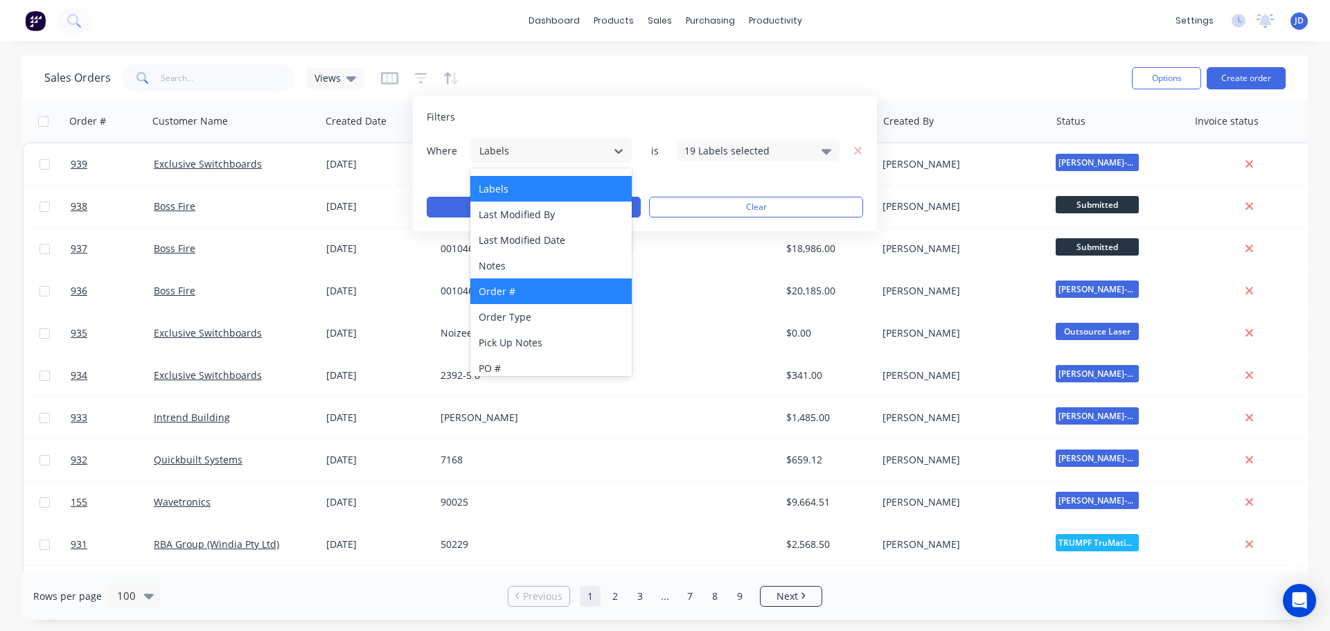
scroll to position [336, 0]
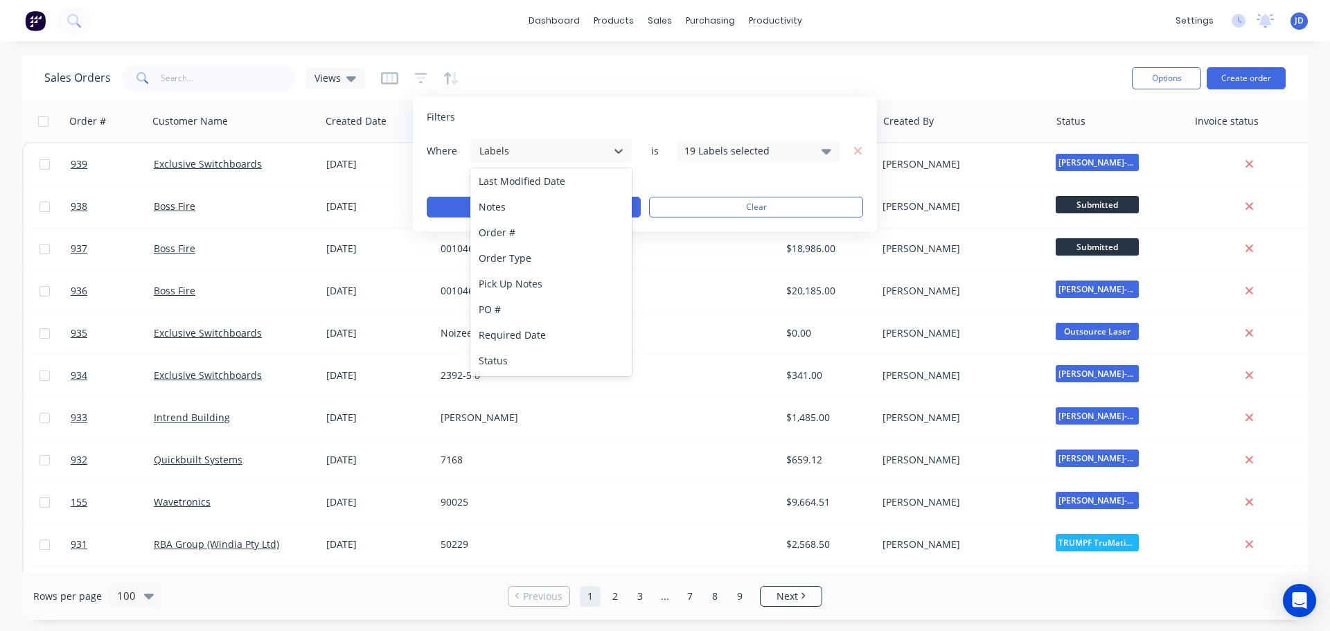
click at [505, 359] on div "Status" at bounding box center [550, 361] width 161 height 26
click at [735, 148] on div "33 Status selected" at bounding box center [746, 150] width 125 height 15
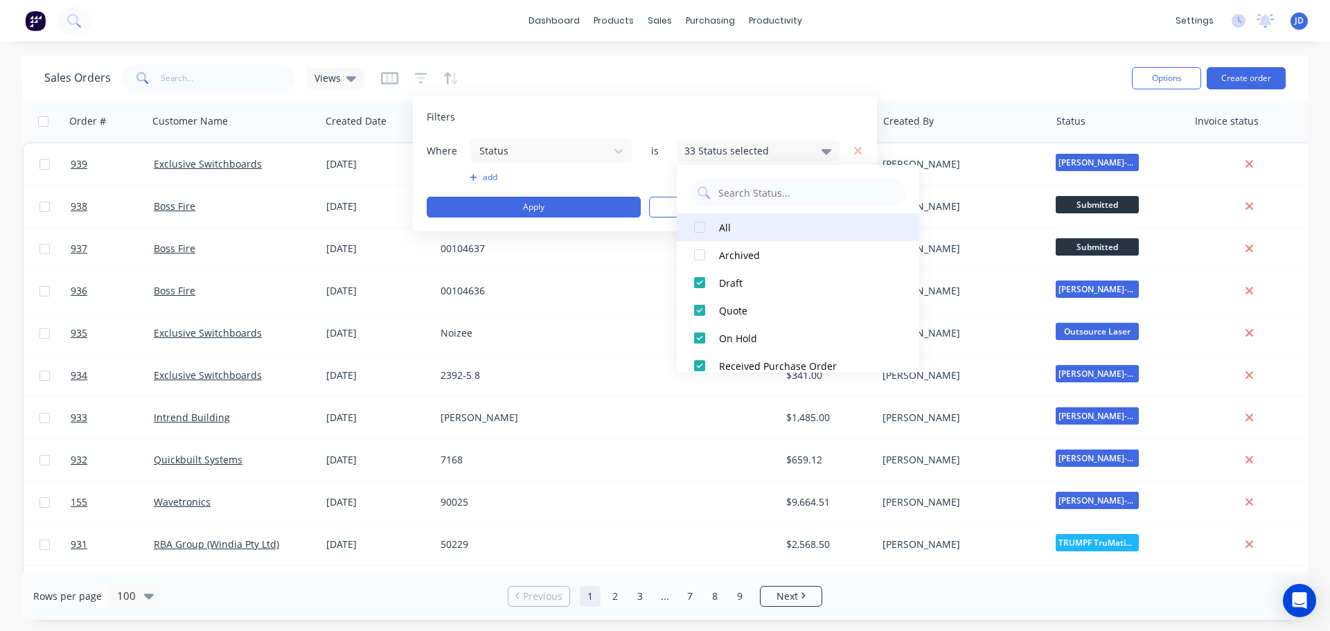
click at [701, 226] on div at bounding box center [700, 227] width 28 height 28
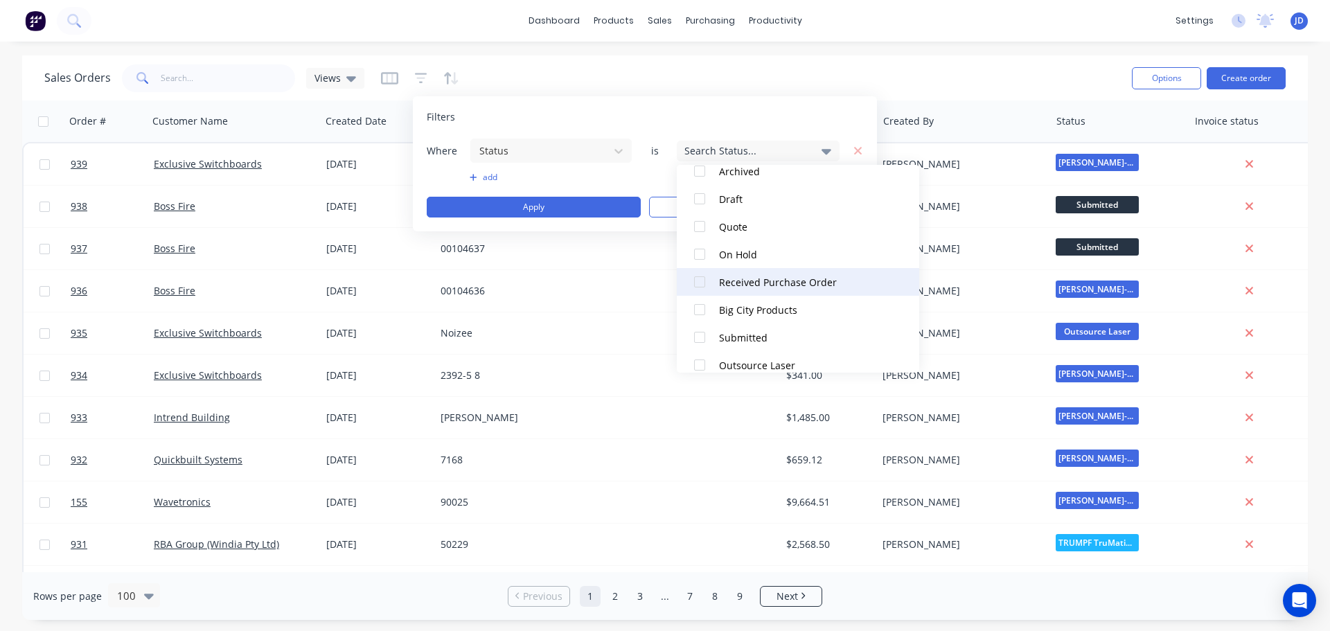
scroll to position [138, 0]
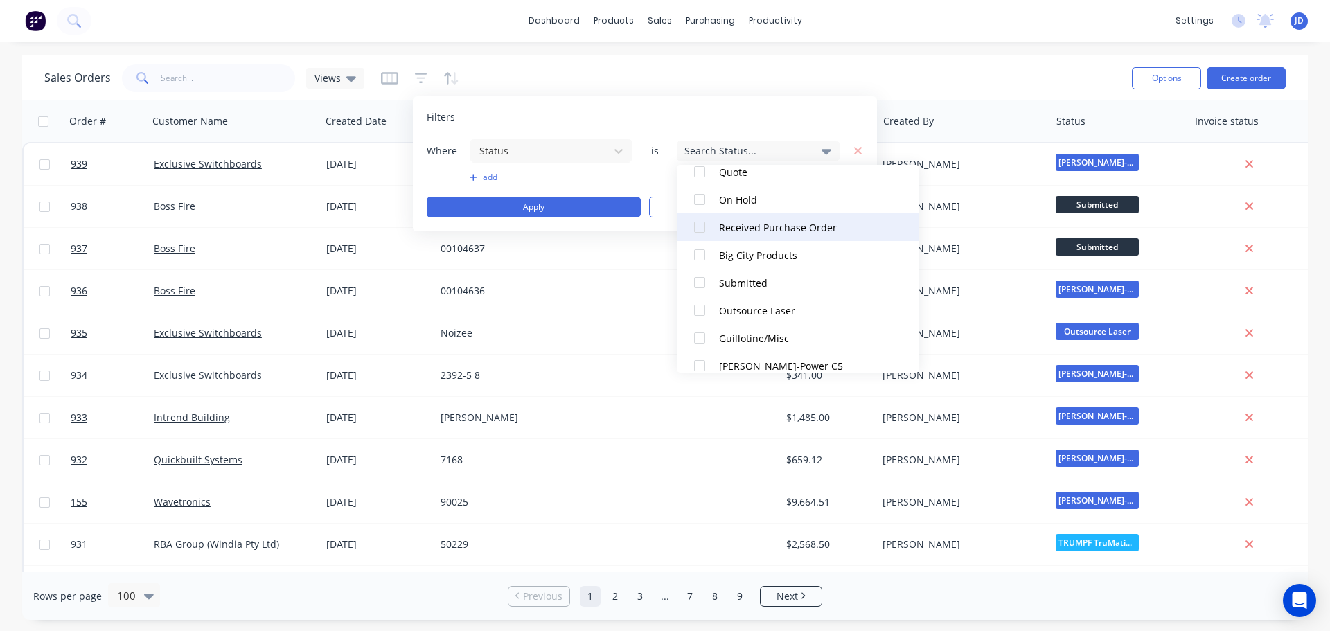
click at [705, 226] on div at bounding box center [700, 227] width 28 height 28
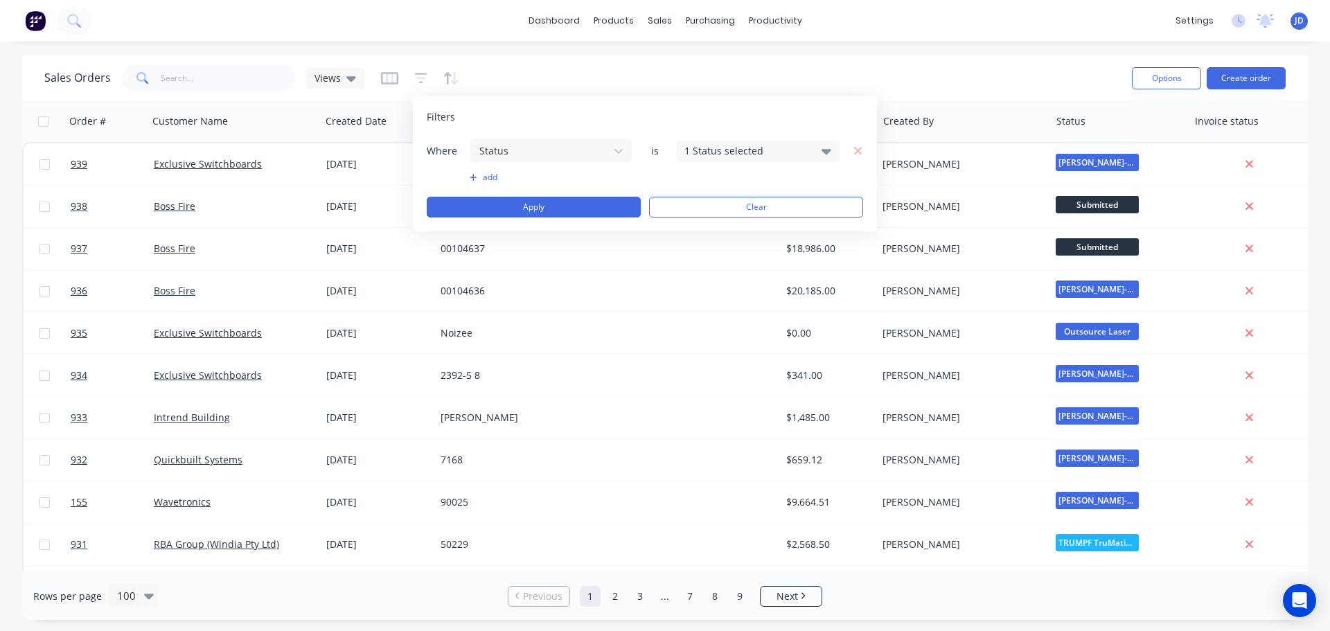
click at [650, 104] on div "Filters Where Status is 1 Status selected add Apply Clear" at bounding box center [645, 163] width 464 height 135
click at [539, 208] on button "Apply" at bounding box center [534, 207] width 214 height 21
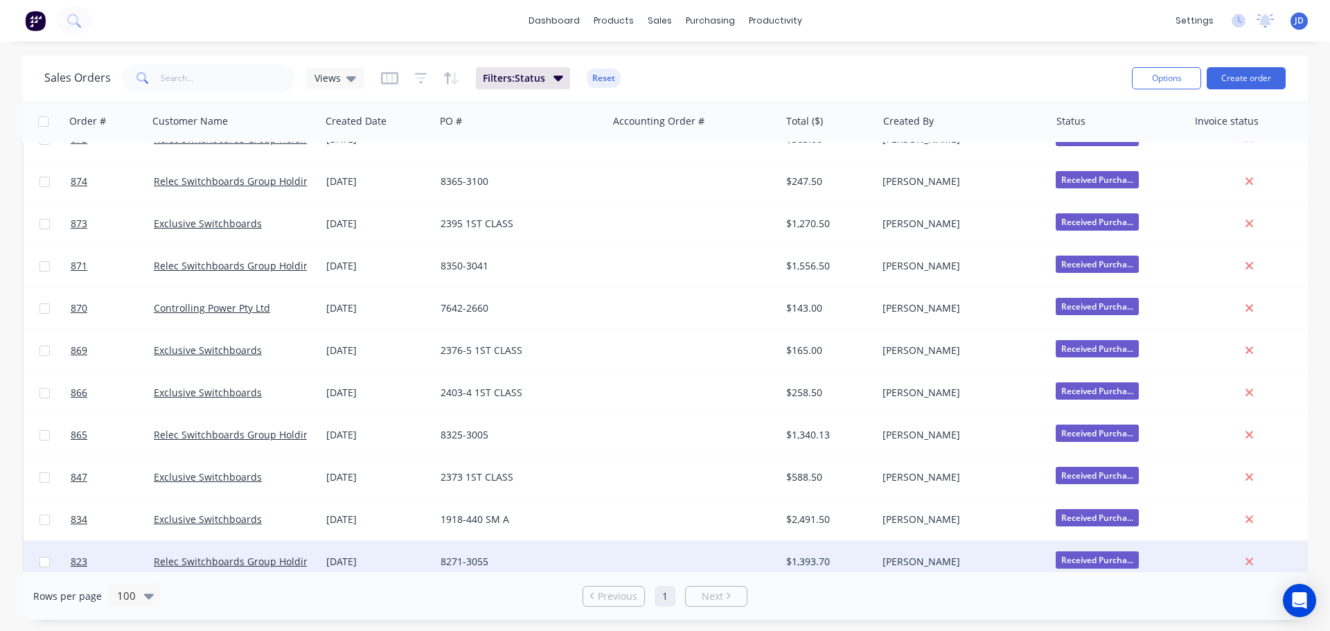
scroll to position [379, 0]
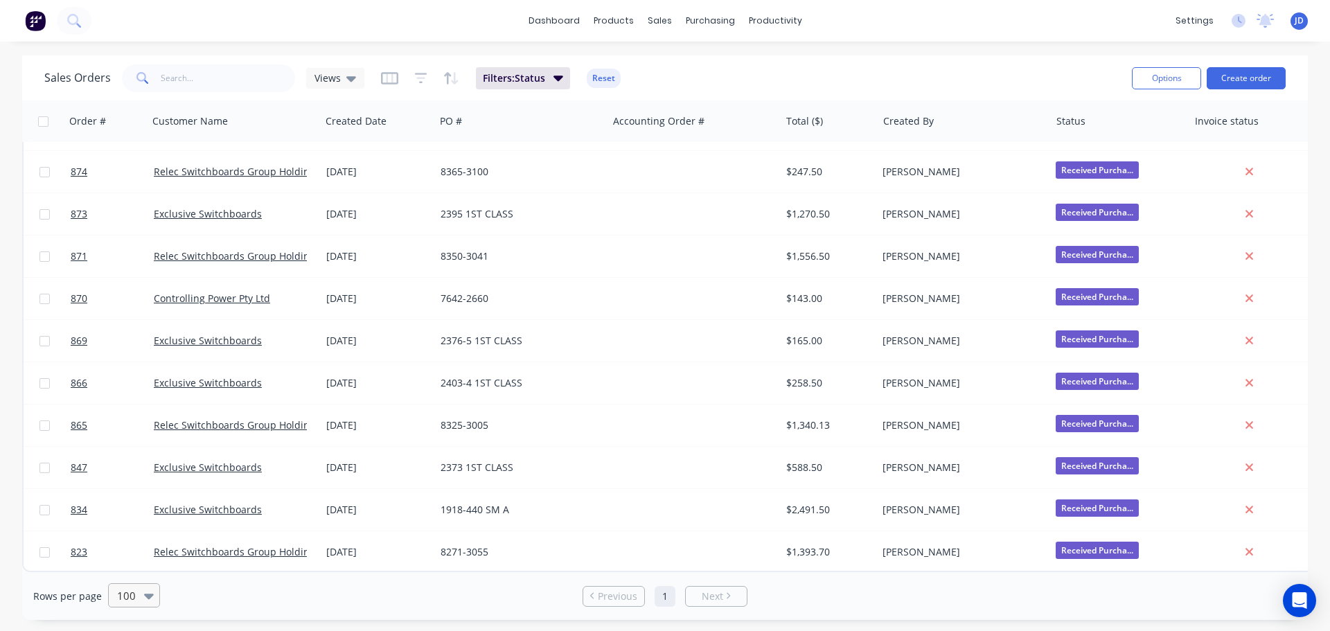
click at [146, 593] on icon at bounding box center [149, 595] width 10 height 15
click at [142, 479] on div "25" at bounding box center [132, 485] width 52 height 26
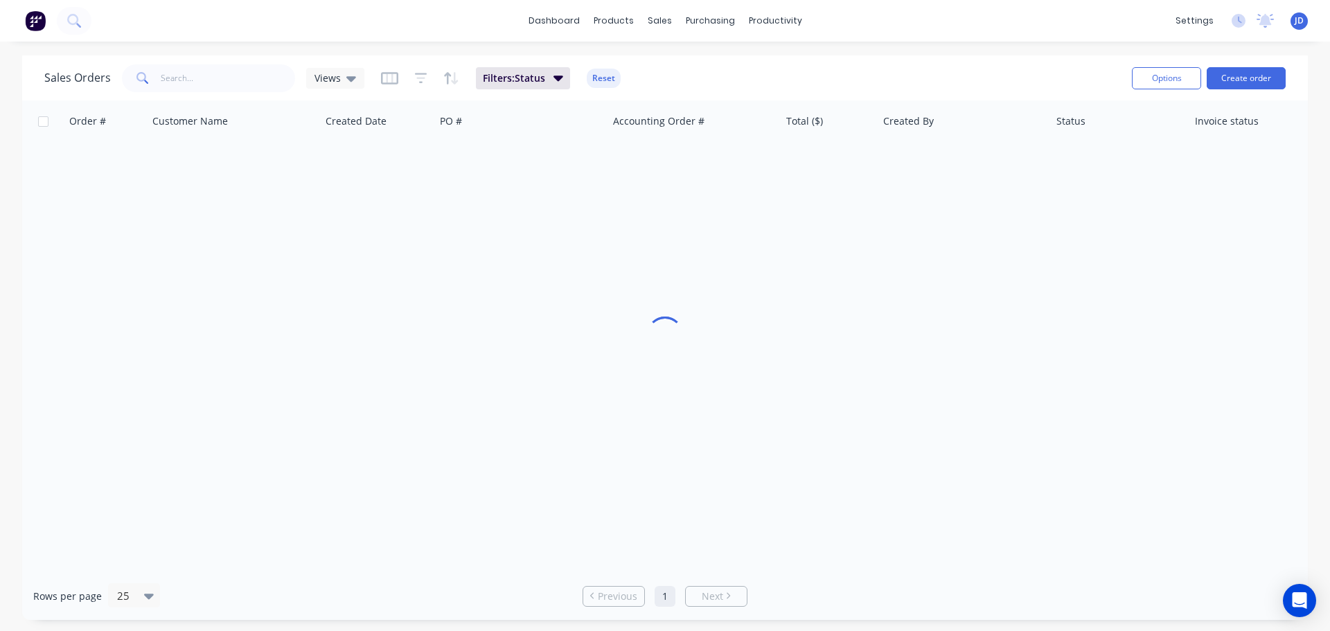
scroll to position [0, 0]
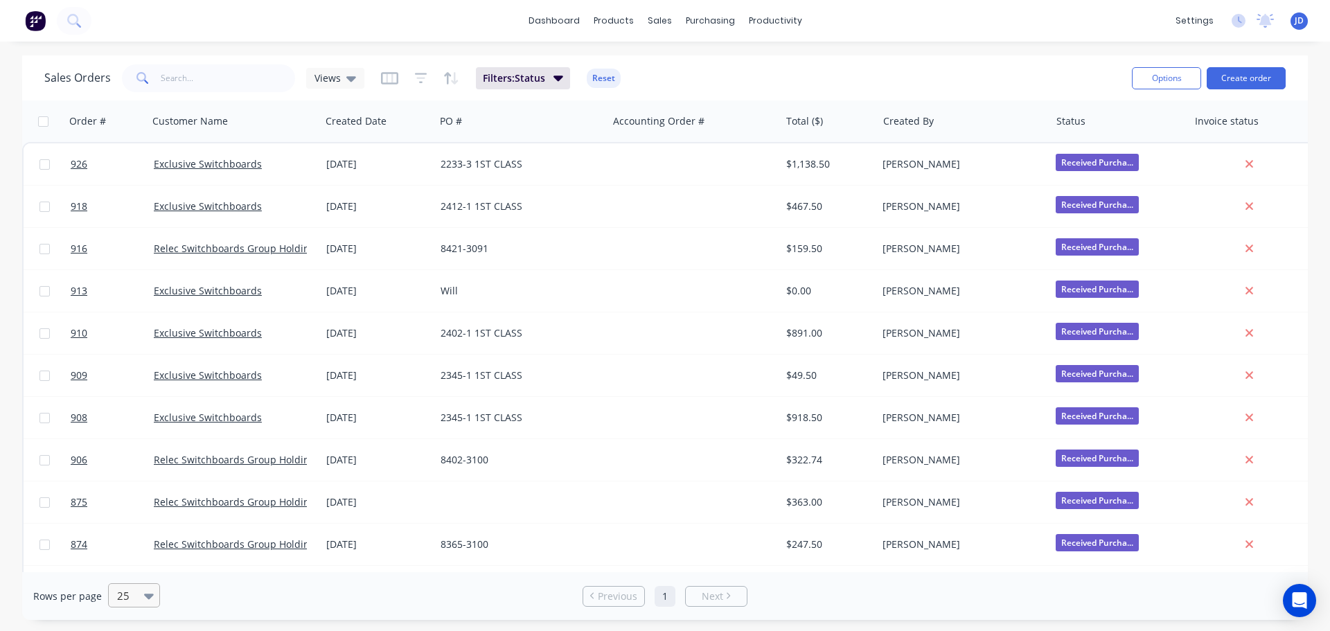
click at [145, 588] on icon at bounding box center [149, 595] width 10 height 15
click at [140, 457] on div "10" at bounding box center [132, 460] width 52 height 26
click at [687, 592] on link "2" at bounding box center [677, 596] width 21 height 21
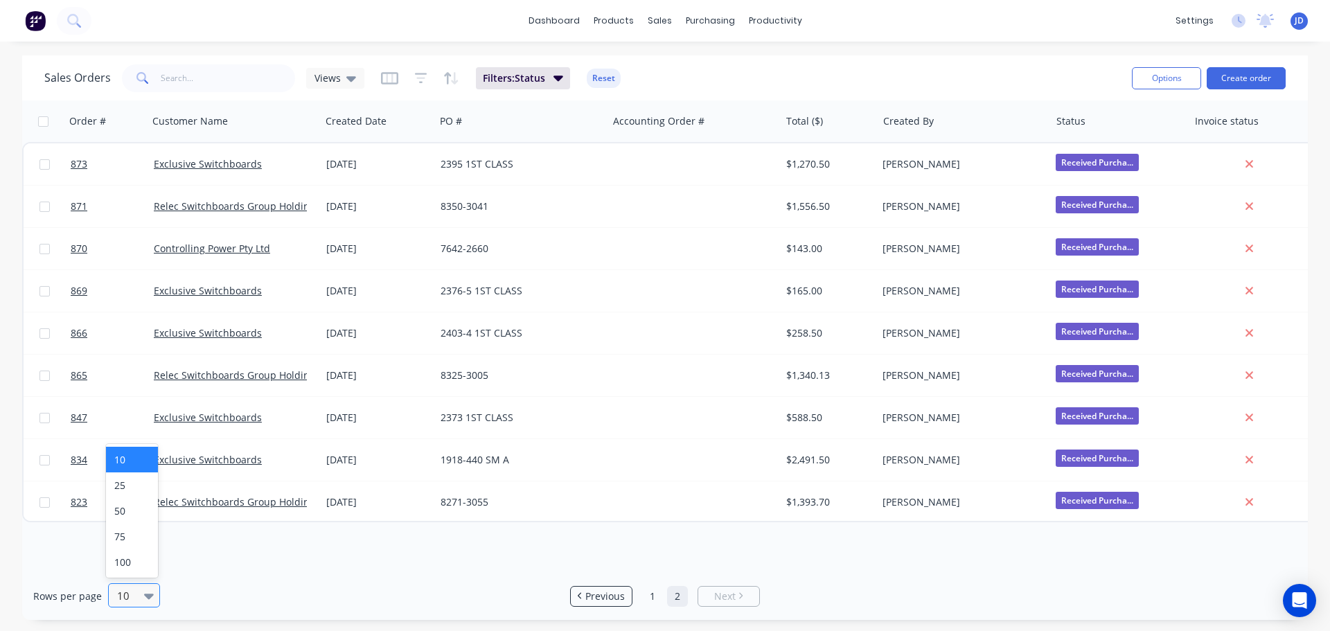
drag, startPoint x: 137, startPoint y: 598, endPoint x: 141, endPoint y: 557, distance: 41.0
click at [137, 597] on div at bounding box center [128, 595] width 24 height 17
click at [136, 490] on div "25" at bounding box center [132, 485] width 52 height 26
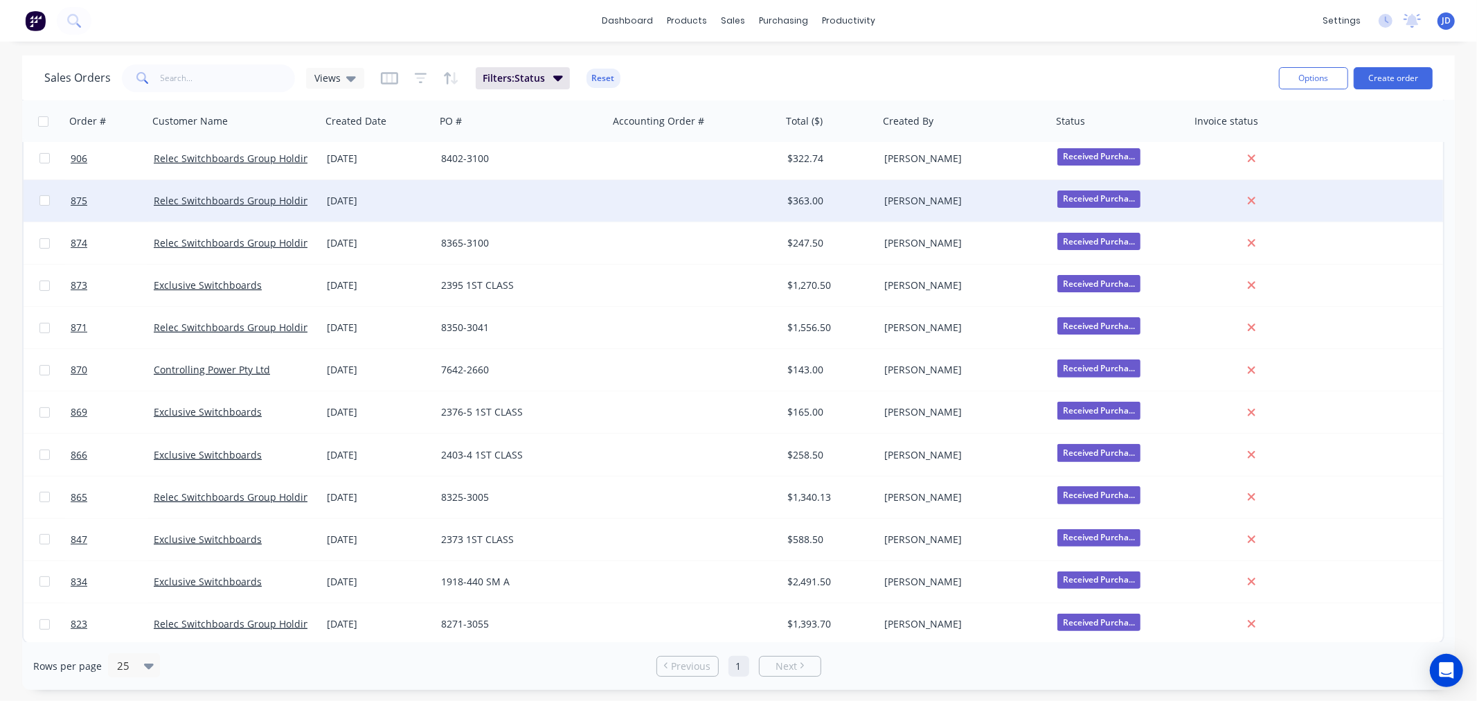
scroll to position [303, 0]
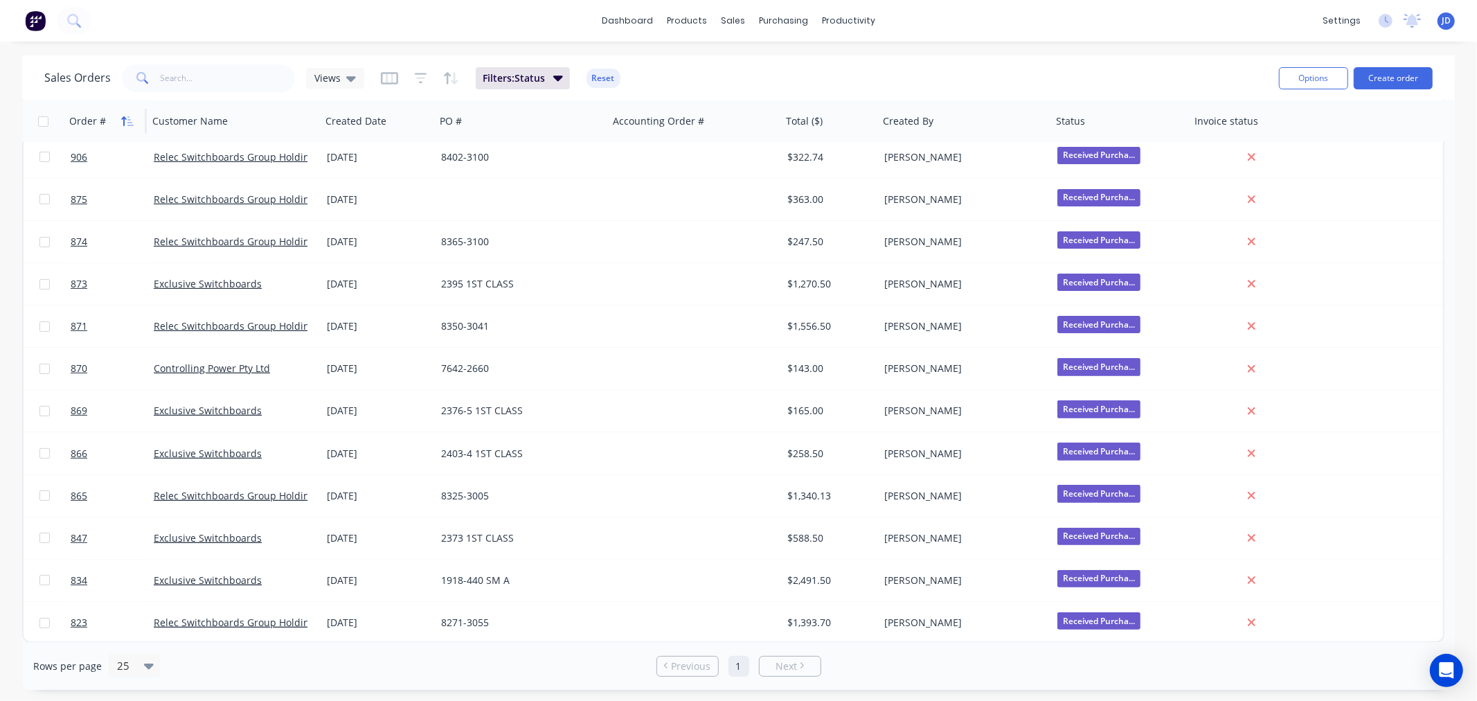
click at [132, 118] on icon "button" at bounding box center [127, 121] width 12 height 11
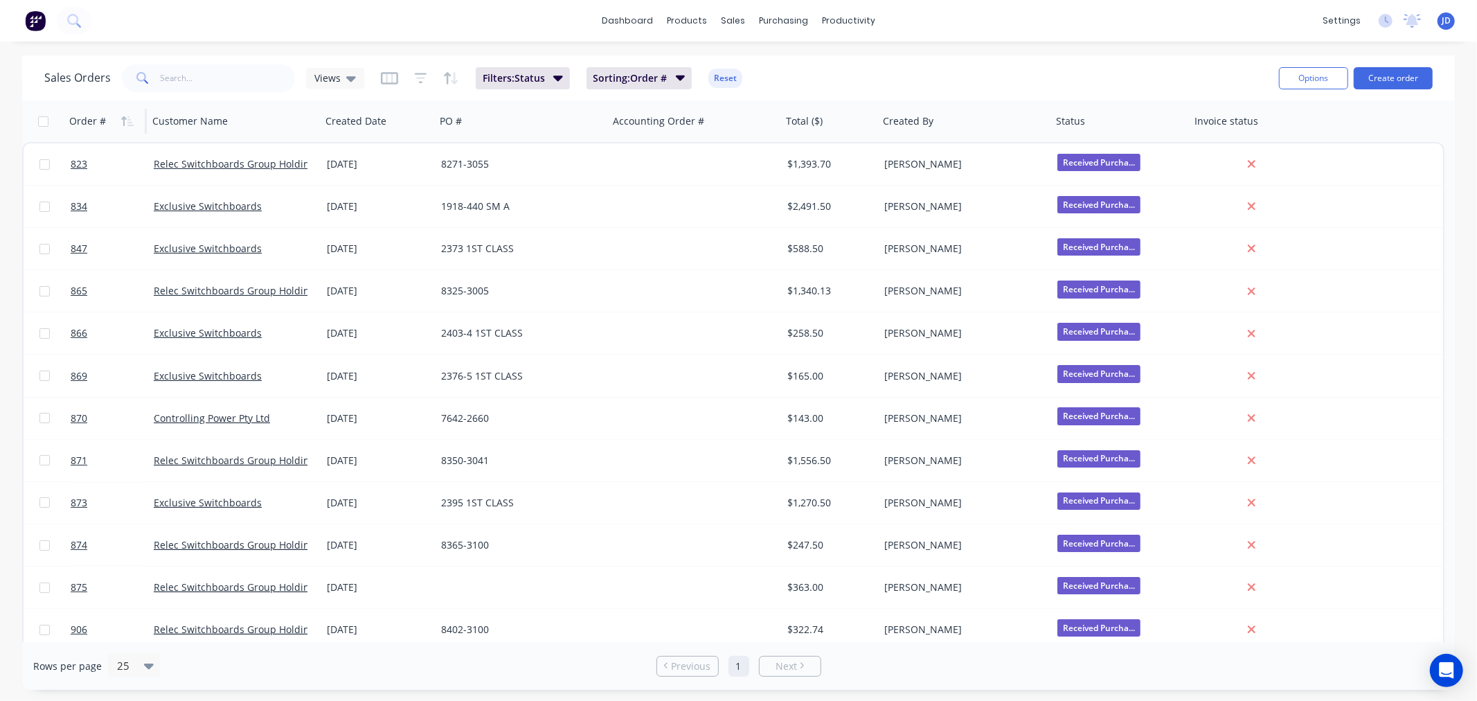
click at [367, 73] on div "Sales Orders Views Filters: Status Sorting: Order # Reset" at bounding box center [656, 78] width 1224 height 34
click at [346, 76] on icon at bounding box center [351, 79] width 10 height 6
click at [341, 227] on button "CURRENT JOBS (Default)" at bounding box center [389, 223] width 158 height 16
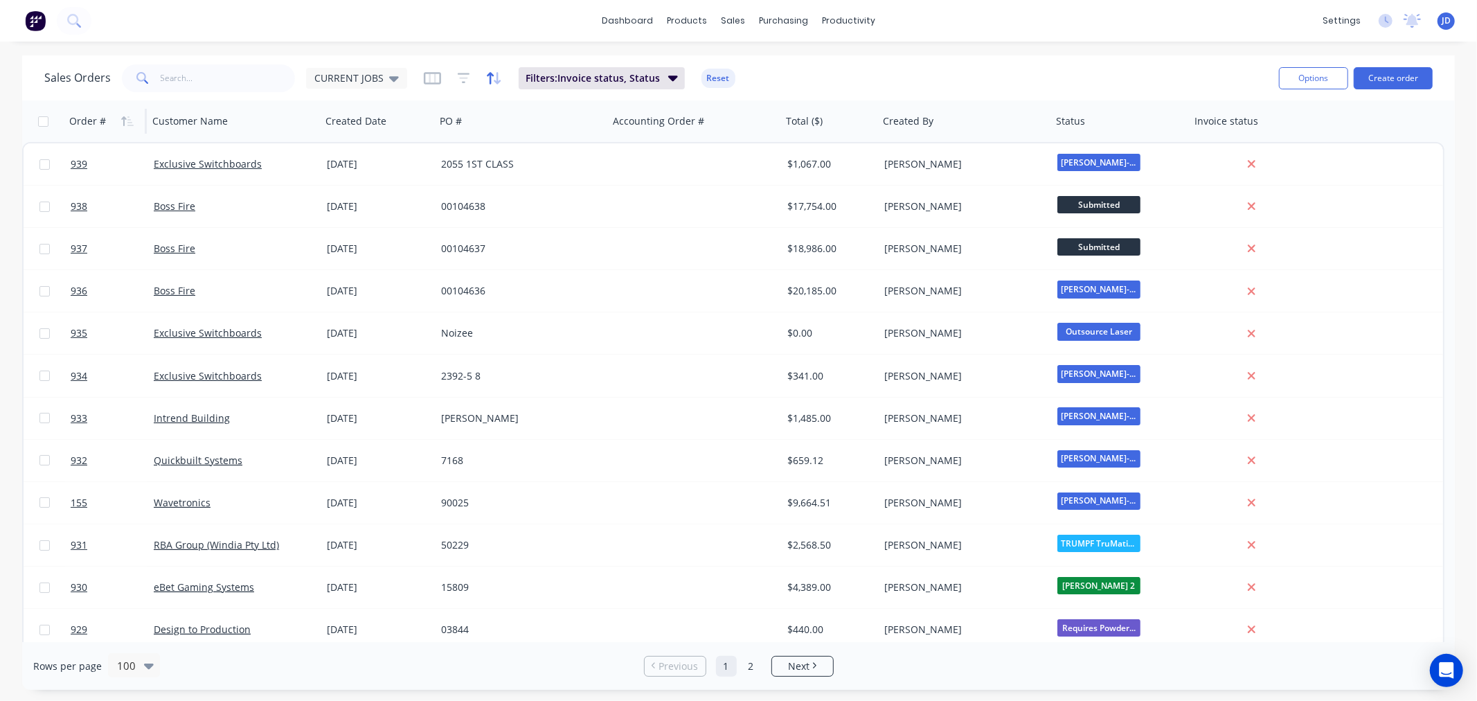
click at [490, 78] on icon "button" at bounding box center [494, 78] width 16 height 14
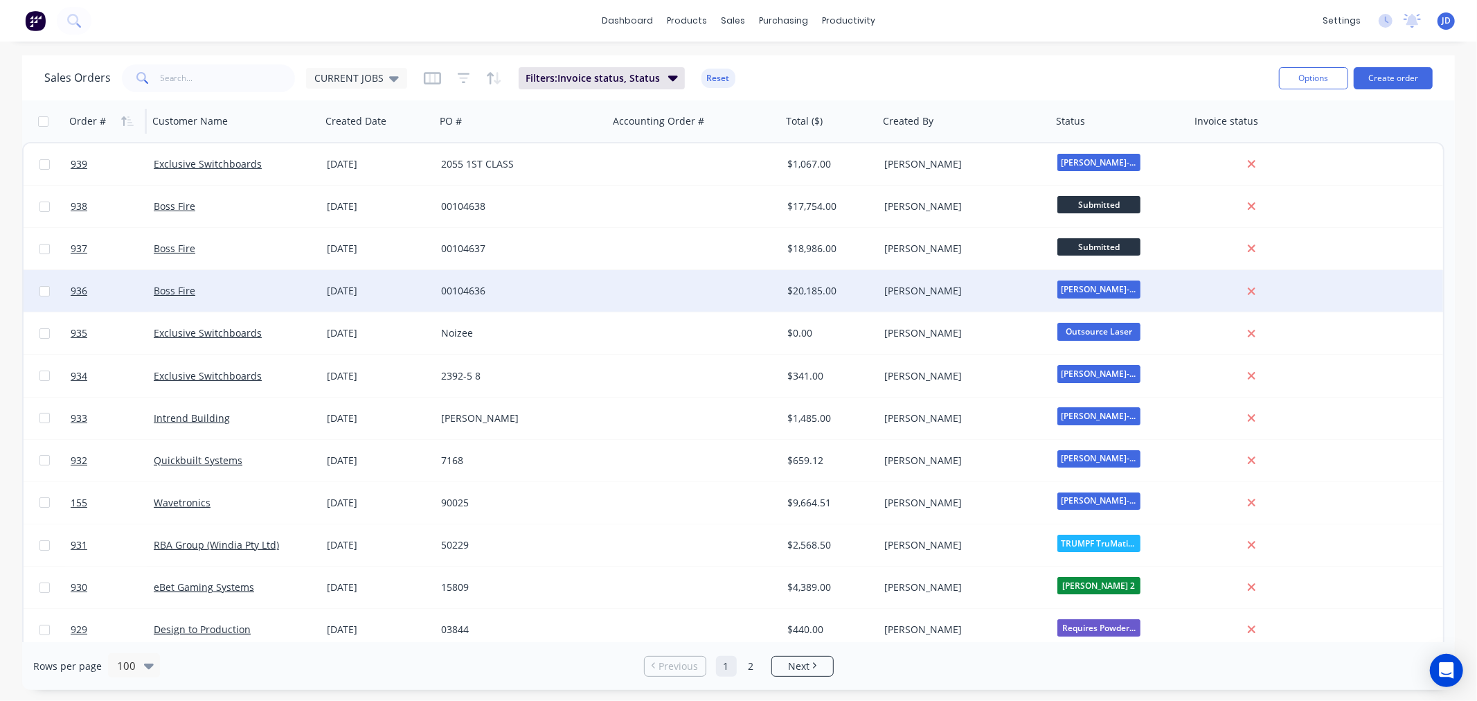
drag, startPoint x: 508, startPoint y: 314, endPoint x: 490, endPoint y: 289, distance: 31.2
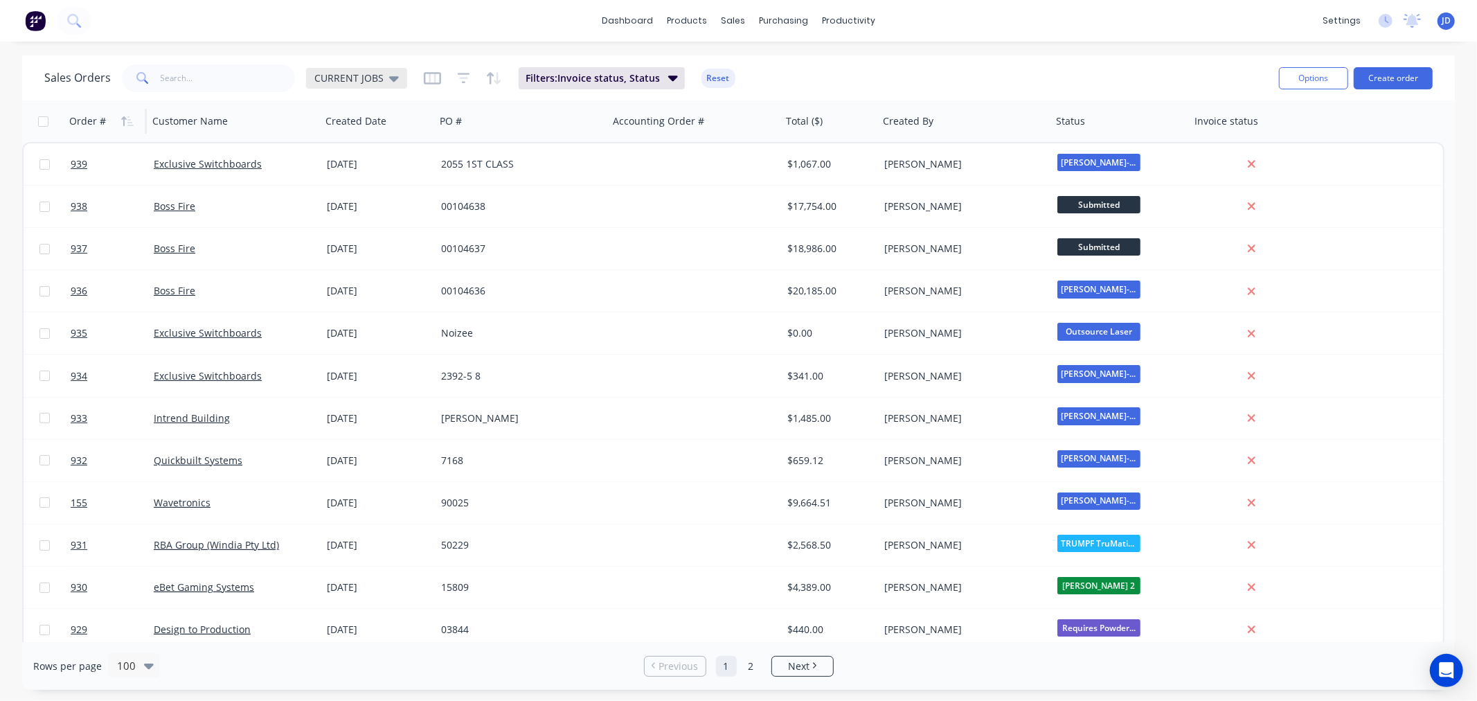
click at [385, 75] on div "CURRENT JOBS" at bounding box center [356, 78] width 84 height 12
click at [427, 78] on icon "button" at bounding box center [432, 78] width 17 height 14
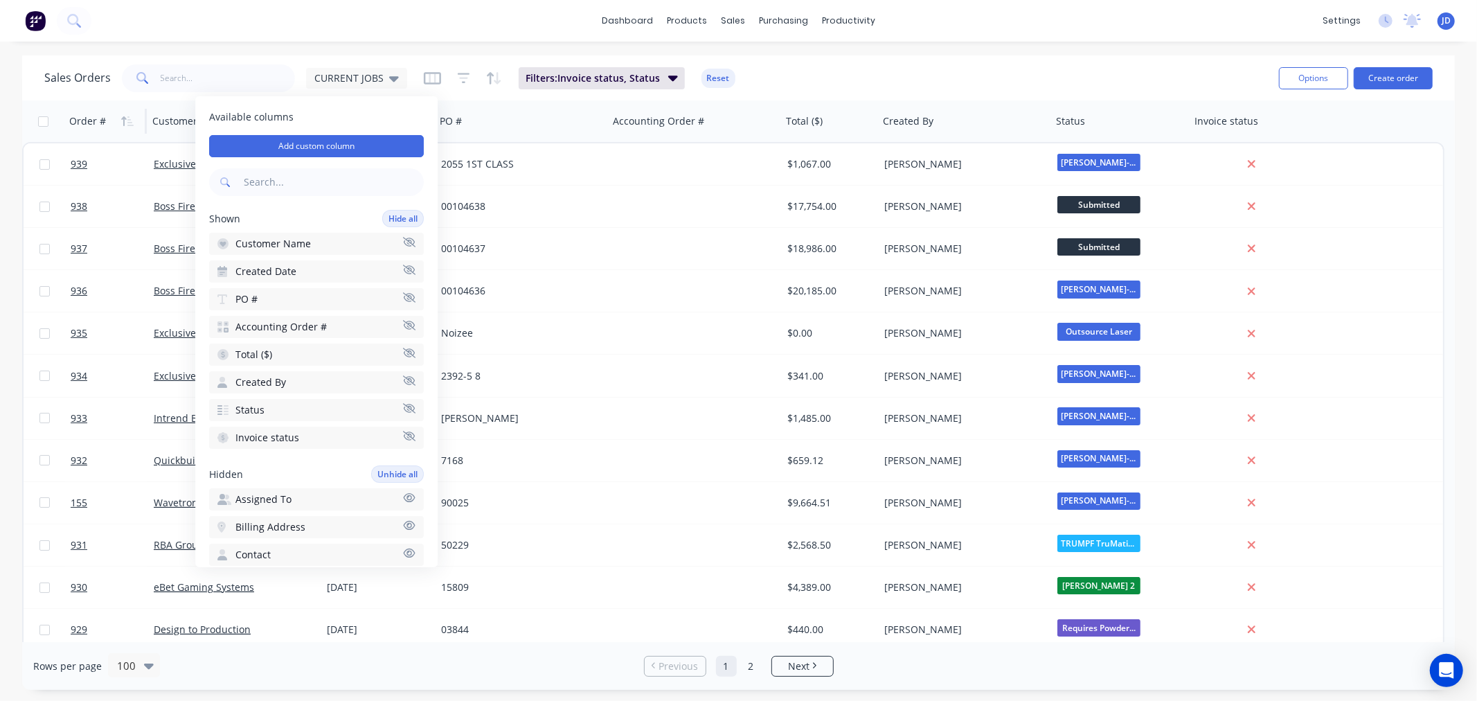
click at [403, 375] on icon "button" at bounding box center [409, 380] width 12 height 10
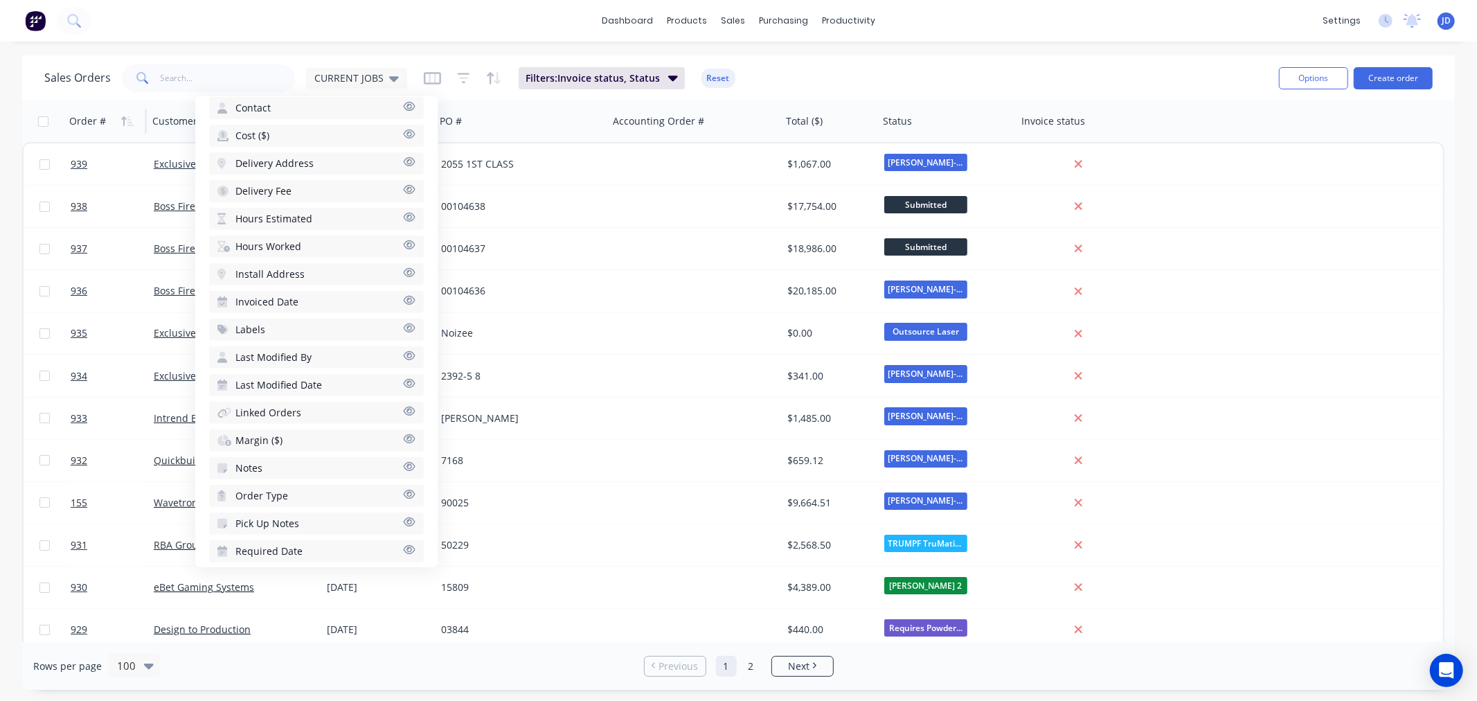
scroll to position [454, 0]
click at [403, 537] on icon "button" at bounding box center [409, 542] width 12 height 10
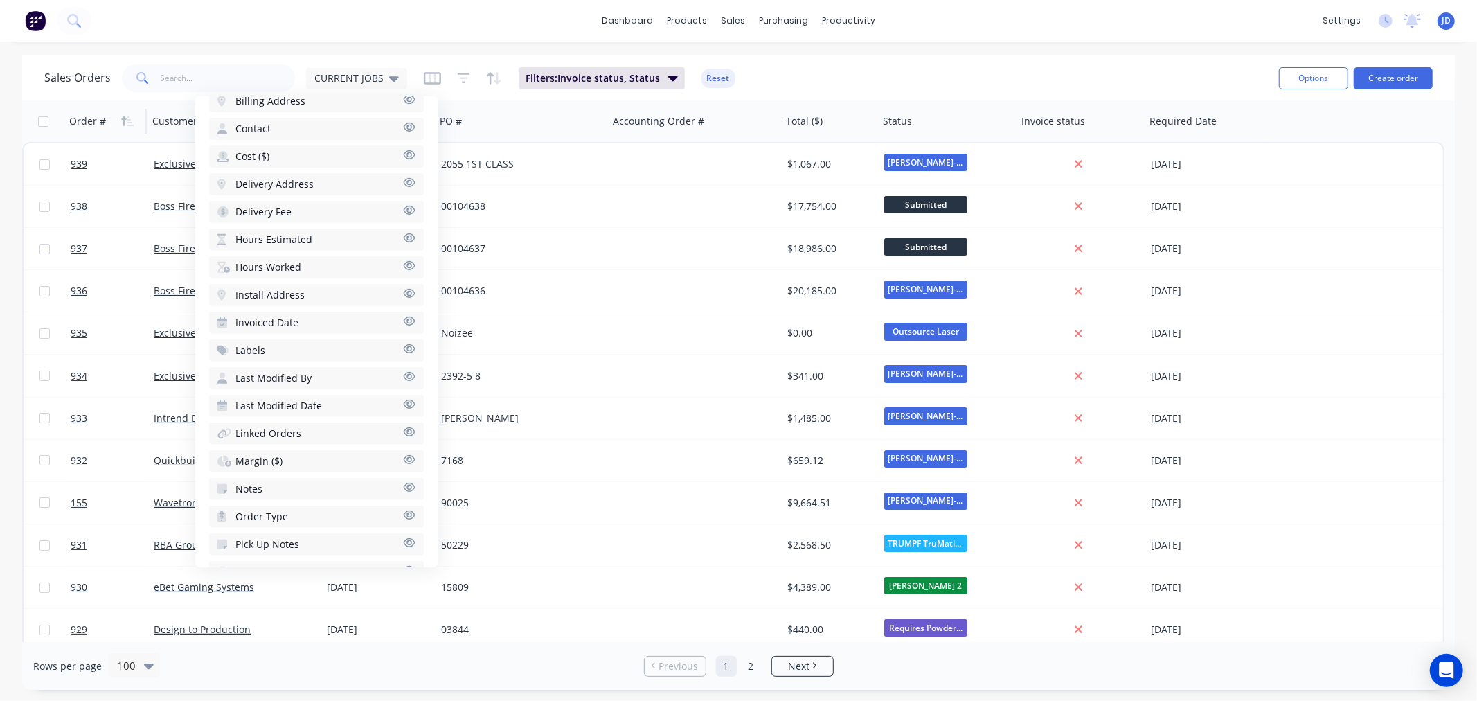
click at [404, 538] on icon "button" at bounding box center [410, 542] width 12 height 9
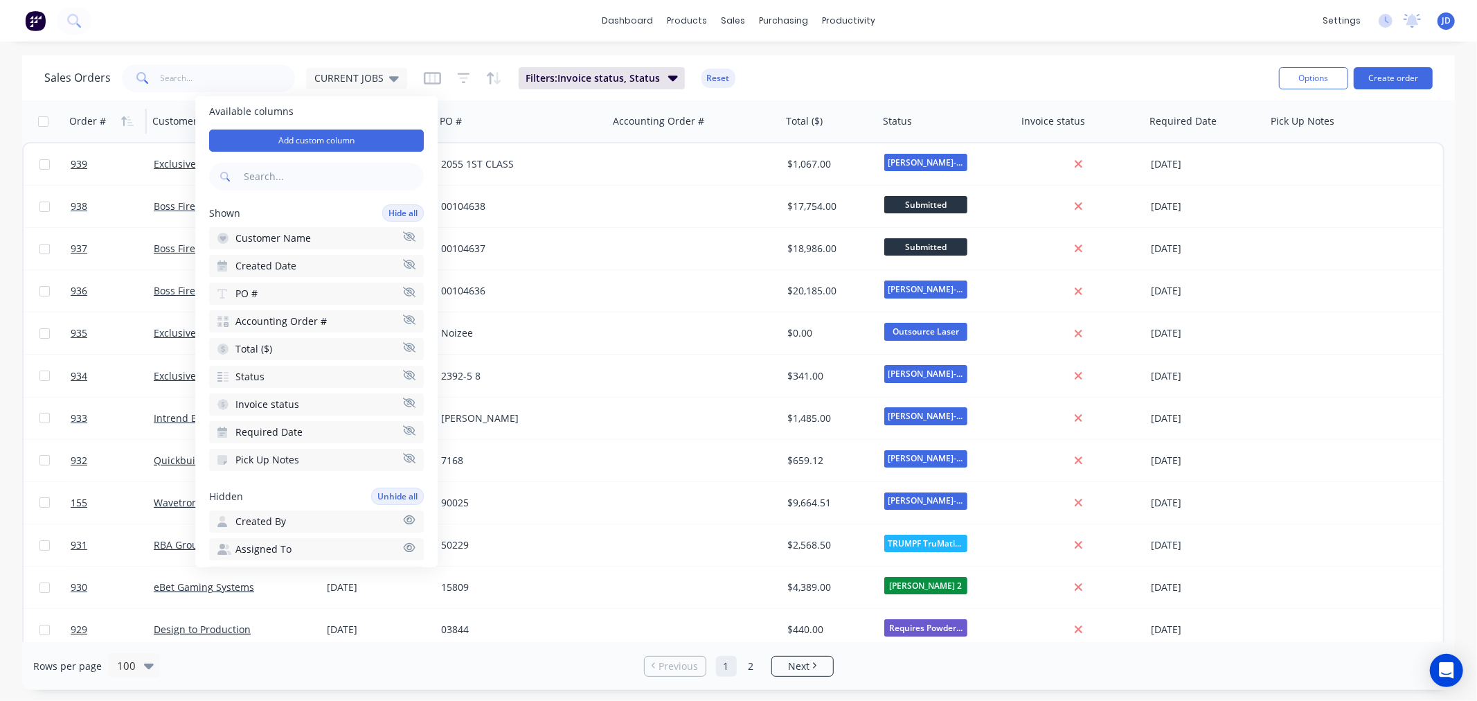
scroll to position [0, 0]
click at [403, 375] on icon "button" at bounding box center [409, 380] width 12 height 10
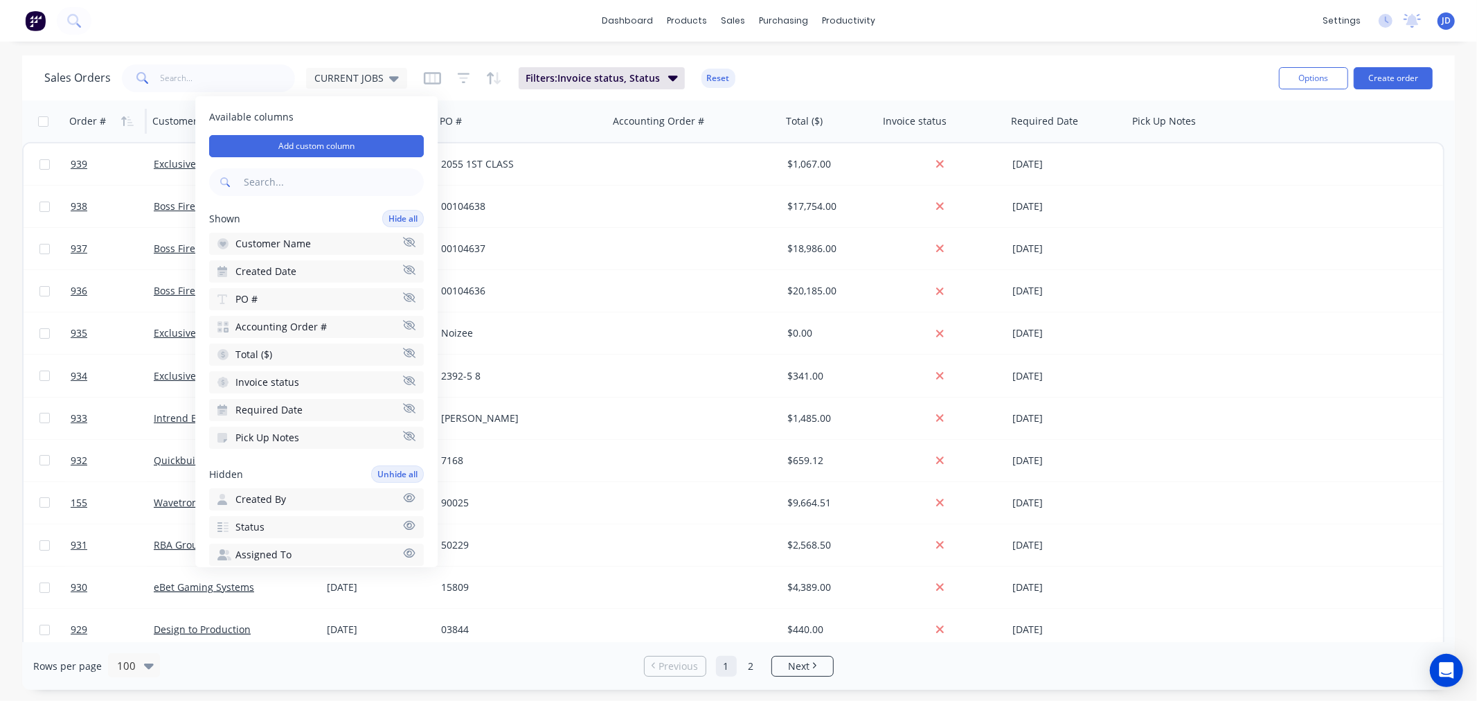
click at [403, 375] on icon "button" at bounding box center [409, 380] width 12 height 10
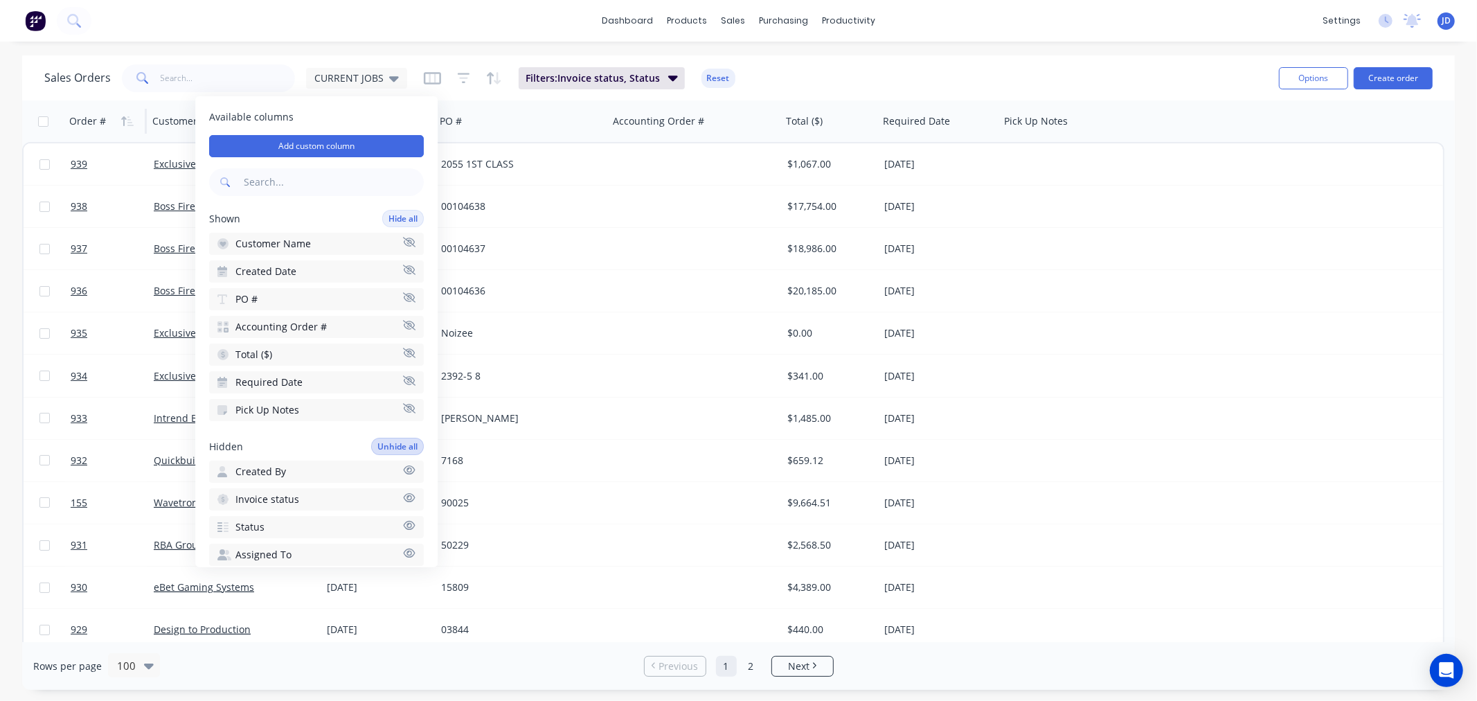
click at [402, 406] on button "Pick Up Notes" at bounding box center [316, 410] width 215 height 22
click at [403, 321] on icon "button" at bounding box center [409, 325] width 12 height 10
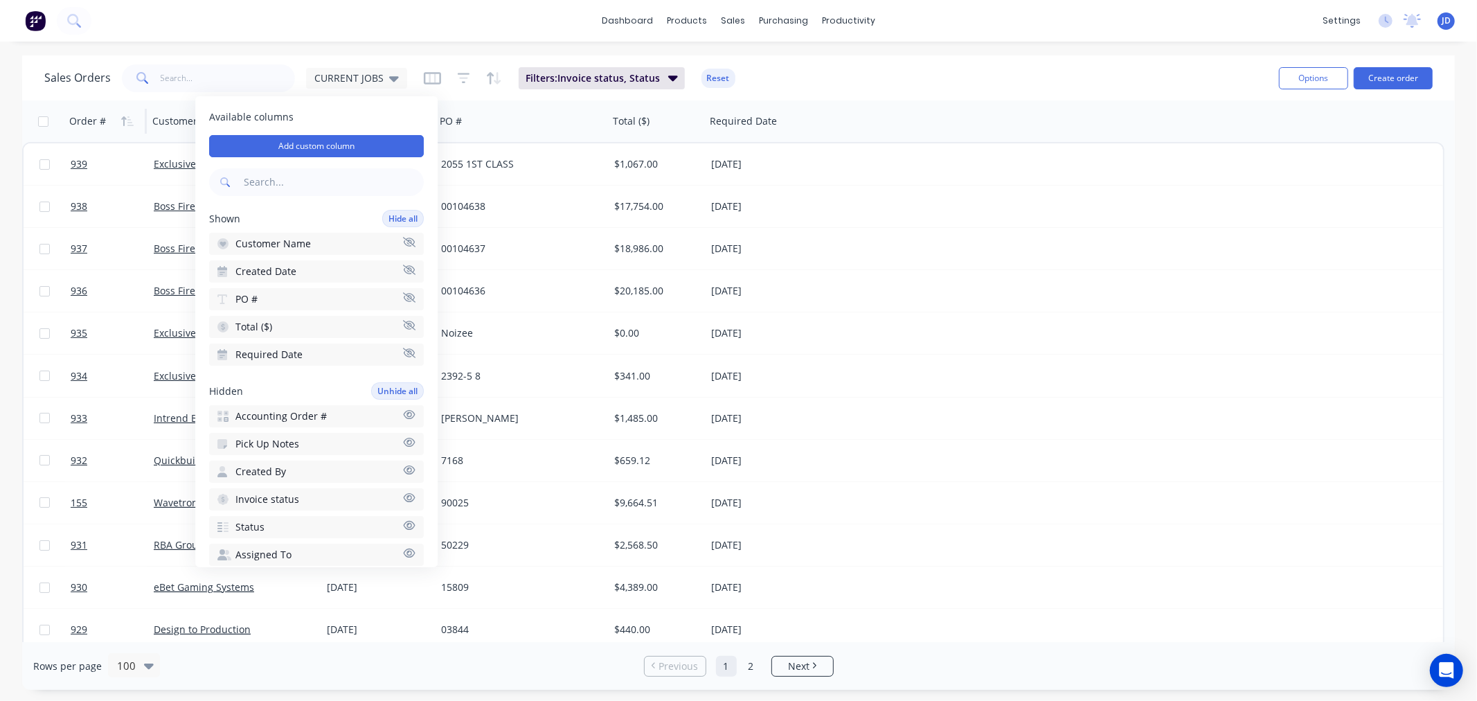
click at [992, 93] on div "Sales Orders CURRENT JOBS Filters: Invoice status, Status Reset" at bounding box center [656, 78] width 1224 height 34
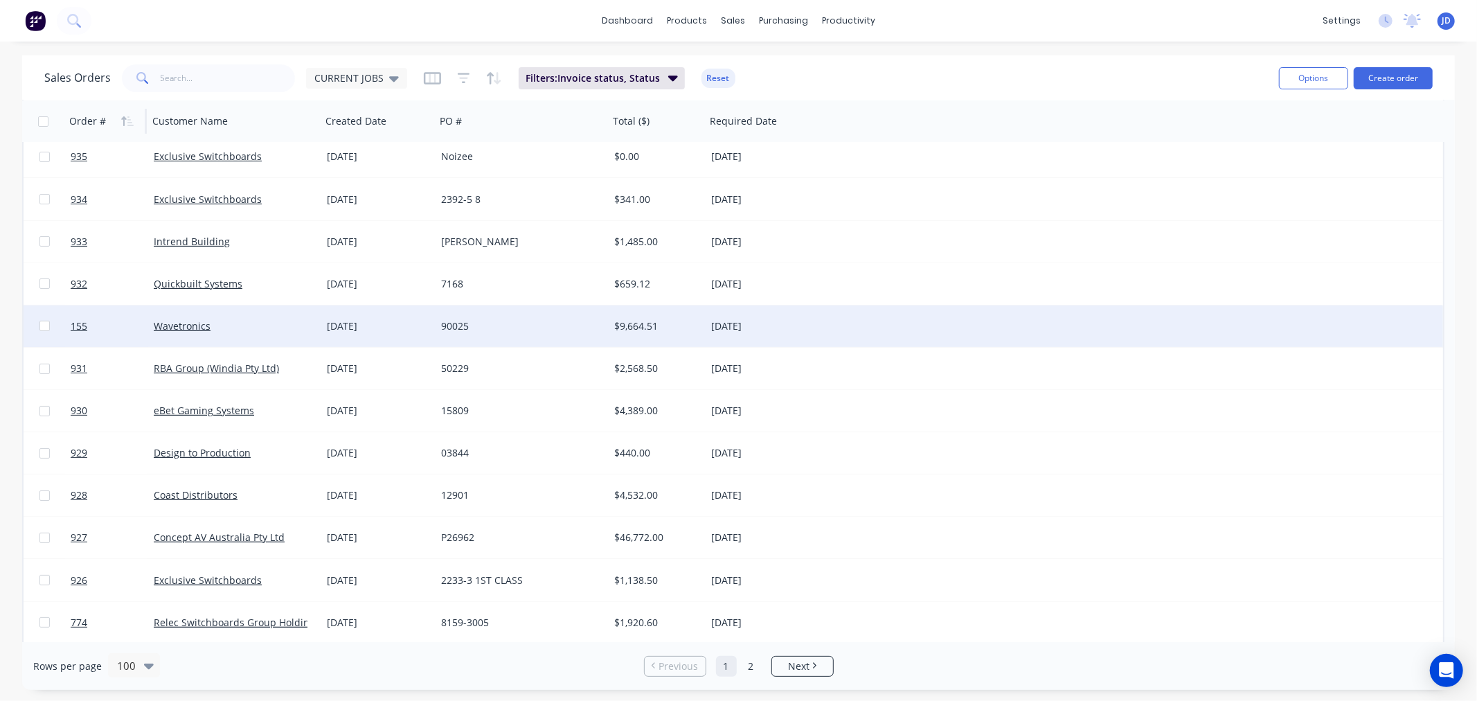
scroll to position [231, 0]
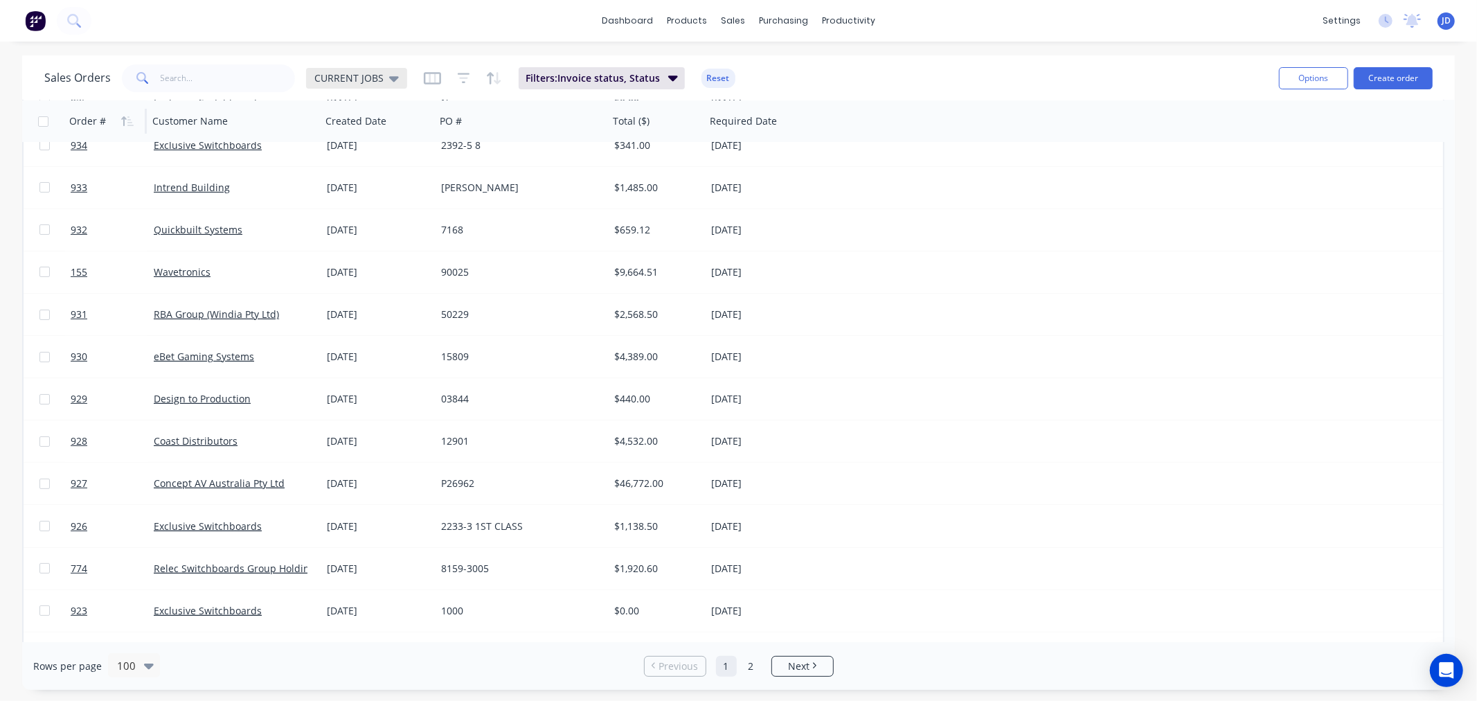
click at [390, 73] on icon at bounding box center [394, 78] width 10 height 15
click at [490, 224] on button "edit" at bounding box center [483, 223] width 18 height 15
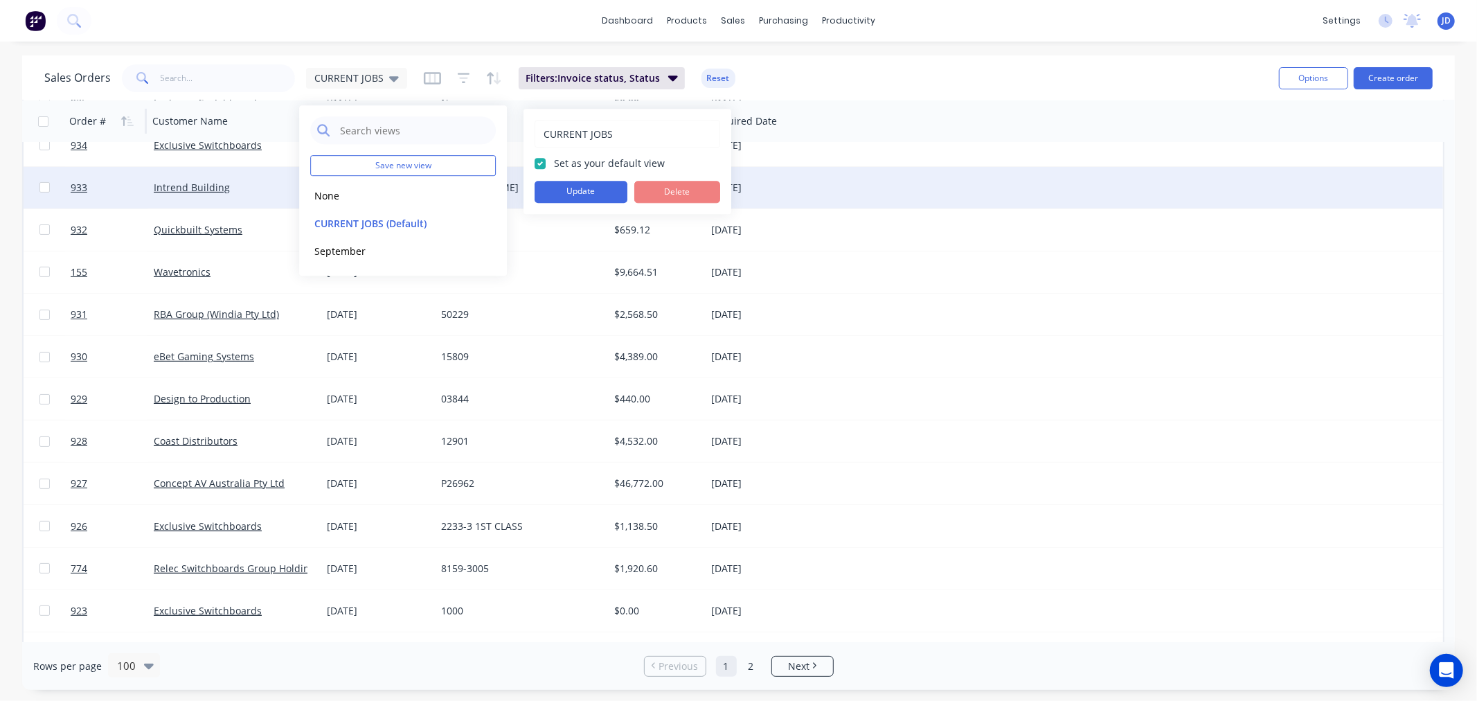
click at [591, 190] on button "Update" at bounding box center [581, 192] width 93 height 22
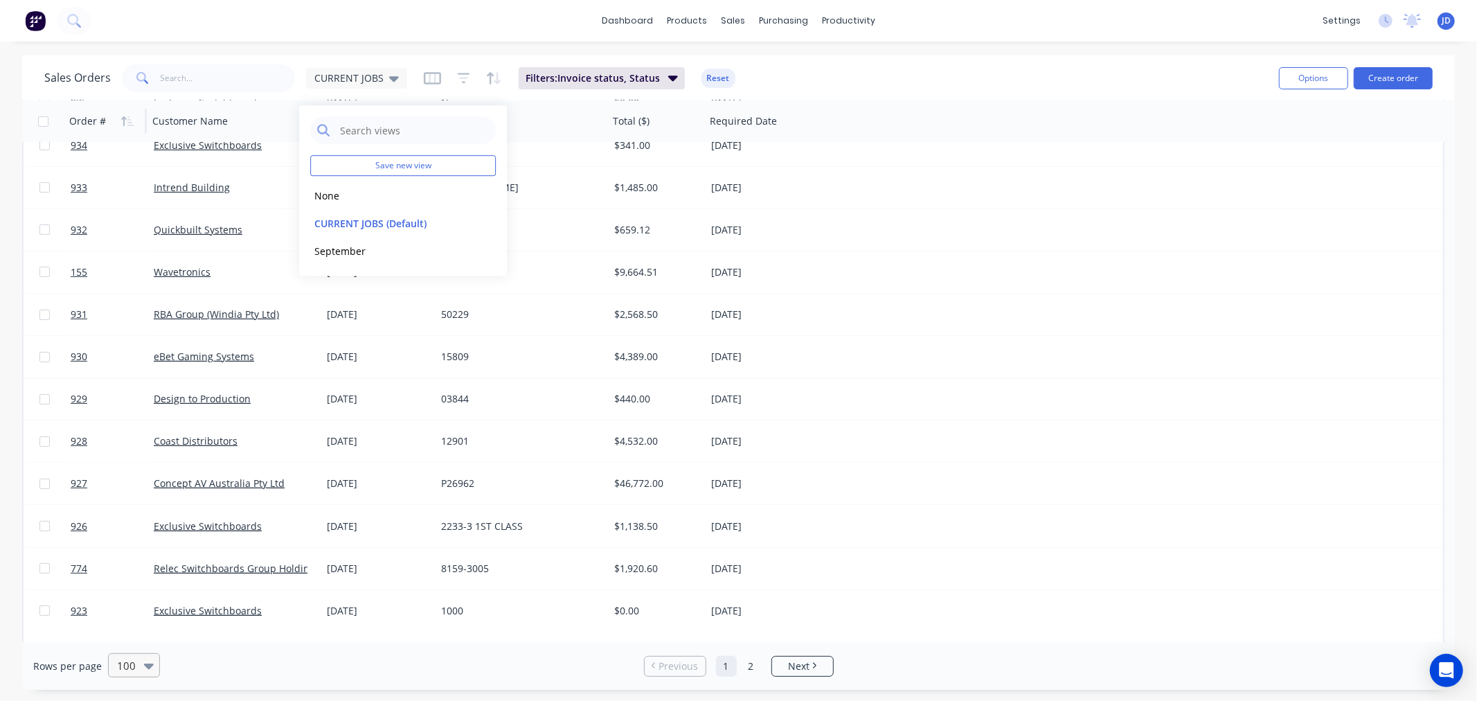
click at [144, 620] on div at bounding box center [151, 665] width 15 height 23
click at [140, 620] on div "100" at bounding box center [132, 632] width 52 height 26
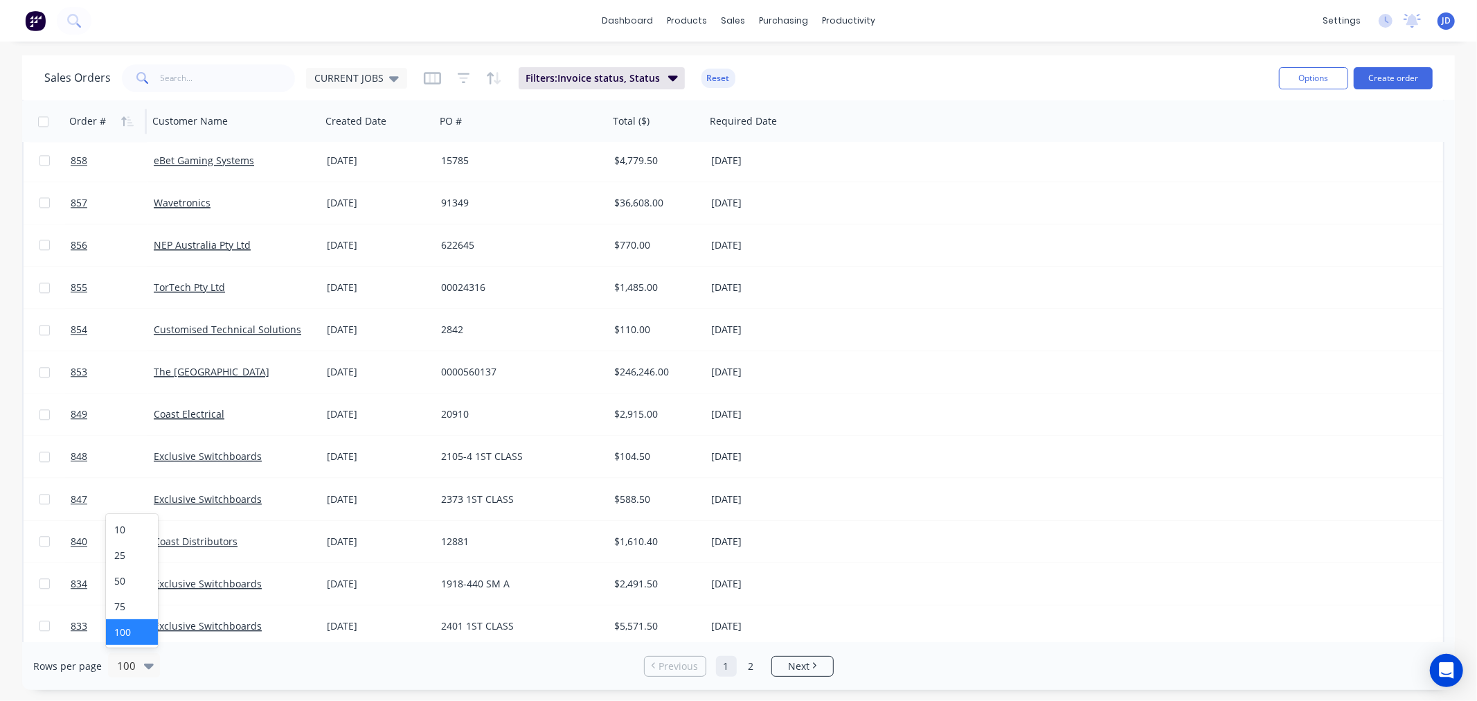
scroll to position [3308, 0]
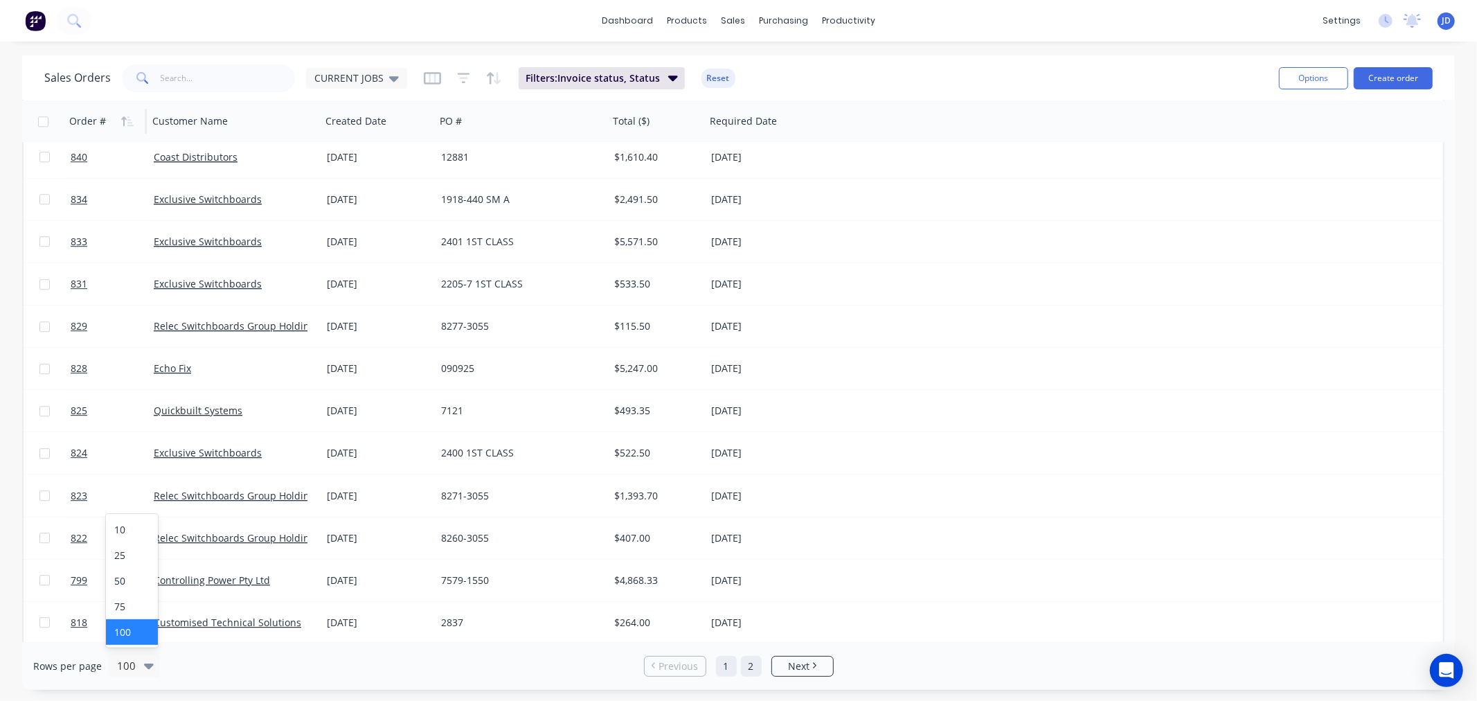
click at [753, 620] on link "2" at bounding box center [751, 666] width 21 height 21
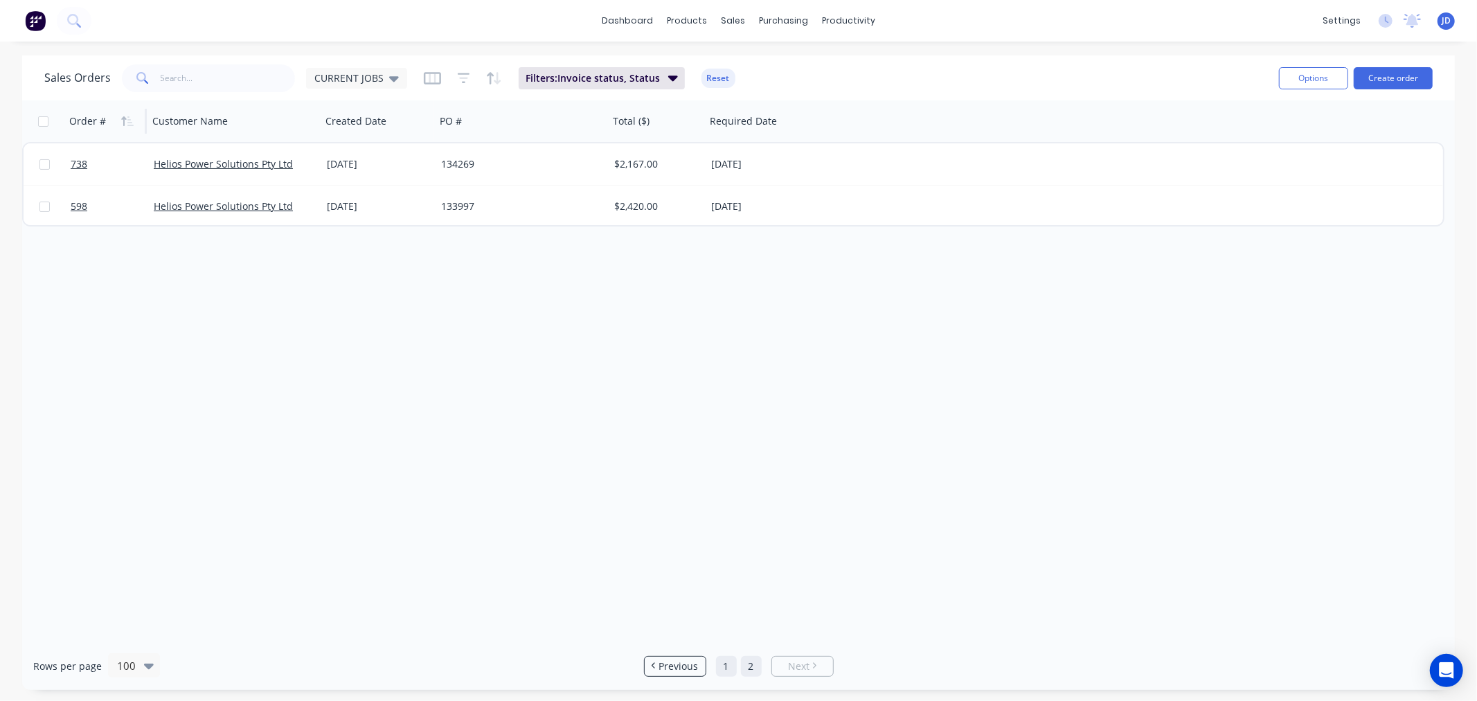
click at [728, 620] on link "1" at bounding box center [726, 666] width 21 height 21
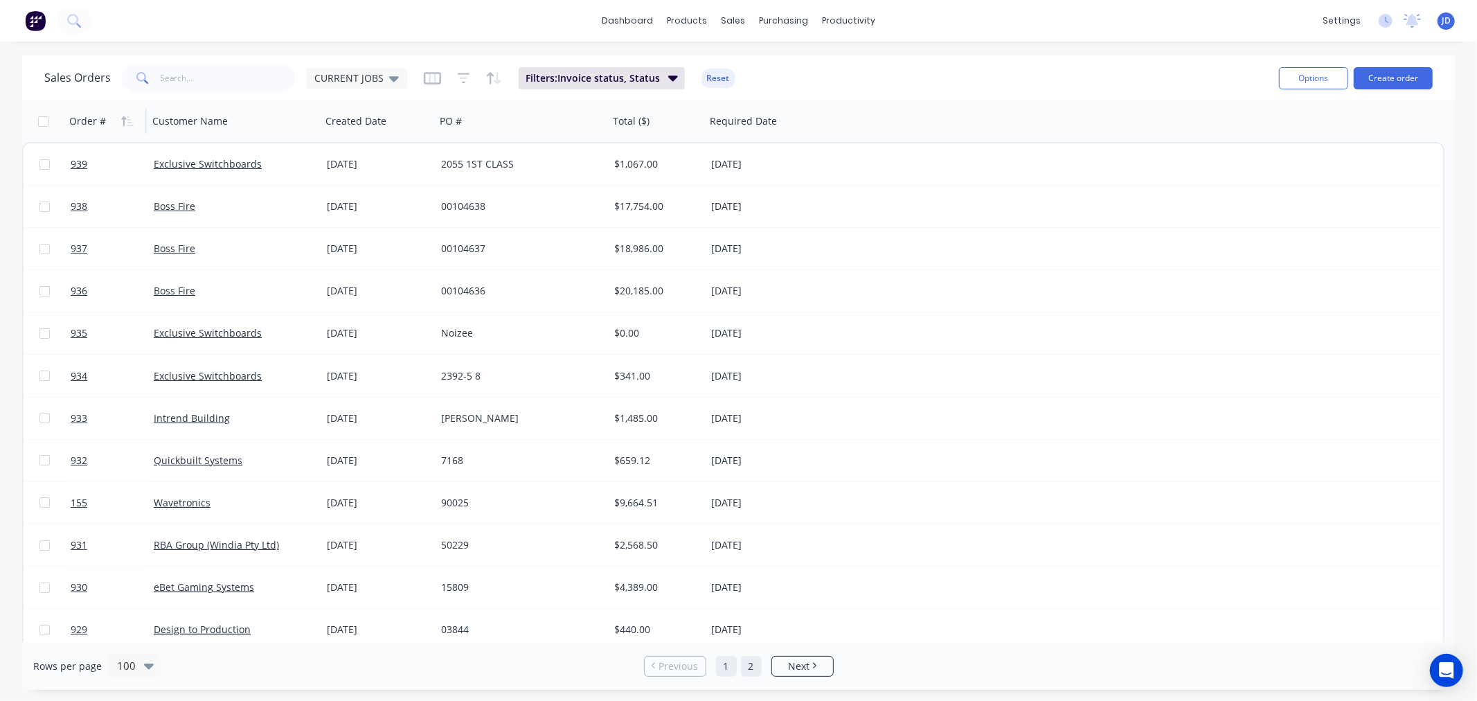
click at [753, 620] on link "2" at bounding box center [751, 666] width 21 height 21
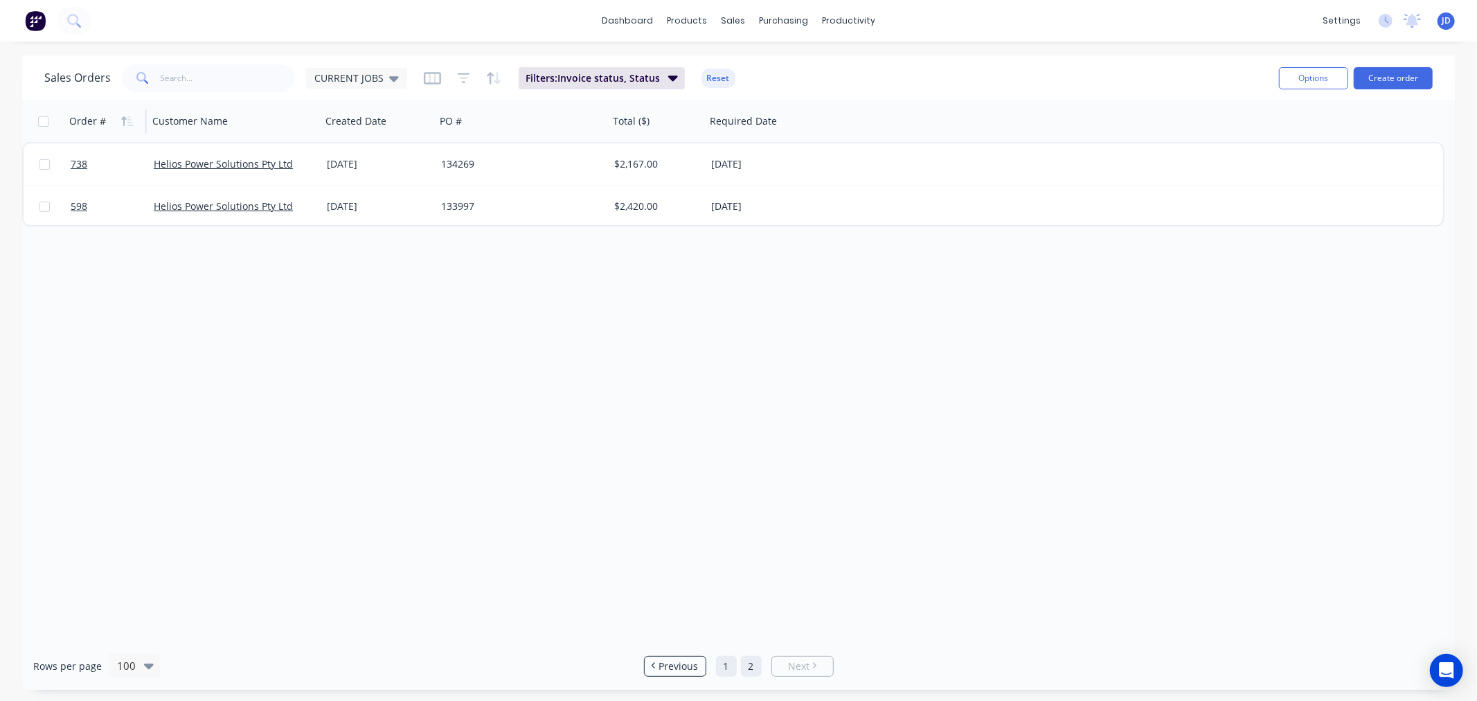
click at [720, 620] on link "1" at bounding box center [726, 666] width 21 height 21
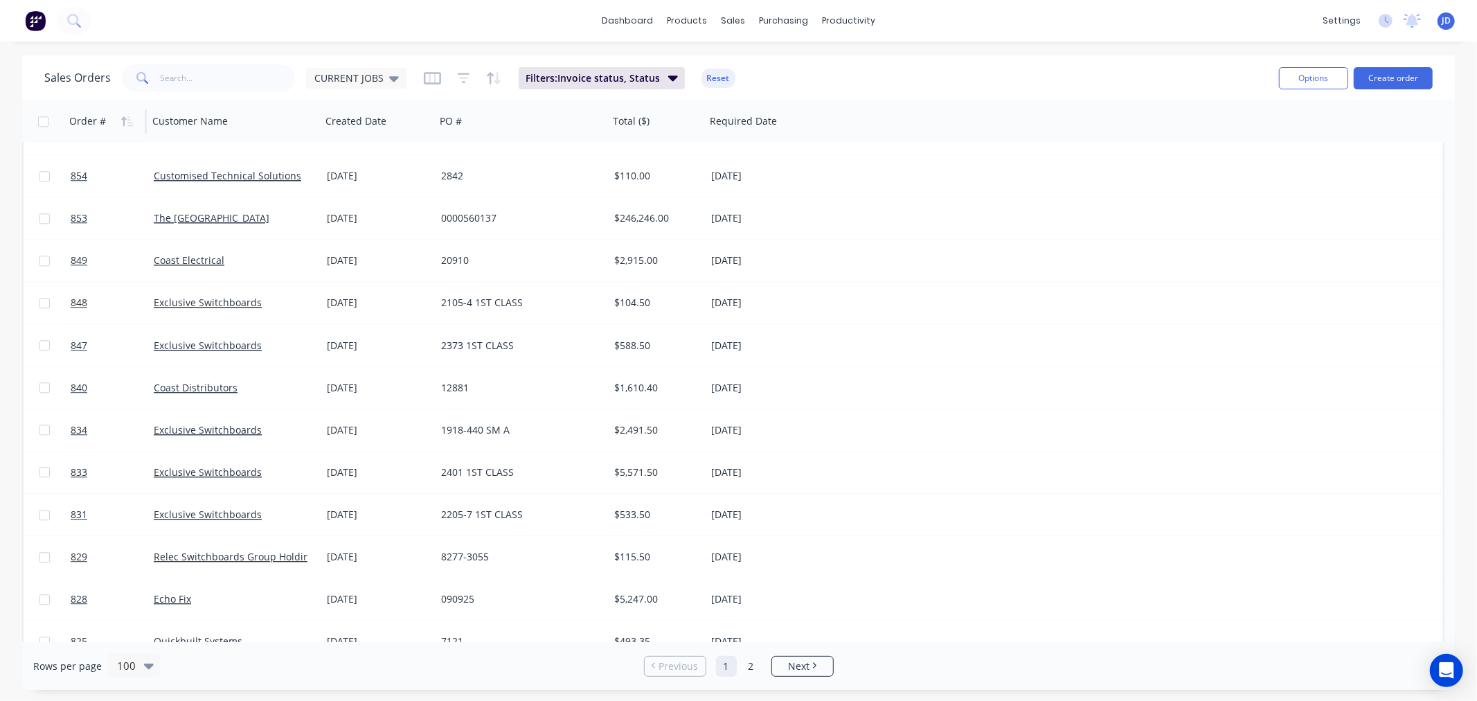
scroll to position [3539, 0]
